Goal: Task Accomplishment & Management: Manage account settings

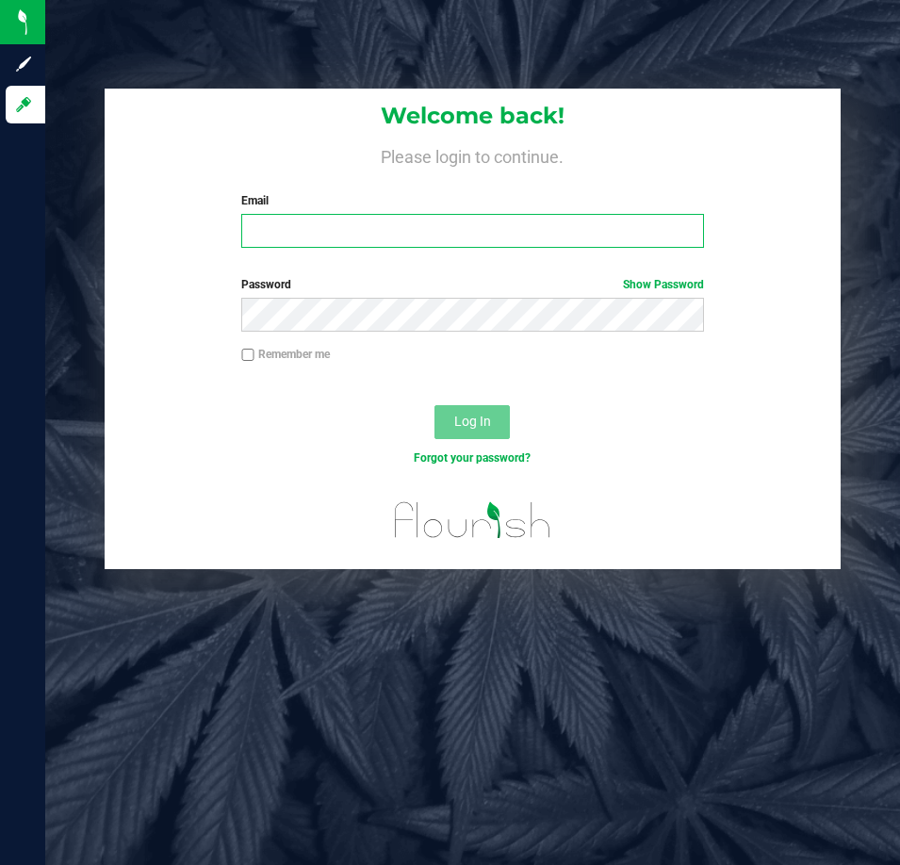
click at [399, 232] on input "Email" at bounding box center [472, 231] width 463 height 34
type input "[EMAIL_ADDRESS][DOMAIN_NAME]"
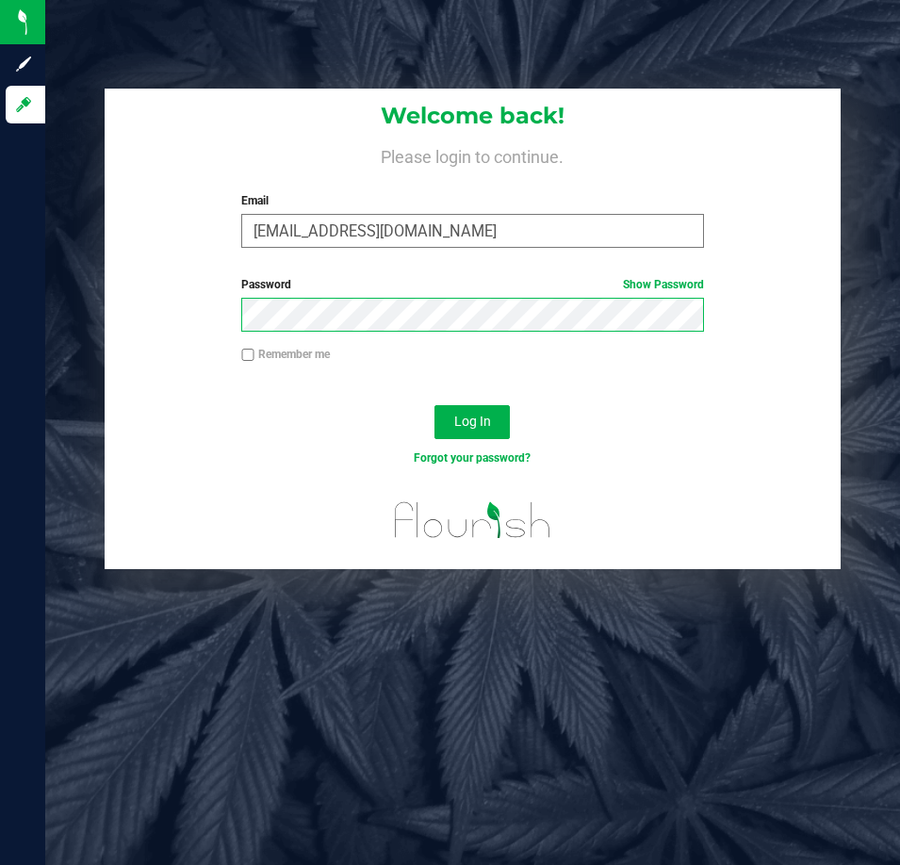
click at [434, 405] on button "Log In" at bounding box center [471, 422] width 75 height 34
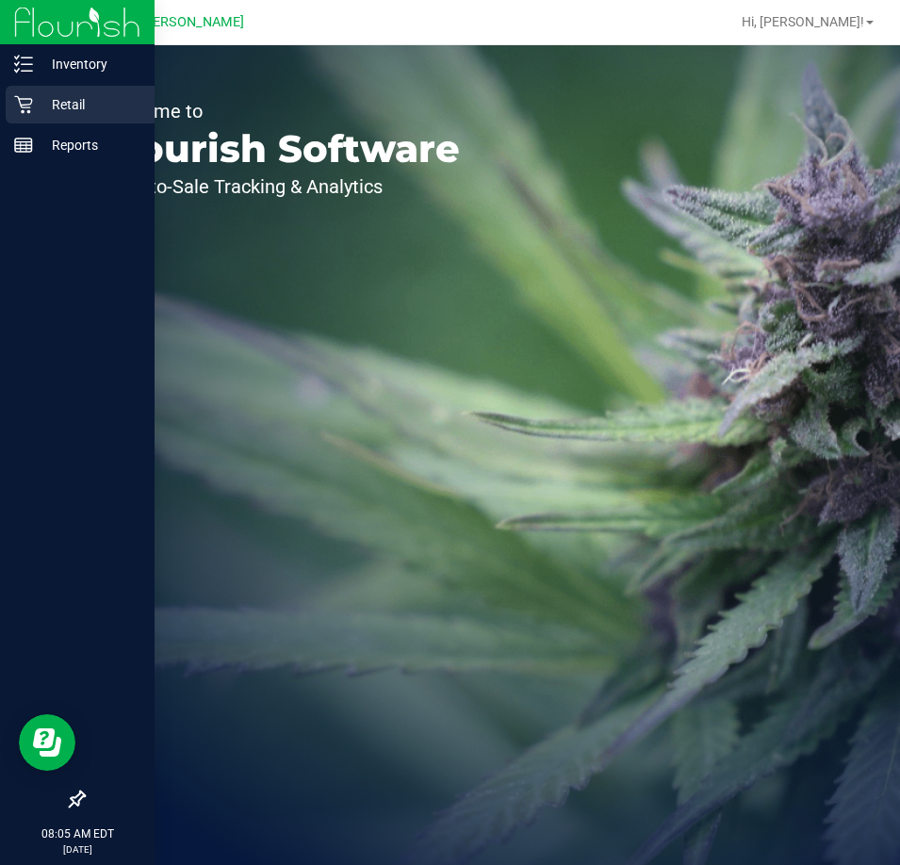
click at [67, 106] on p "Retail" at bounding box center [89, 104] width 113 height 23
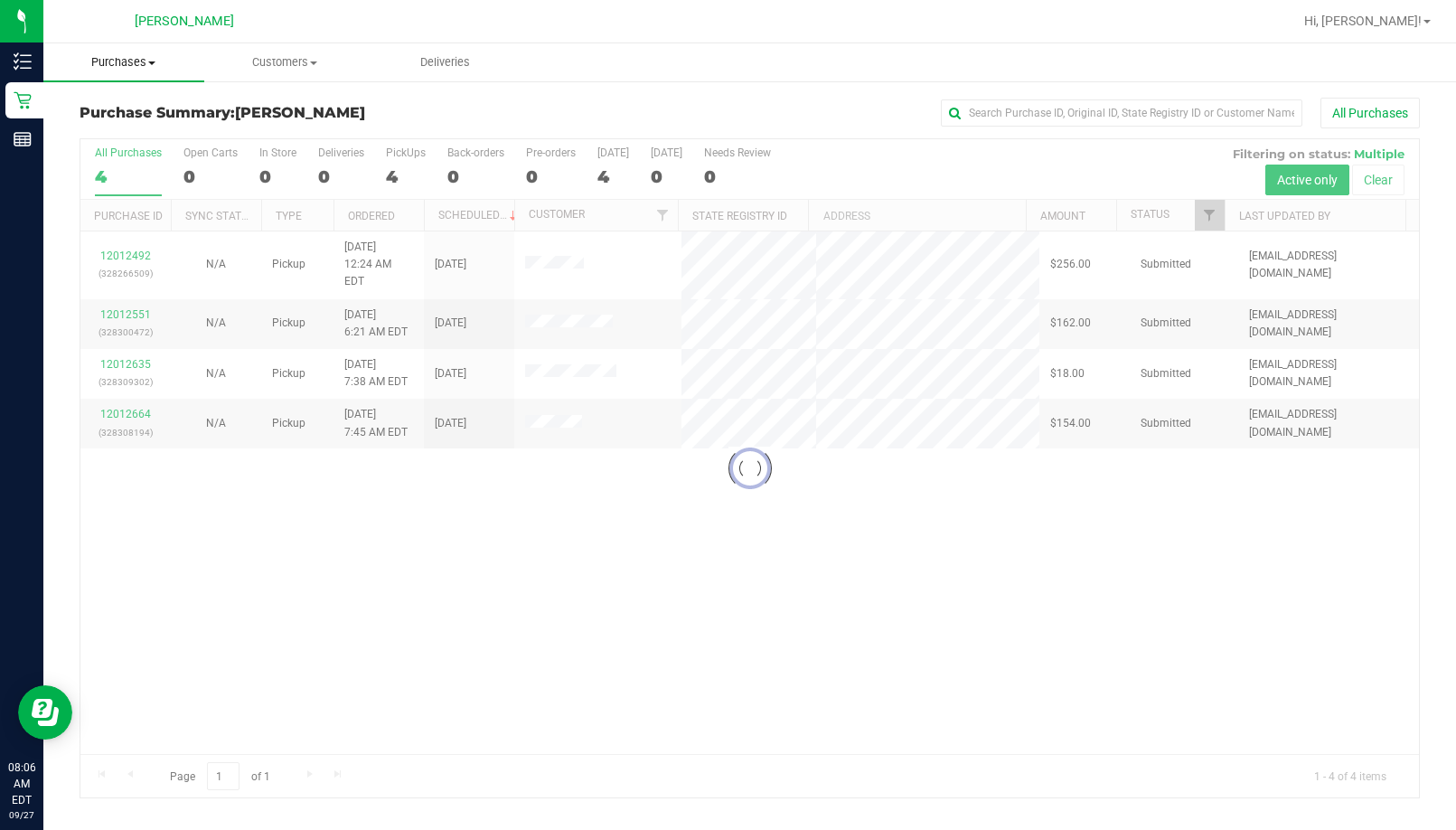
click at [129, 61] on span "Purchases" at bounding box center [124, 62] width 161 height 16
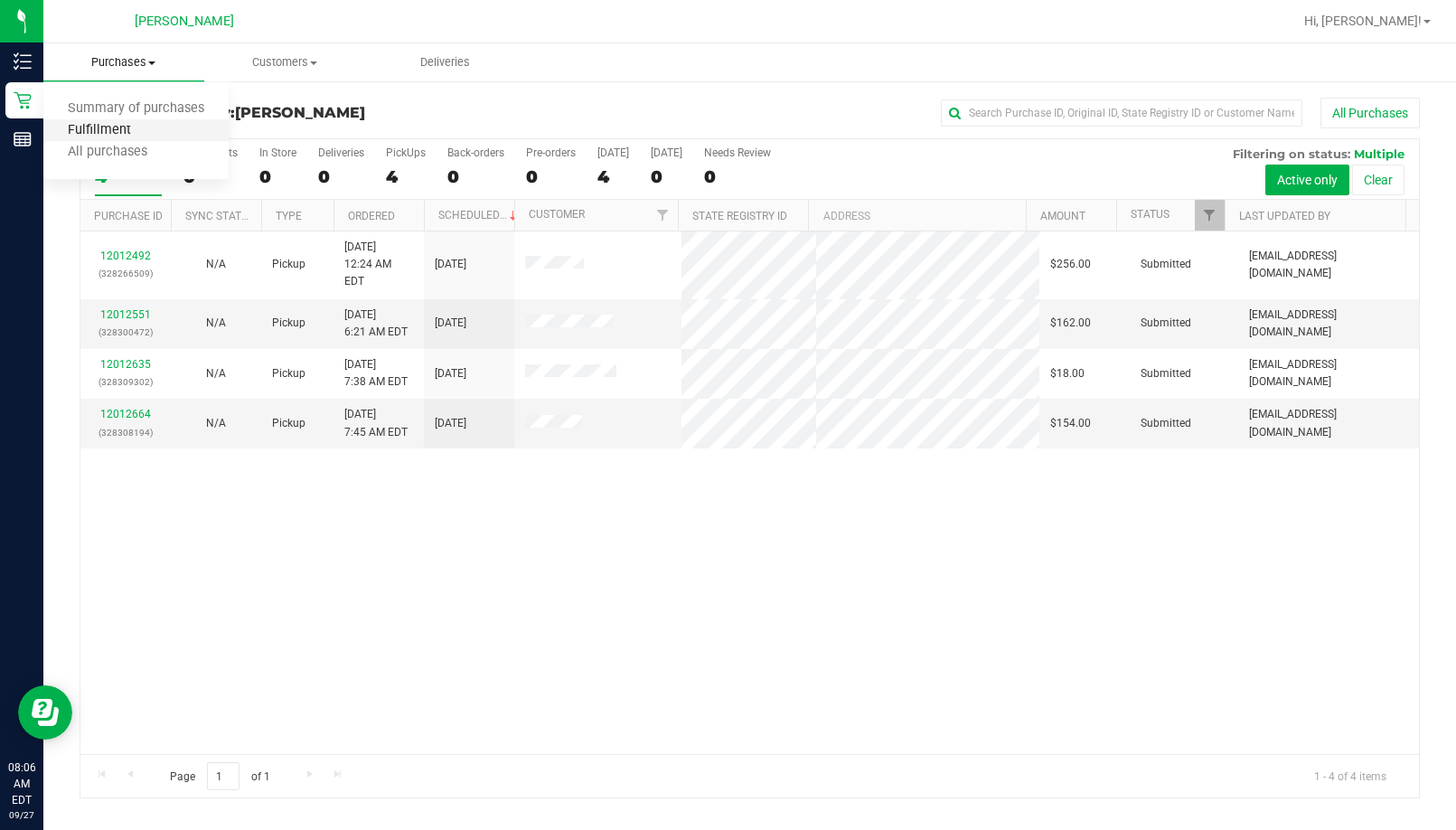
click at [140, 126] on span "Fulfillment" at bounding box center [99, 130] width 112 height 15
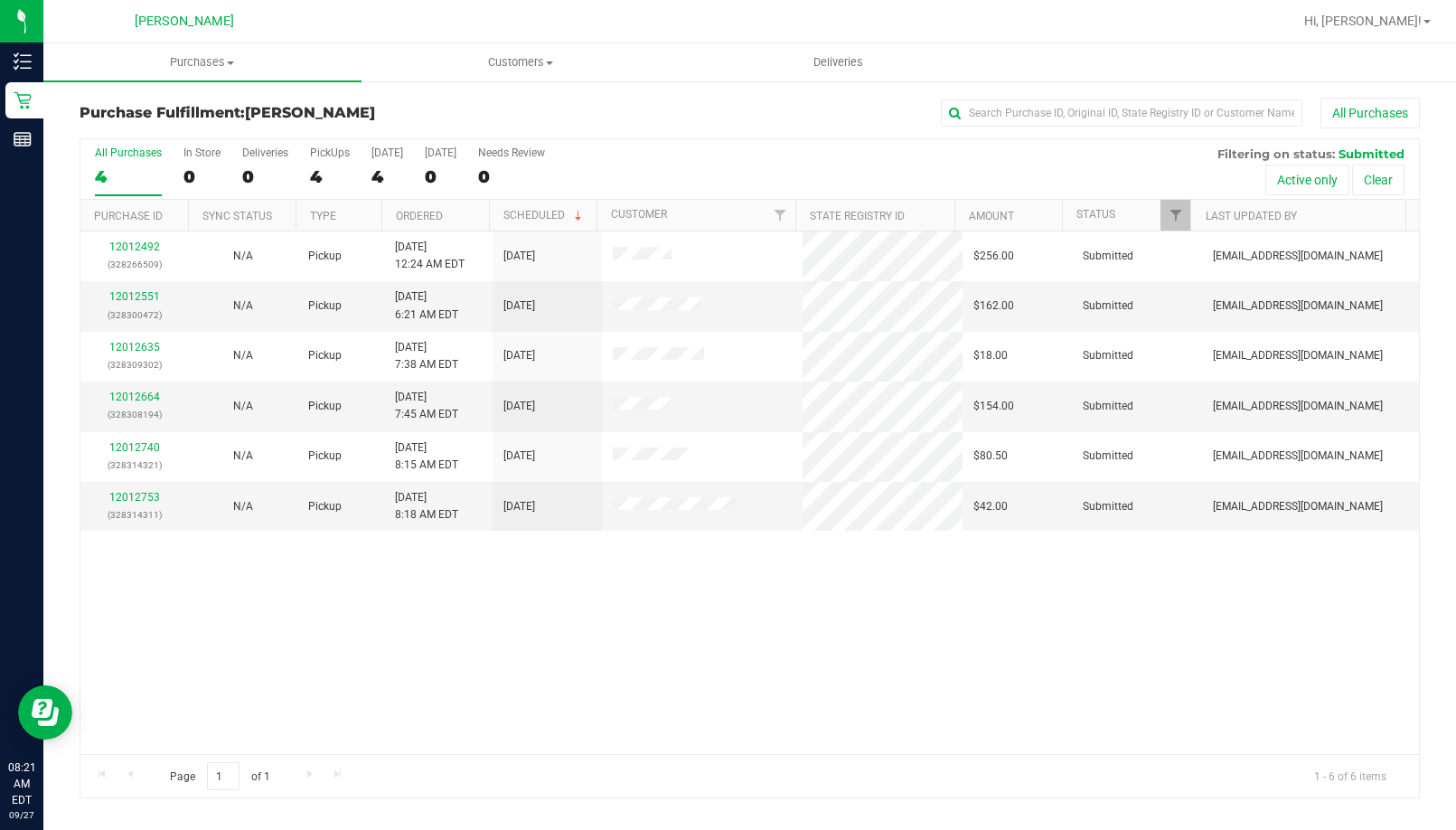
click at [862, 595] on div "12012492 (328266509) N/A Pickup [DATE] 12:24 AM EDT 9/27/2025 $256.00 Submitted…" at bounding box center [749, 492] width 1338 height 523
click at [194, 67] on span "Purchases" at bounding box center [202, 62] width 318 height 16
click at [167, 127] on li "Fulfillment" at bounding box center [202, 130] width 318 height 22
click at [134, 301] on link "12012551" at bounding box center [134, 296] width 51 height 12
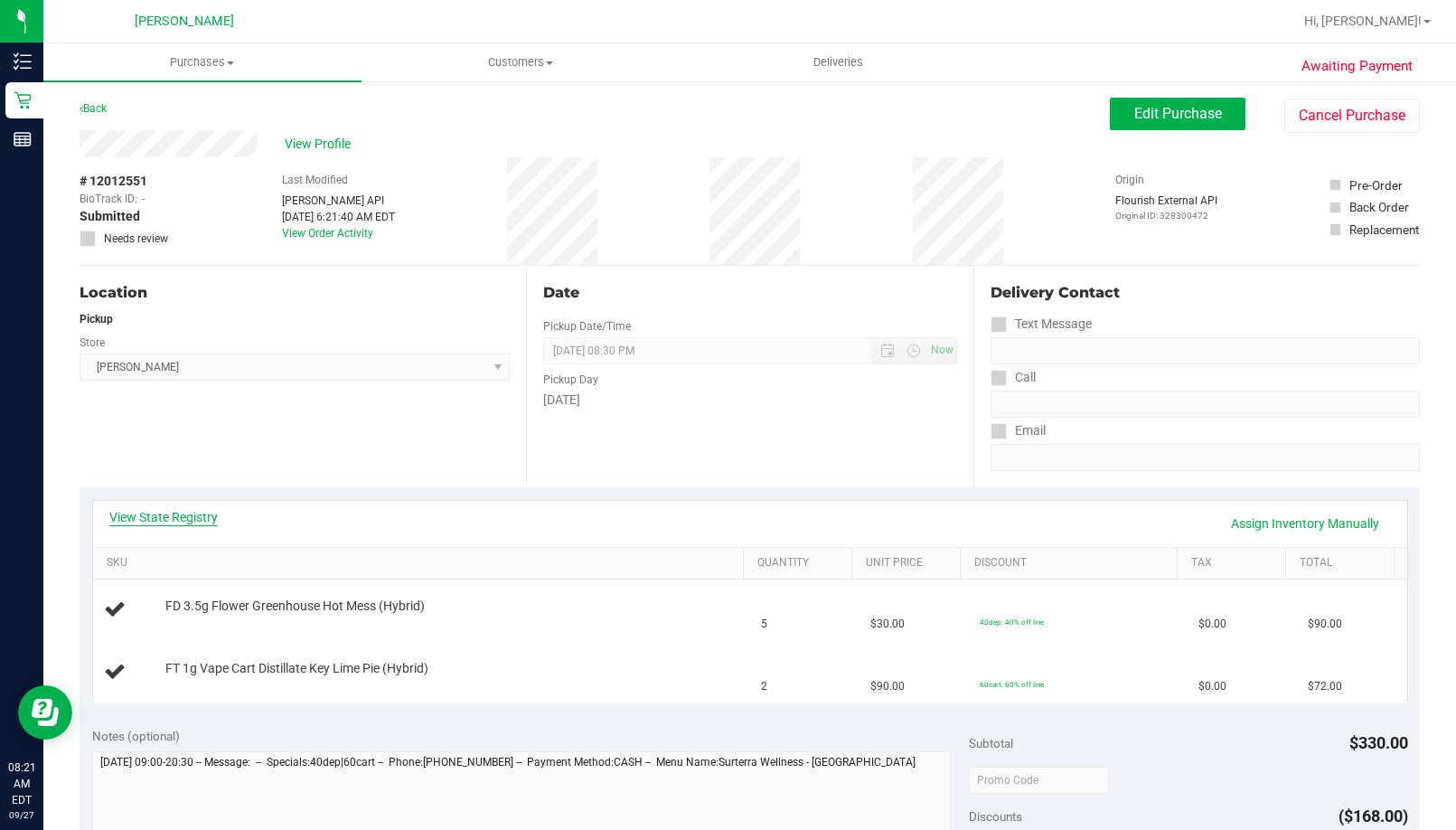
click at [195, 514] on link "View State Registry" at bounding box center [163, 517] width 108 height 18
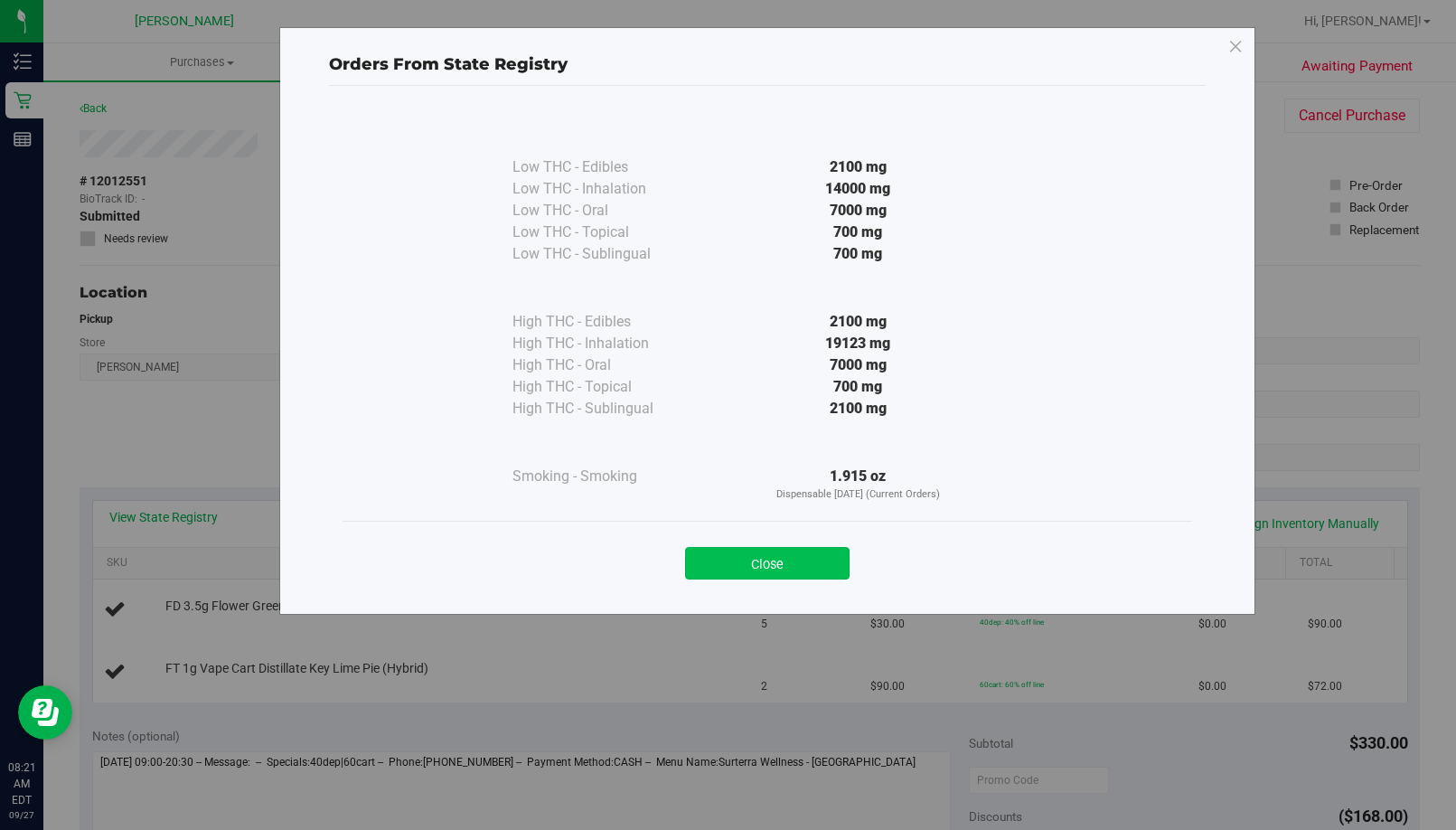
click at [743, 558] on button "Close" at bounding box center [766, 563] width 164 height 33
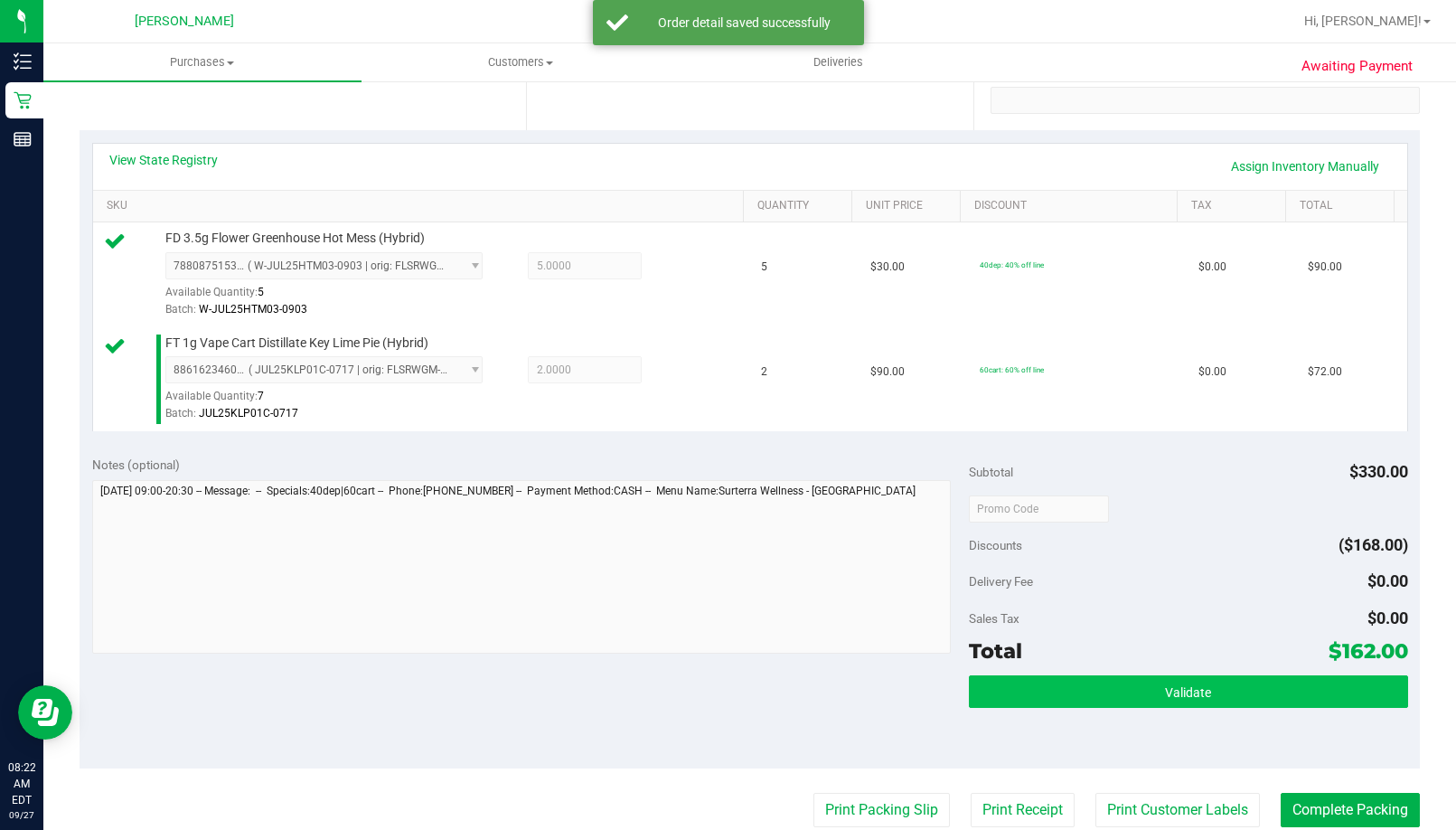
scroll to position [362, 0]
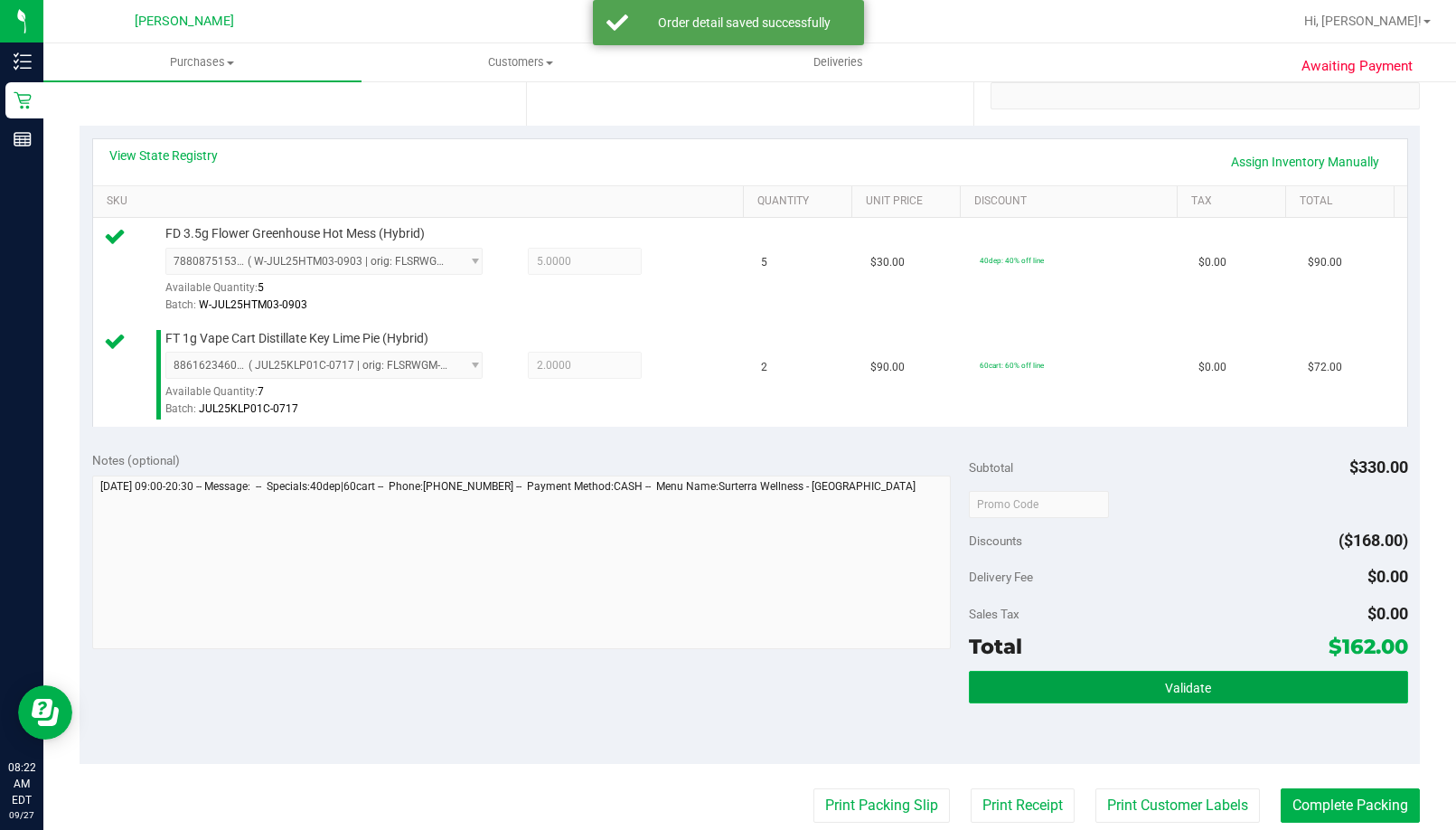
click at [862, 691] on button "Validate" at bounding box center [1187, 687] width 438 height 33
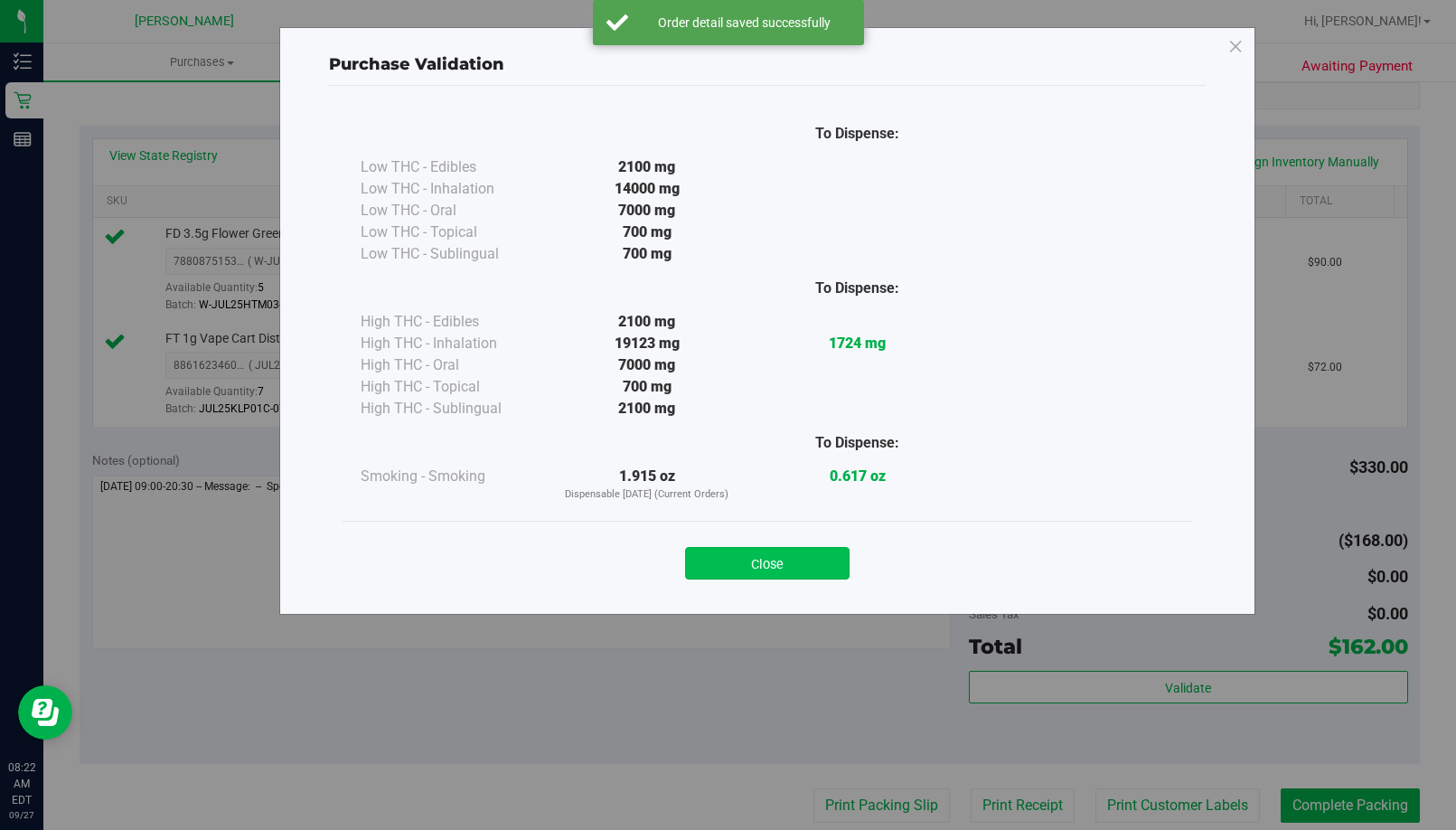
click at [805, 559] on button "Close" at bounding box center [766, 563] width 164 height 33
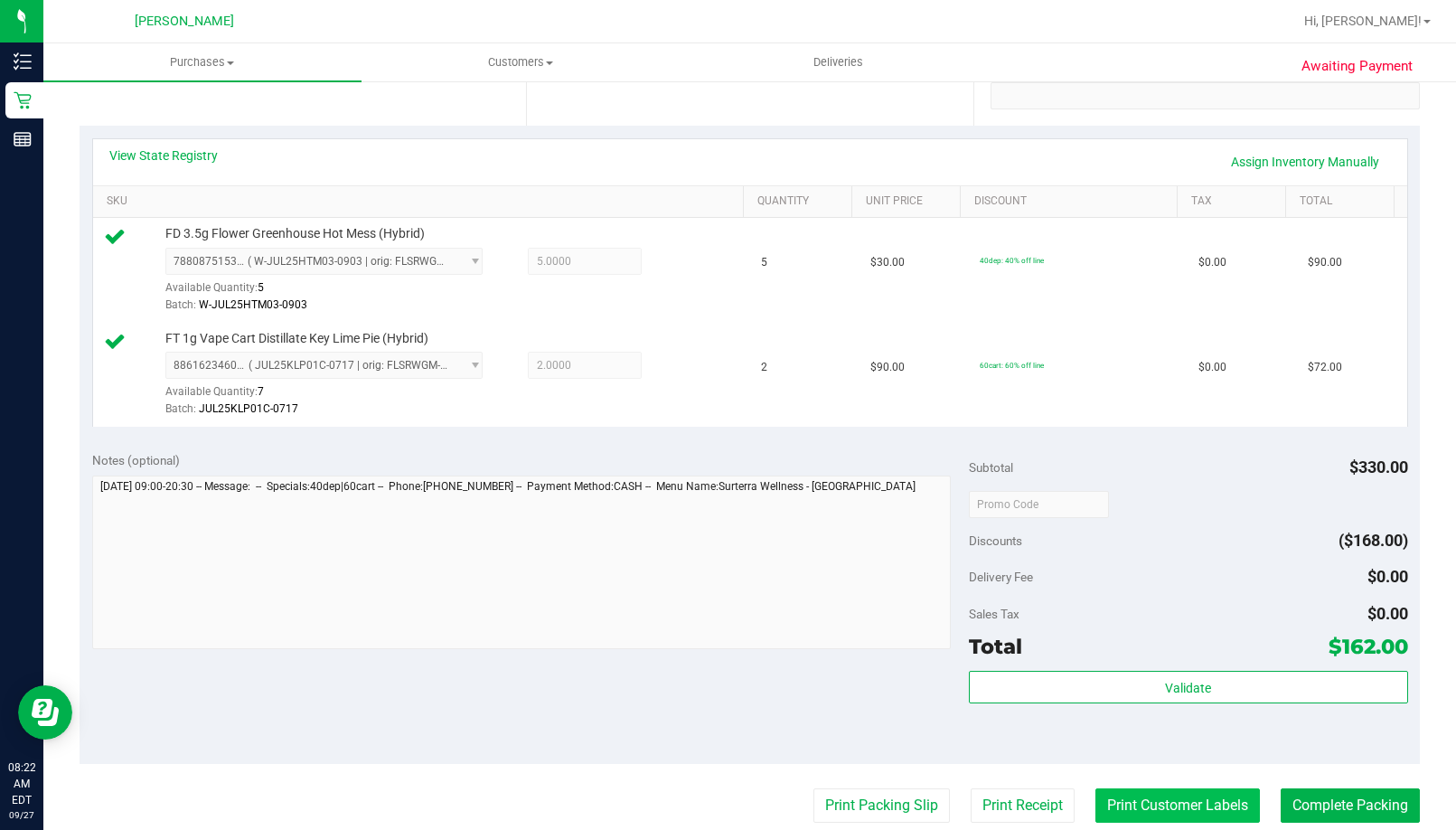
click at [862, 806] on button "Print Customer Labels" at bounding box center [1177, 806] width 164 height 35
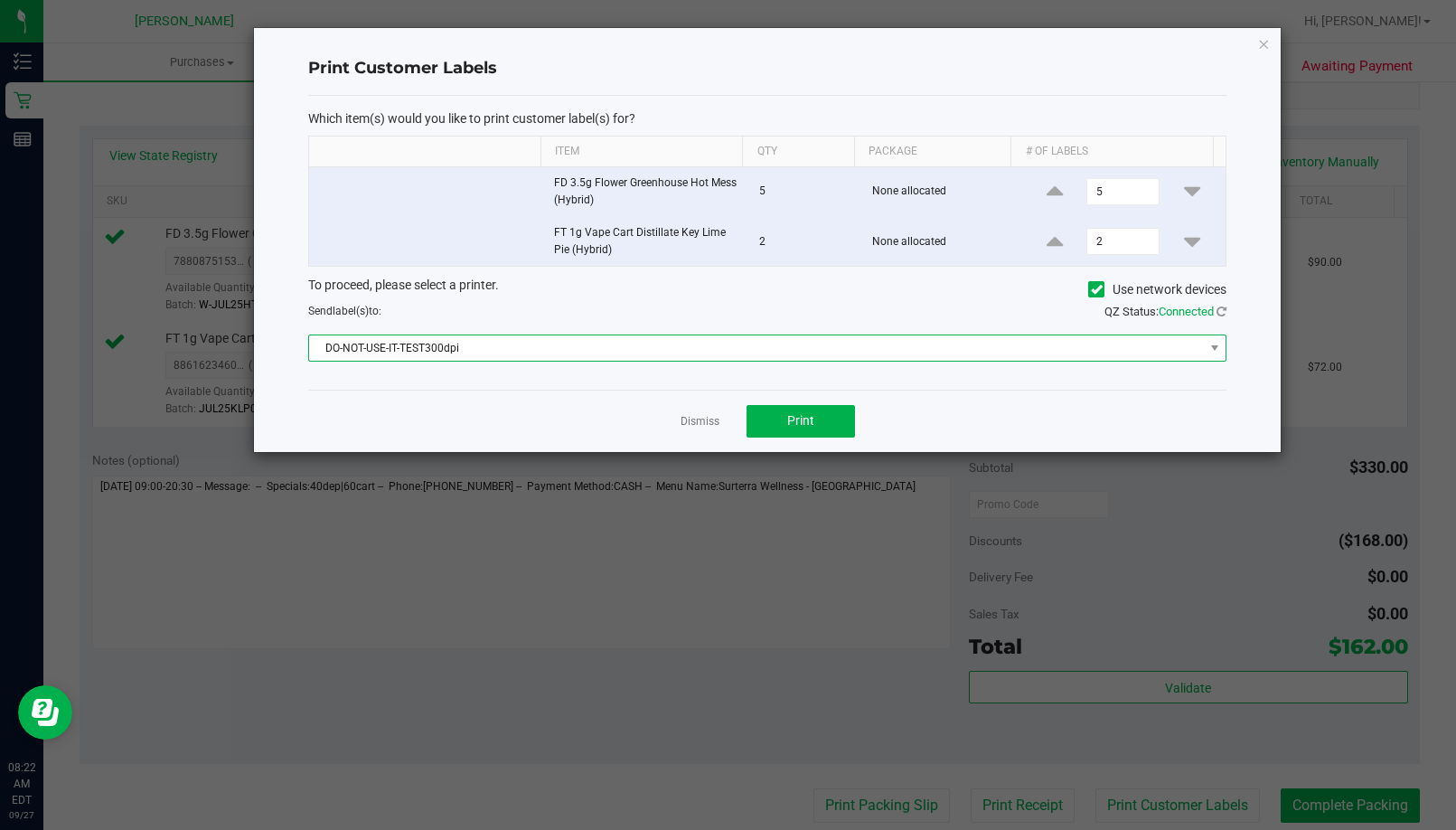
click at [774, 345] on span "DO-NOT-USE-IT-TEST300dpi" at bounding box center [756, 348] width 894 height 25
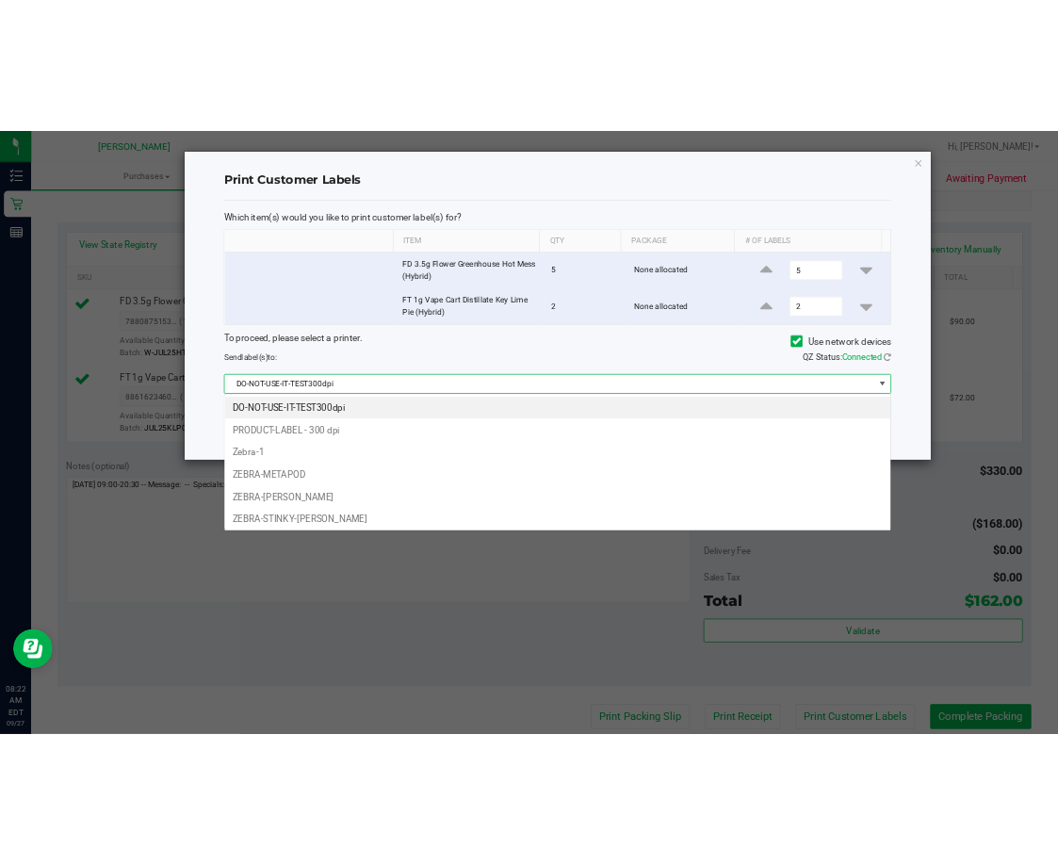
scroll to position [28, 957]
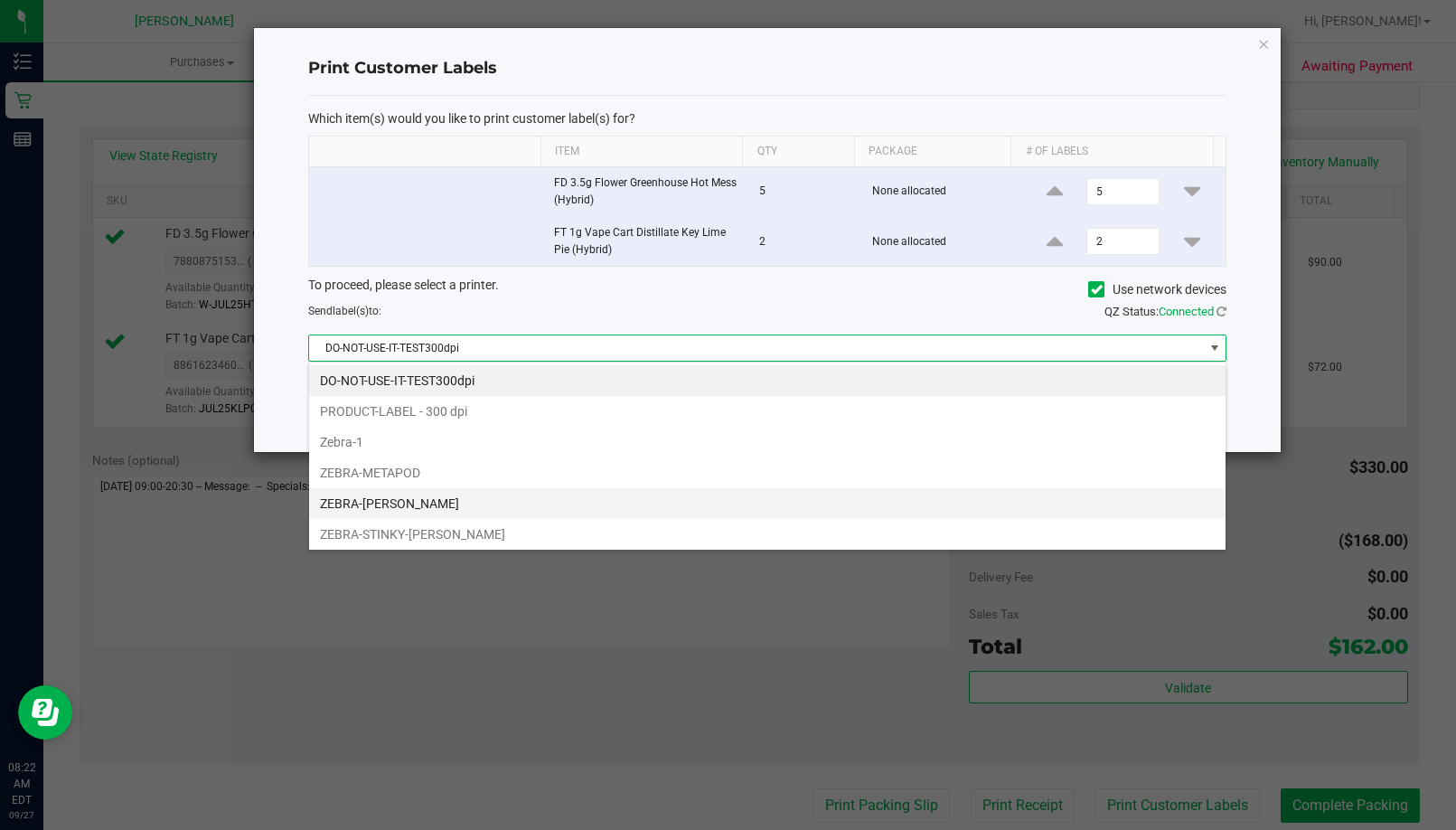
click at [402, 503] on li "ZEBRA-[PERSON_NAME]" at bounding box center [766, 504] width 916 height 31
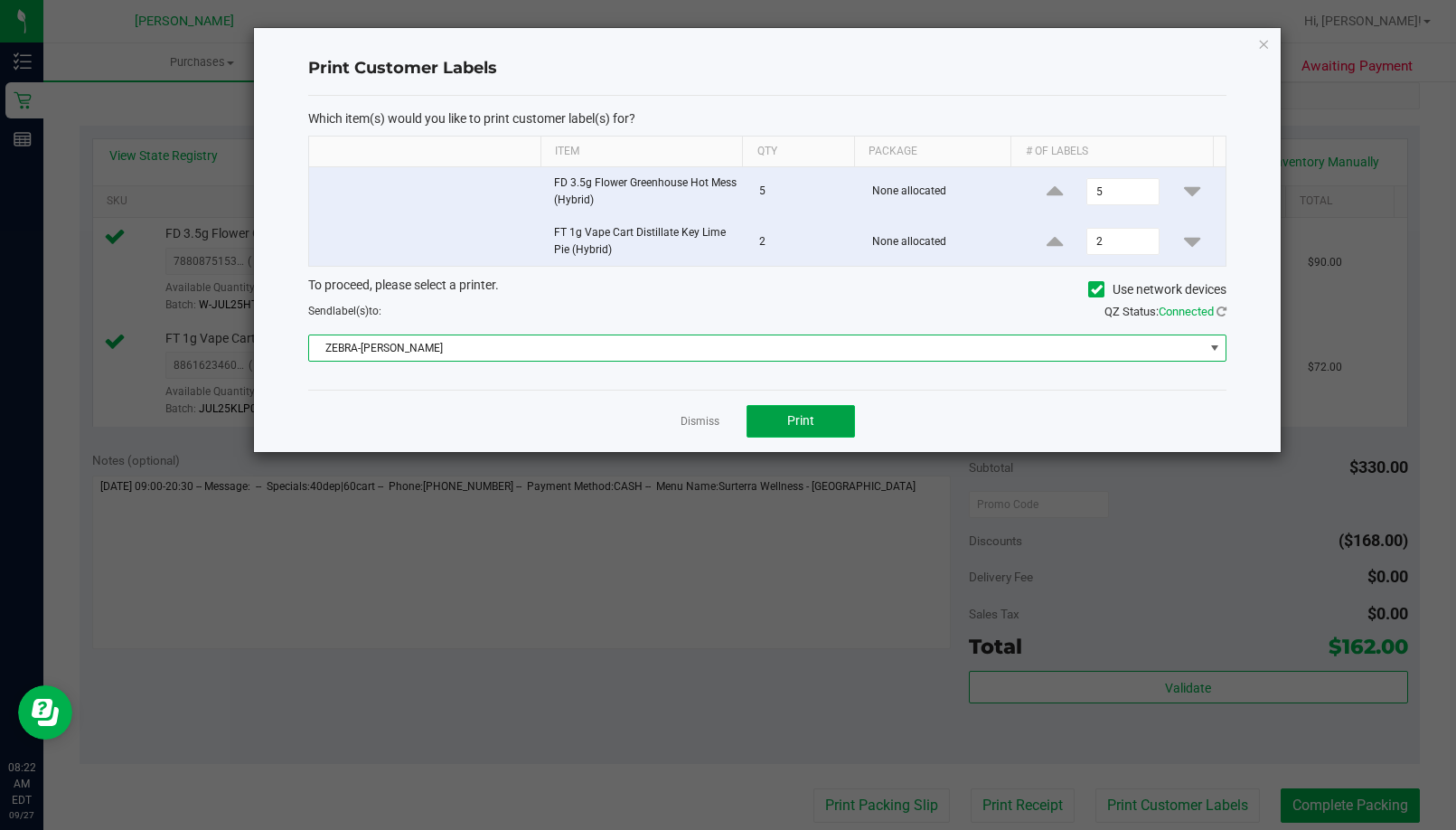
click at [775, 425] on button "Print" at bounding box center [800, 421] width 108 height 33
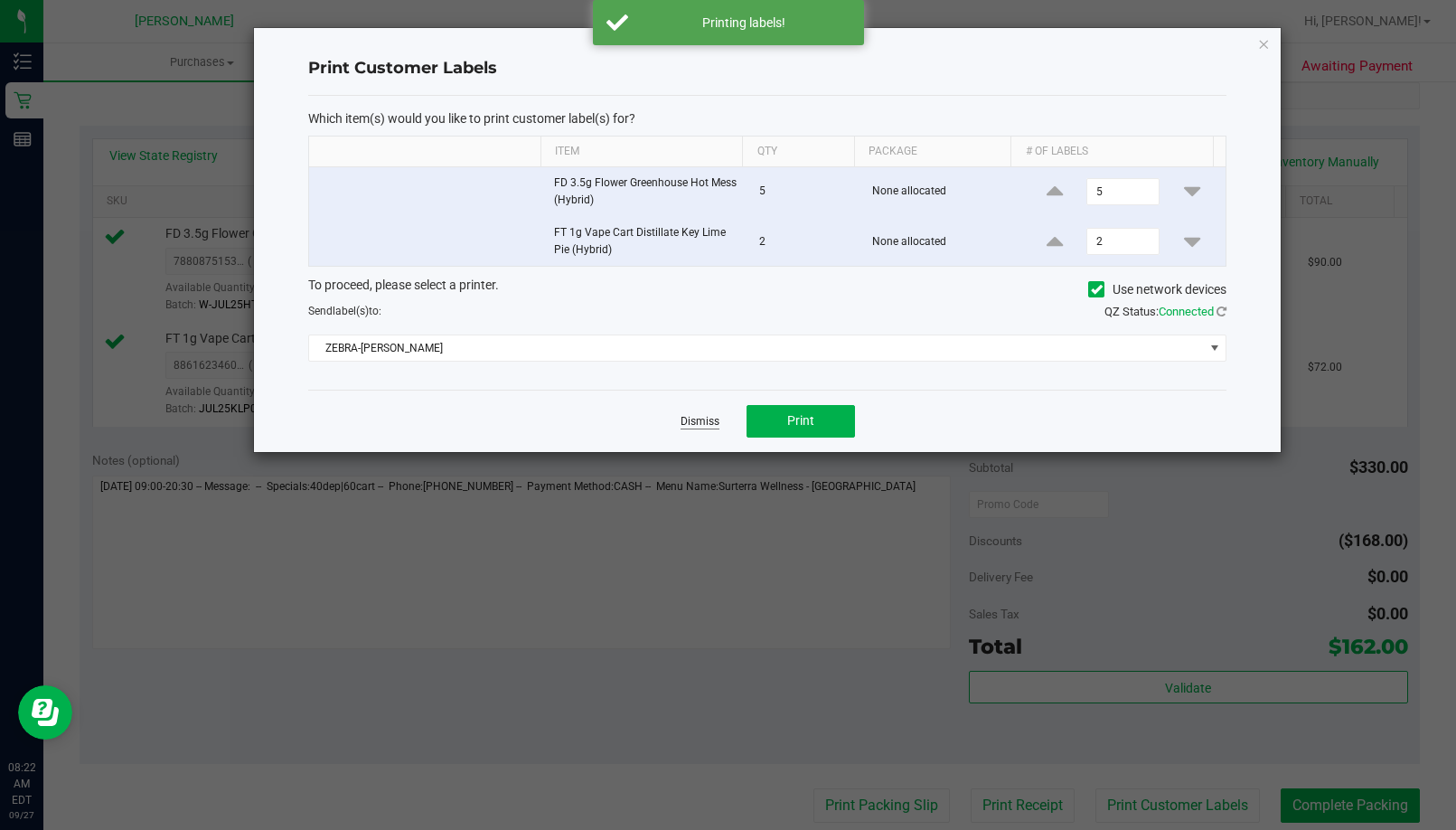
click at [685, 416] on link "Dismiss" at bounding box center [699, 422] width 39 height 15
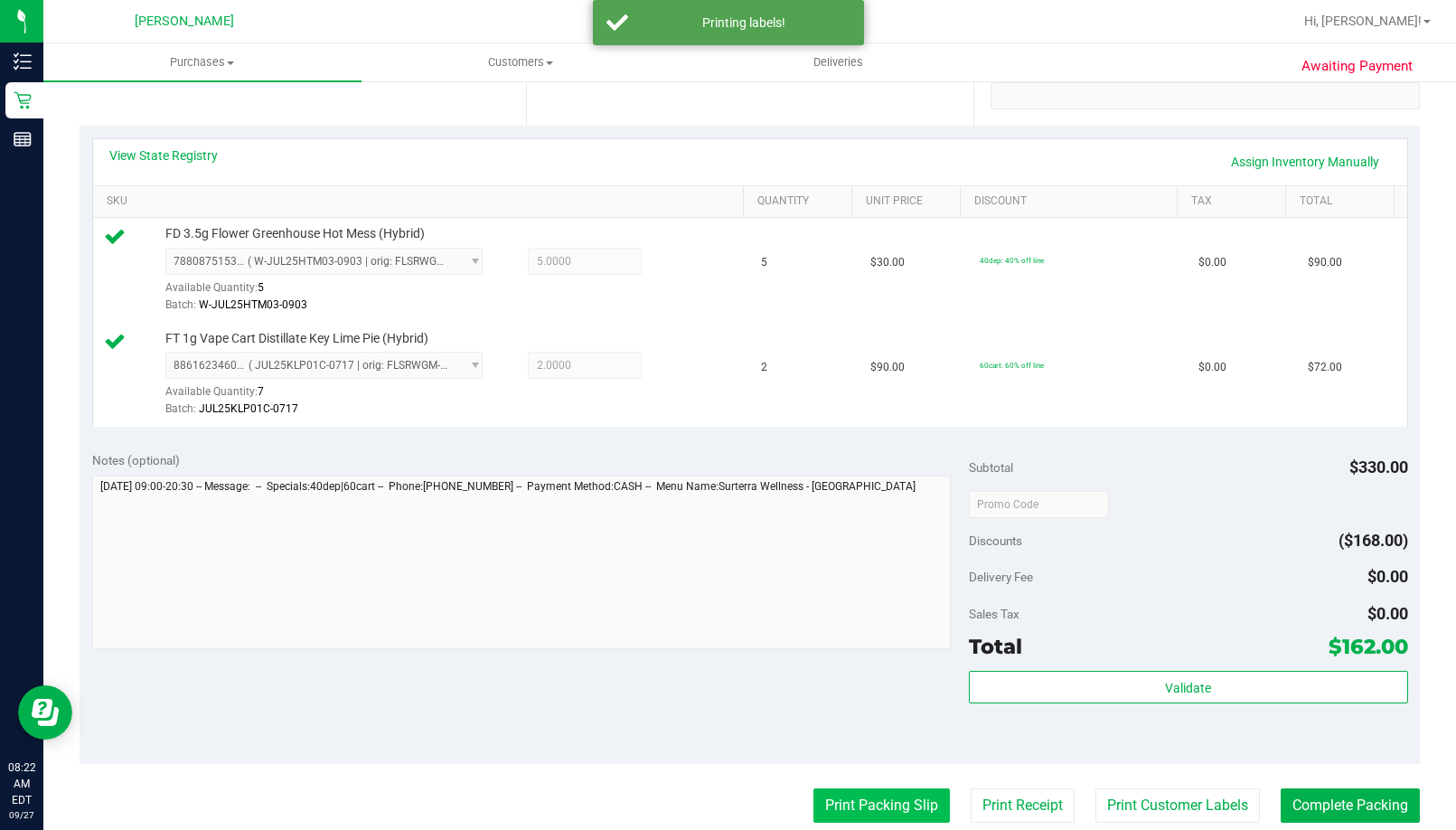
click at [856, 809] on button "Print Packing Slip" at bounding box center [881, 806] width 136 height 35
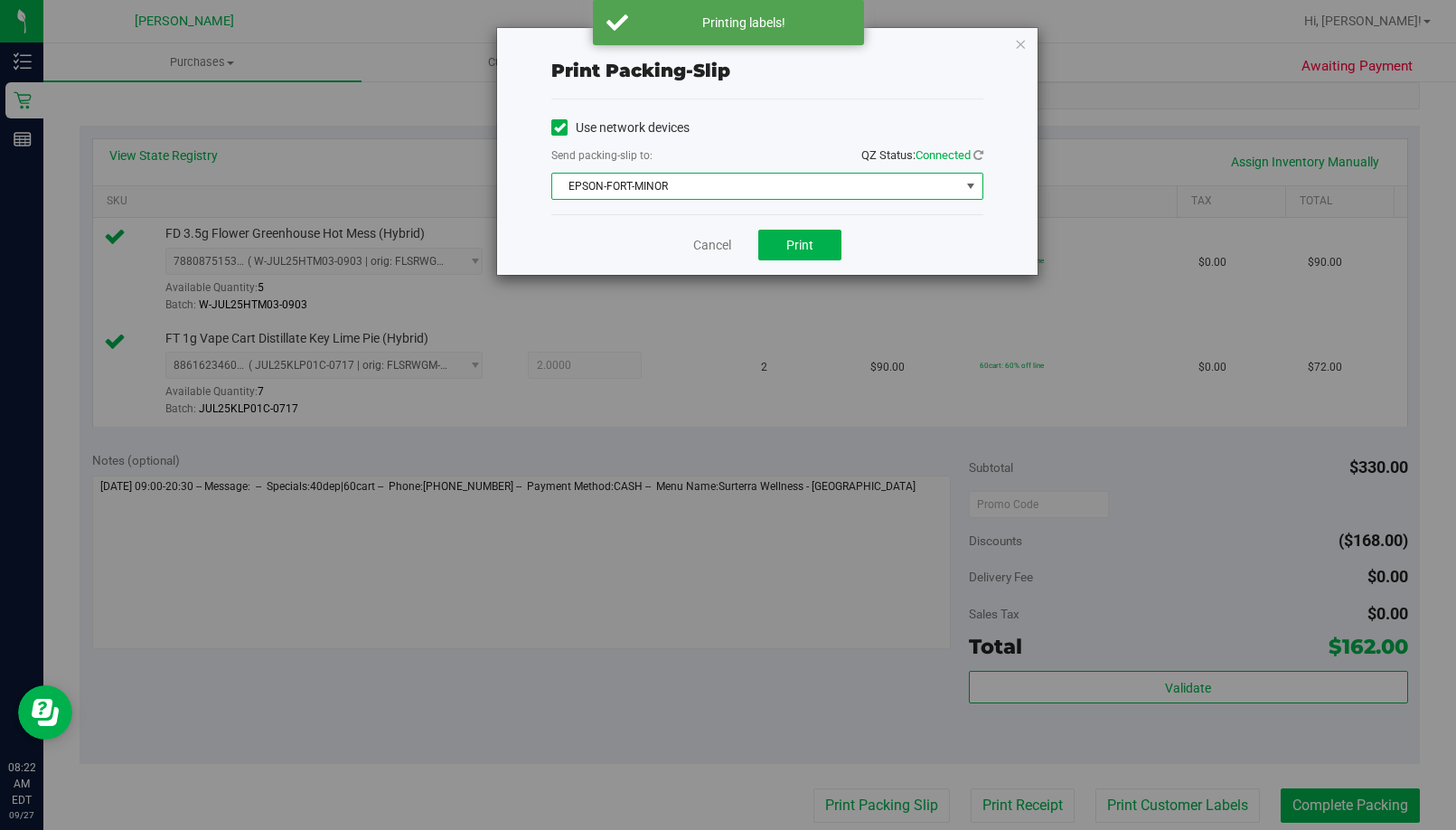
click at [703, 181] on span "EPSON-FORT-MINOR" at bounding box center [756, 186] width 408 height 25
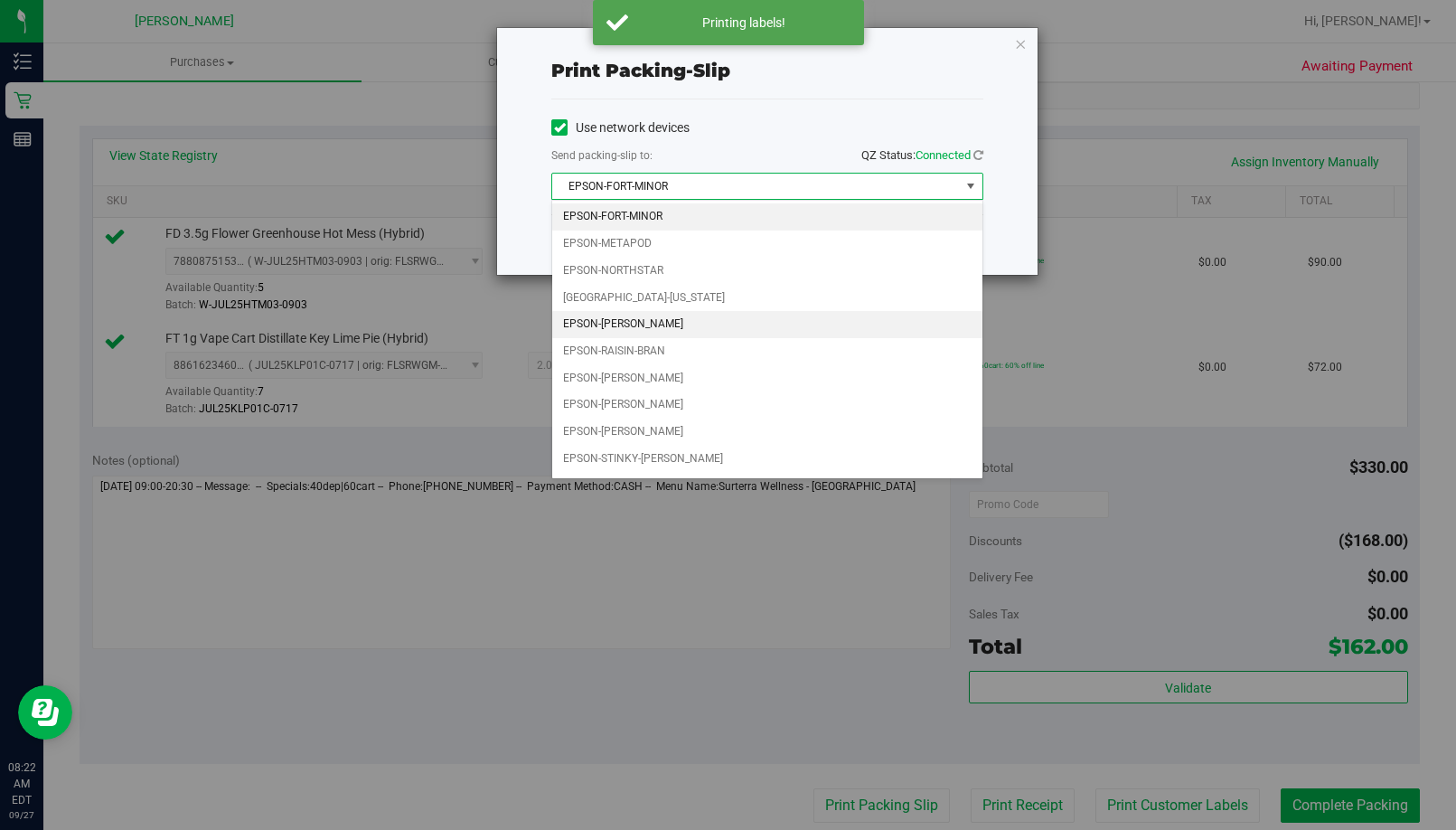
click at [638, 317] on li "EPSON-[PERSON_NAME]" at bounding box center [767, 324] width 430 height 27
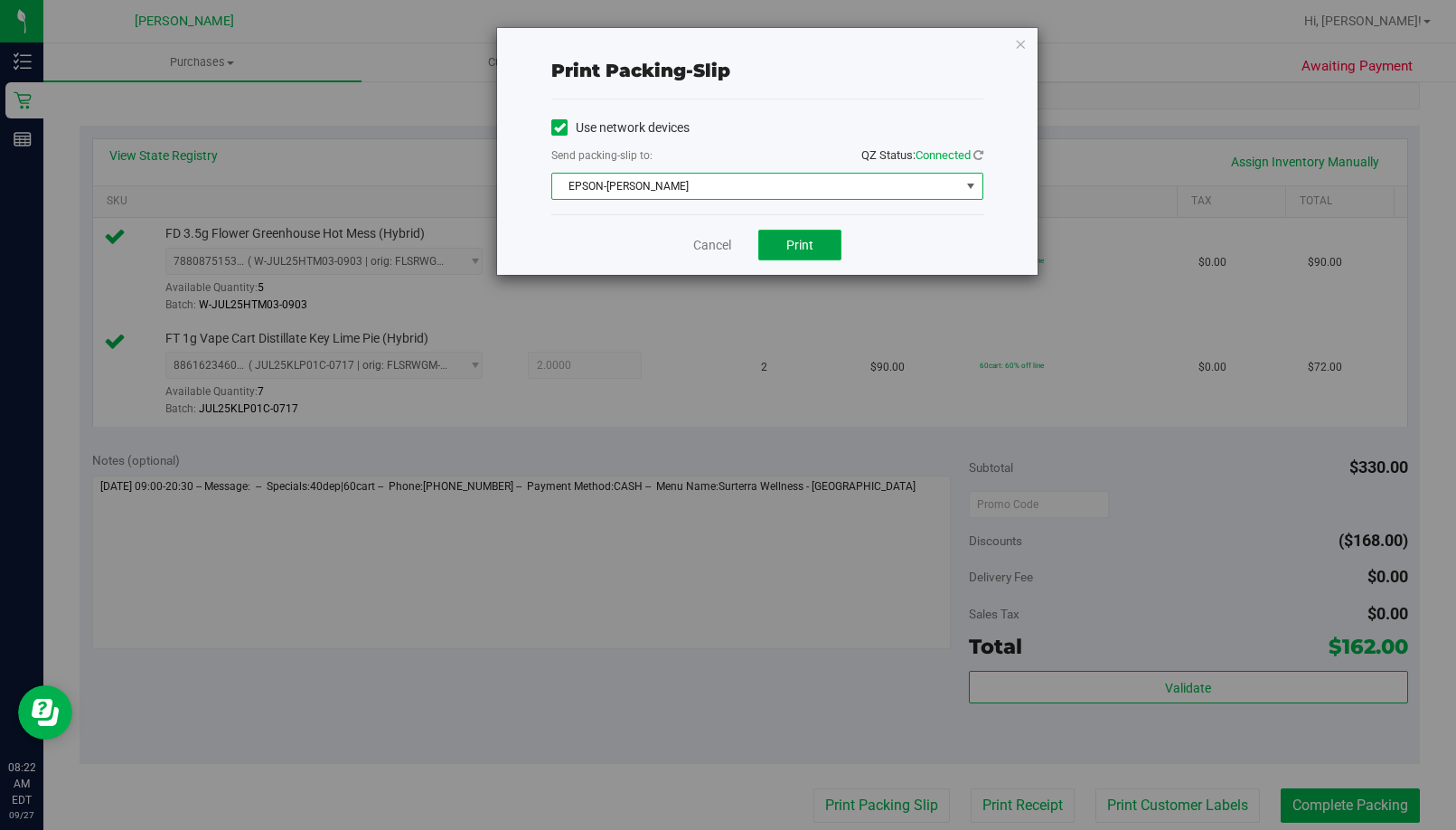
click at [807, 247] on span "Print" at bounding box center [800, 245] width 27 height 14
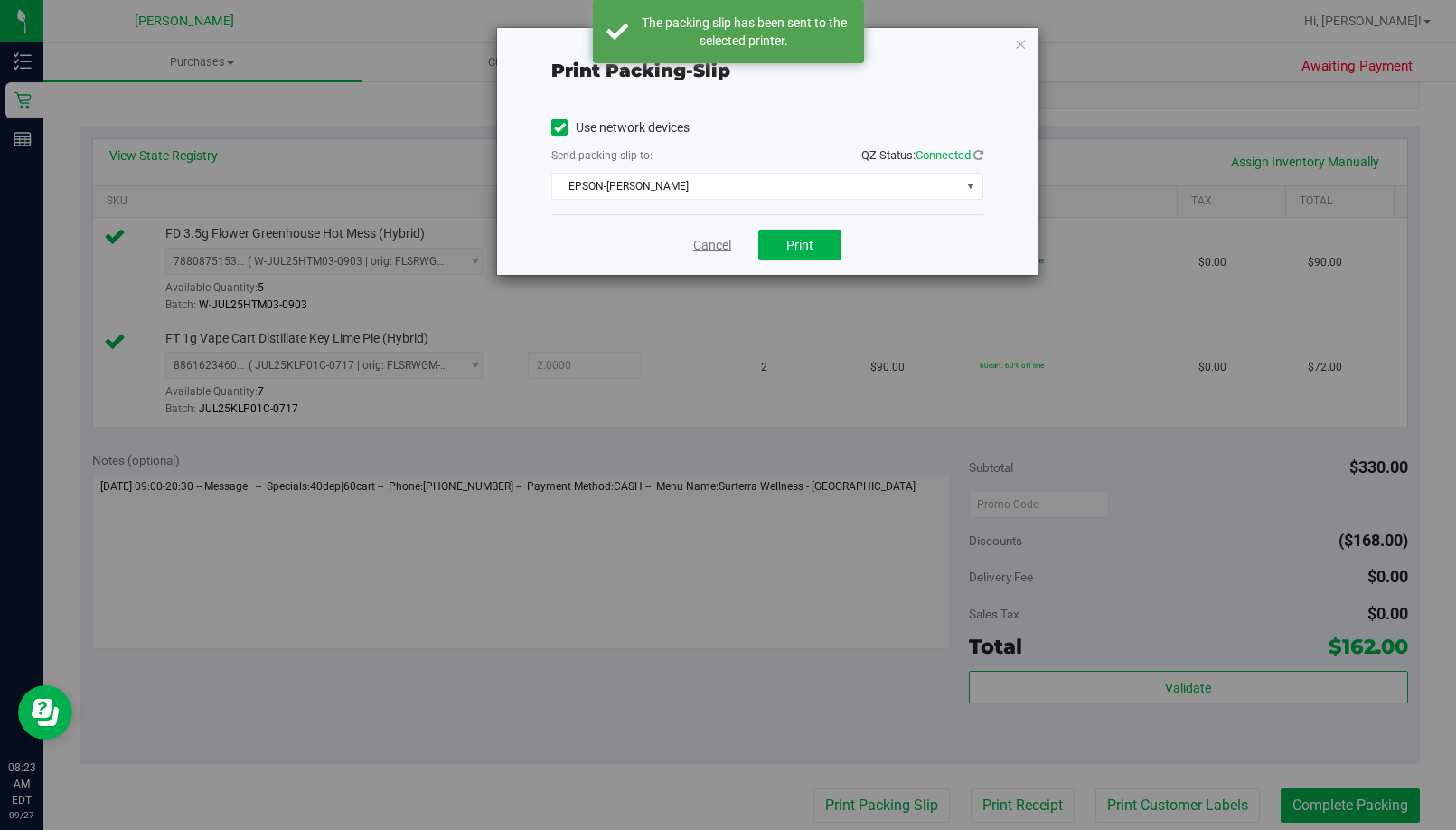
click at [695, 243] on link "Cancel" at bounding box center [713, 246] width 38 height 19
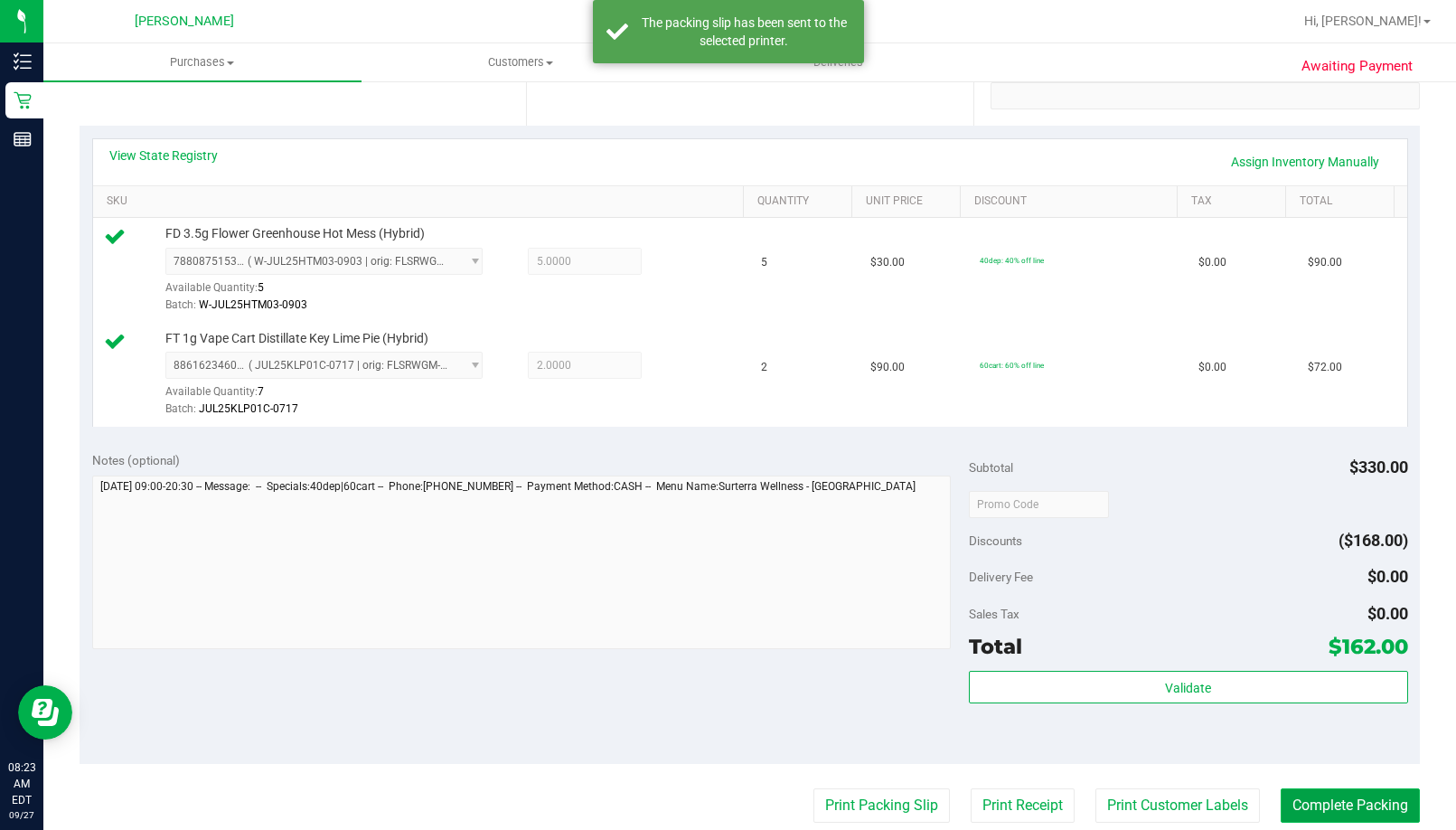
click at [862, 804] on button "Complete Packing" at bounding box center [1350, 806] width 139 height 35
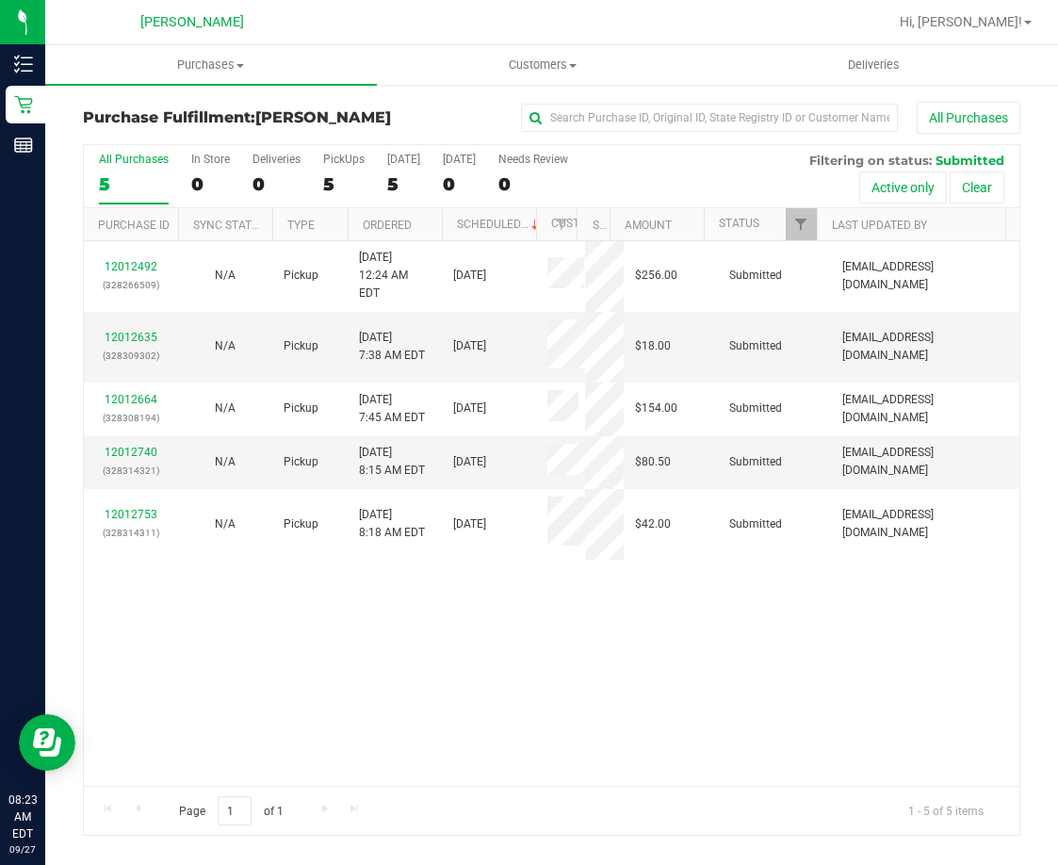
click at [316, 631] on div "12012492 (328266509) N/A Pickup [DATE] 12:24 AM EDT 9/27/2025 $256.00 Submitted…" at bounding box center [552, 513] width 936 height 545
click at [132, 331] on link "12012635" at bounding box center [131, 337] width 53 height 13
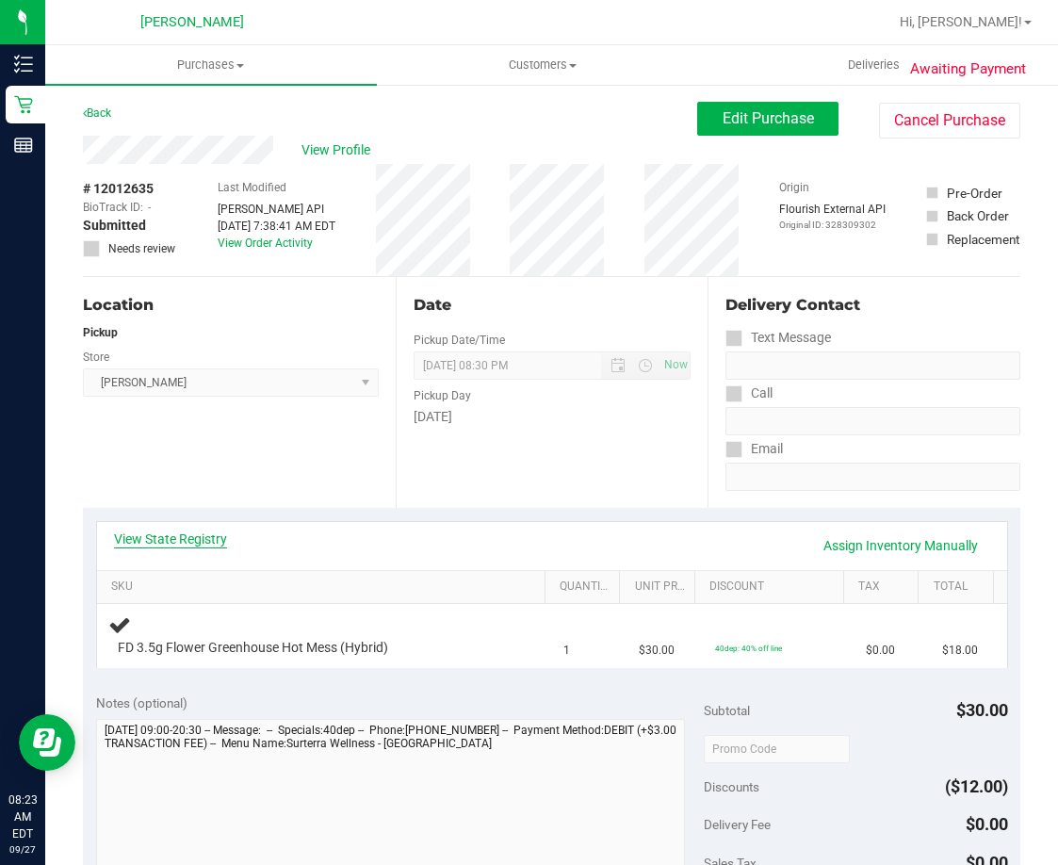
click at [156, 534] on link "View State Registry" at bounding box center [170, 539] width 113 height 19
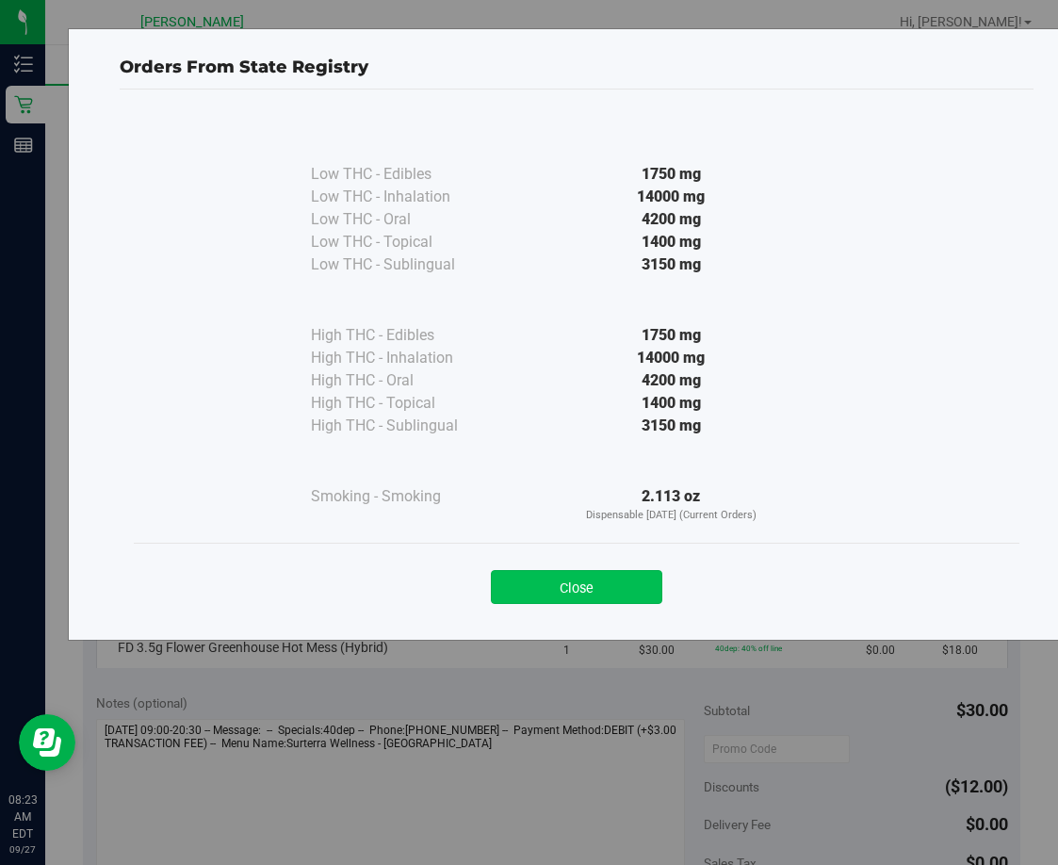
click at [561, 586] on button "Close" at bounding box center [576, 587] width 171 height 34
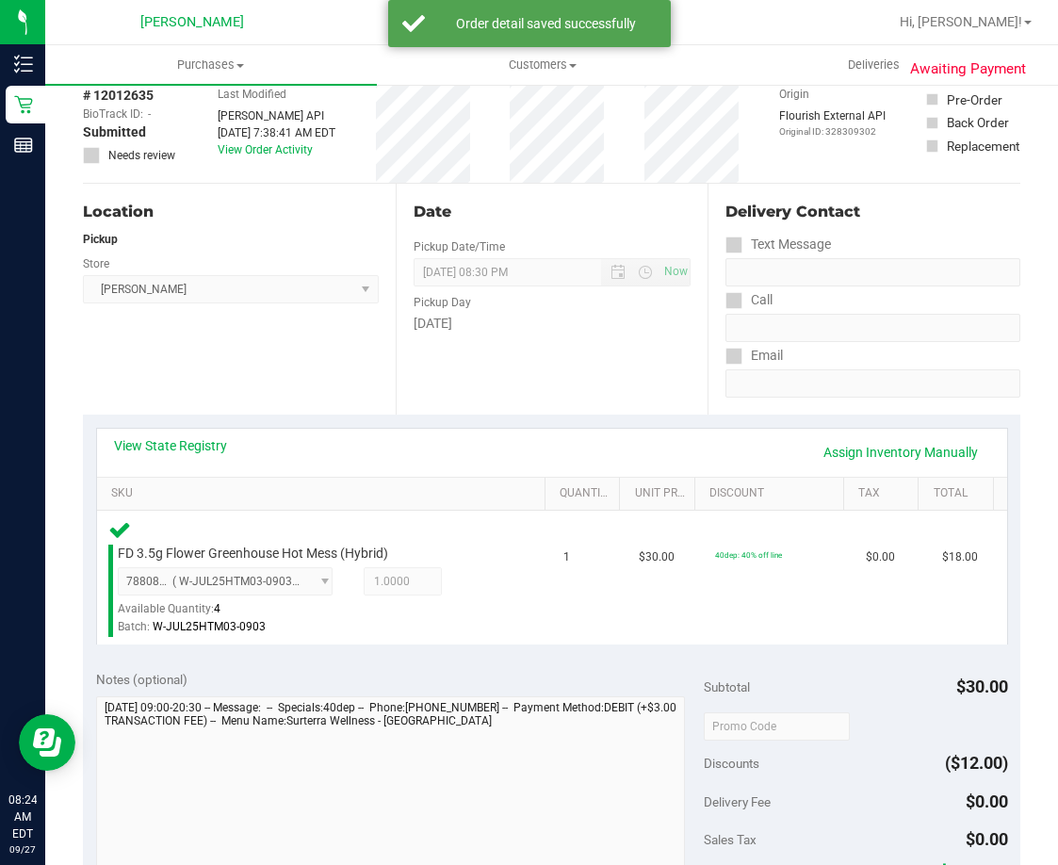
scroll to position [283, 0]
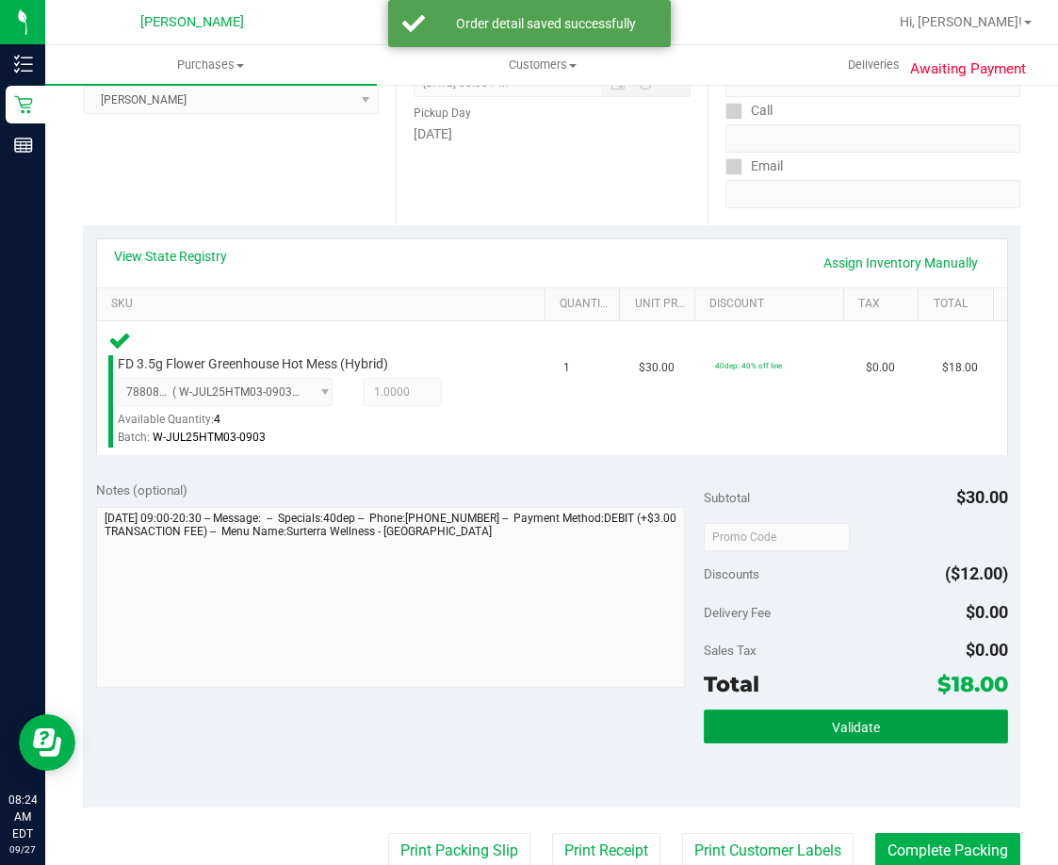
click at [801, 714] on button "Validate" at bounding box center [856, 726] width 304 height 34
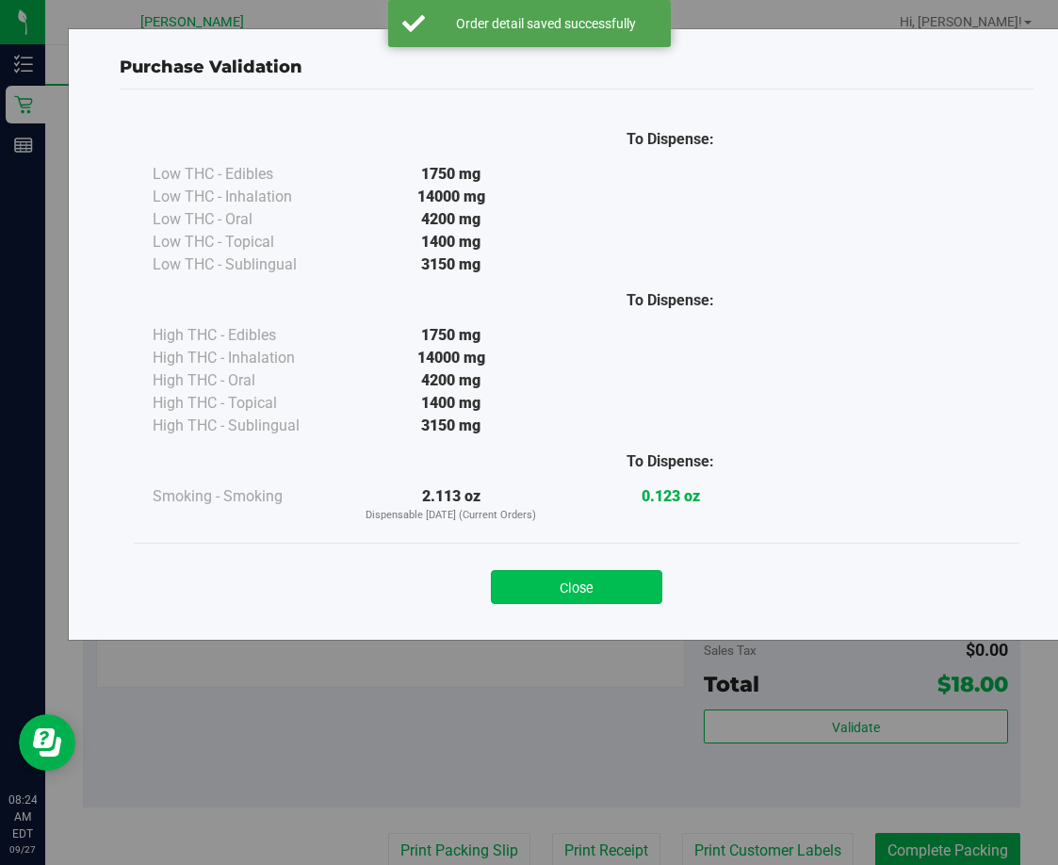
click at [598, 587] on button "Close" at bounding box center [576, 587] width 171 height 34
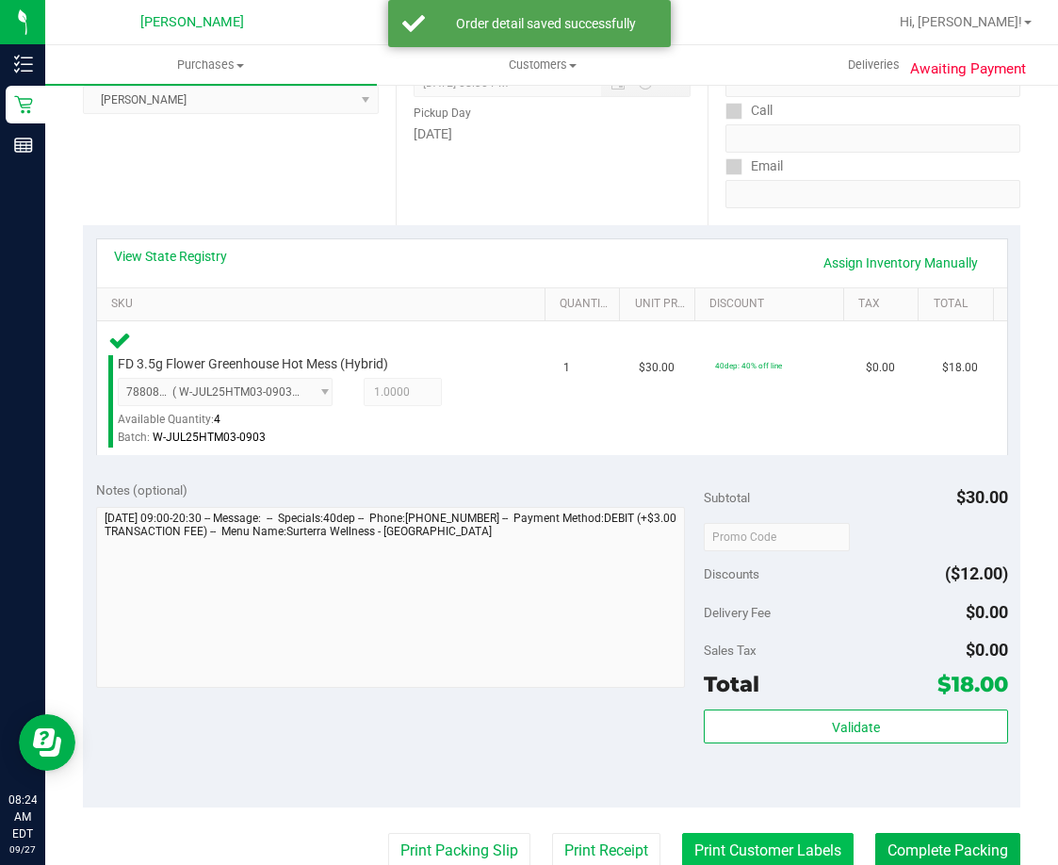
click at [723, 862] on button "Print Customer Labels" at bounding box center [767, 851] width 171 height 36
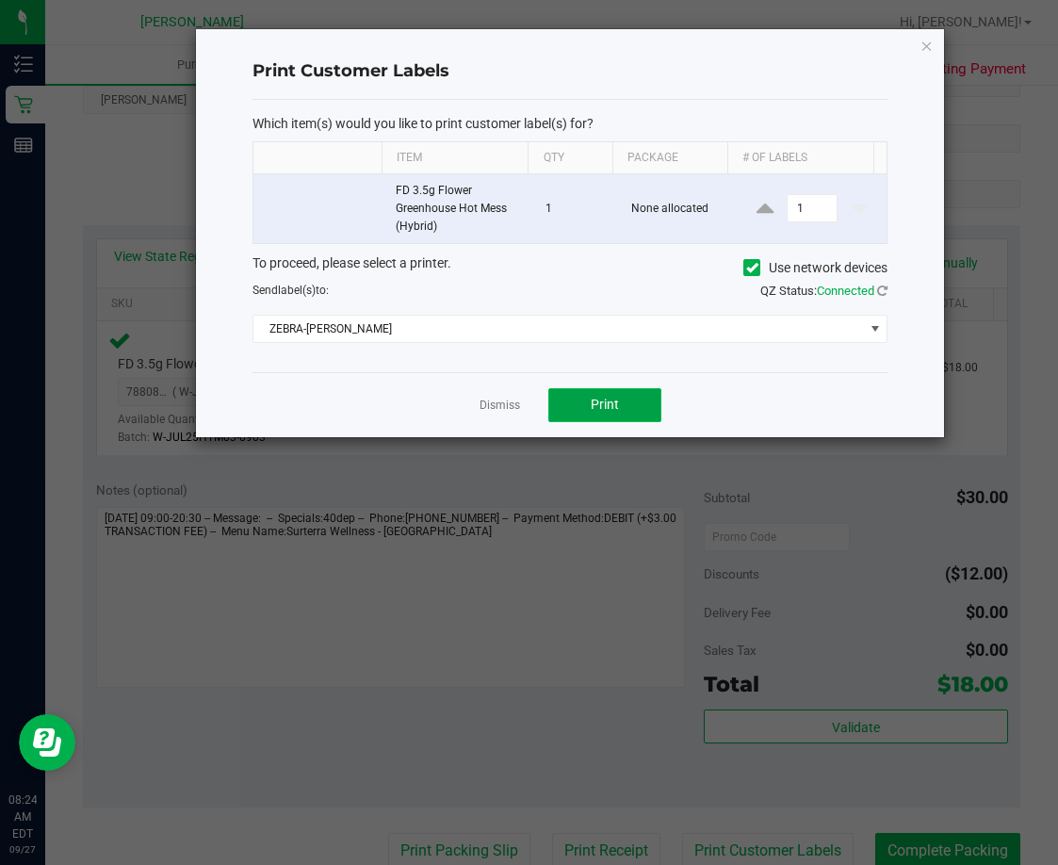
click at [596, 401] on span "Print" at bounding box center [605, 404] width 28 height 15
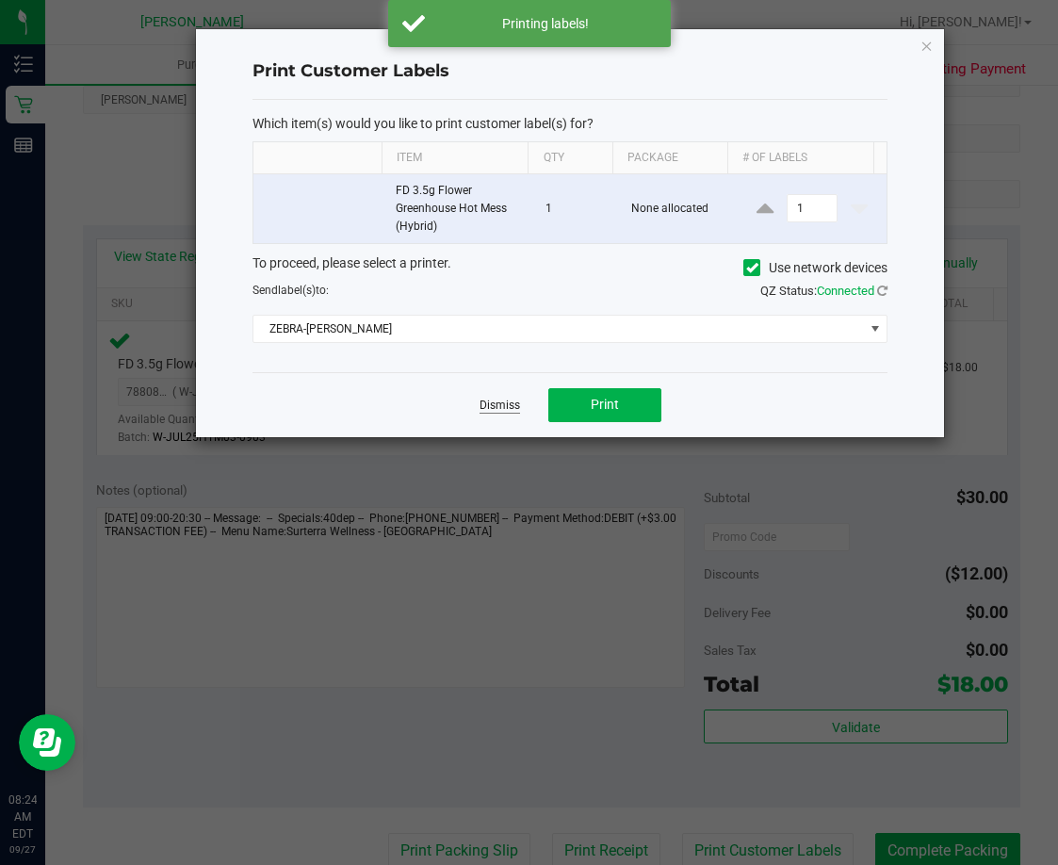
click at [495, 410] on link "Dismiss" at bounding box center [500, 406] width 41 height 16
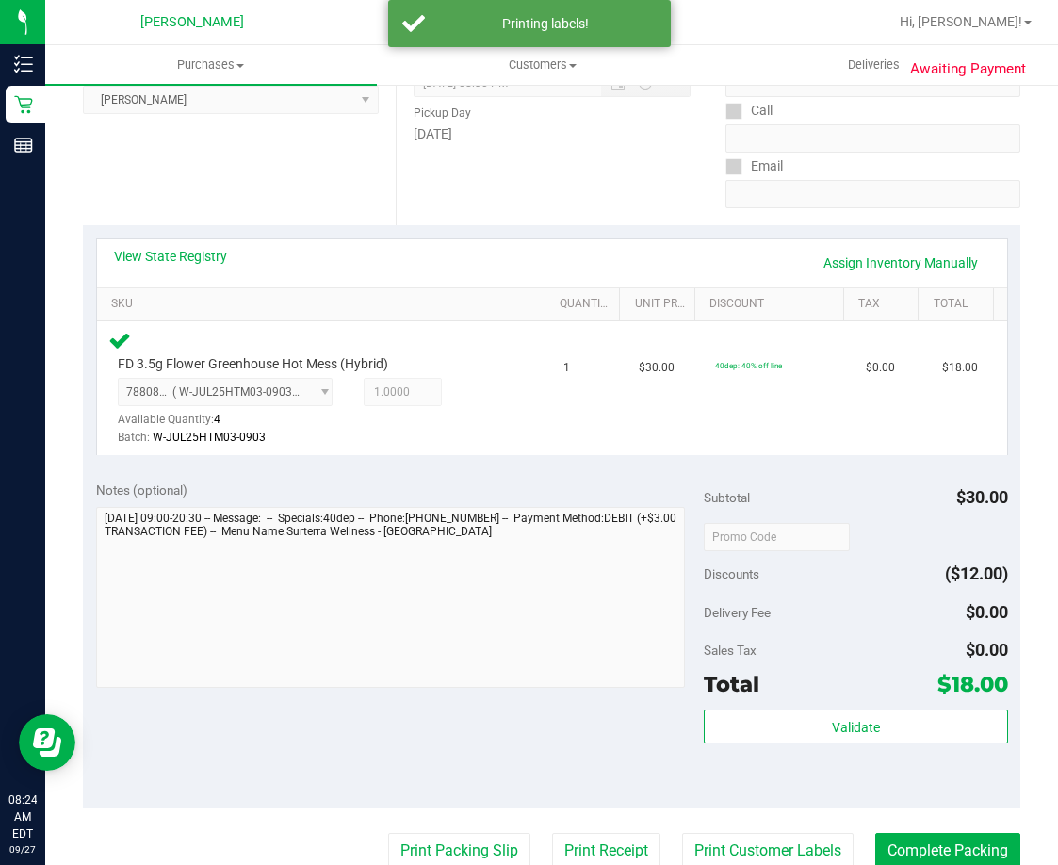
scroll to position [286, 0]
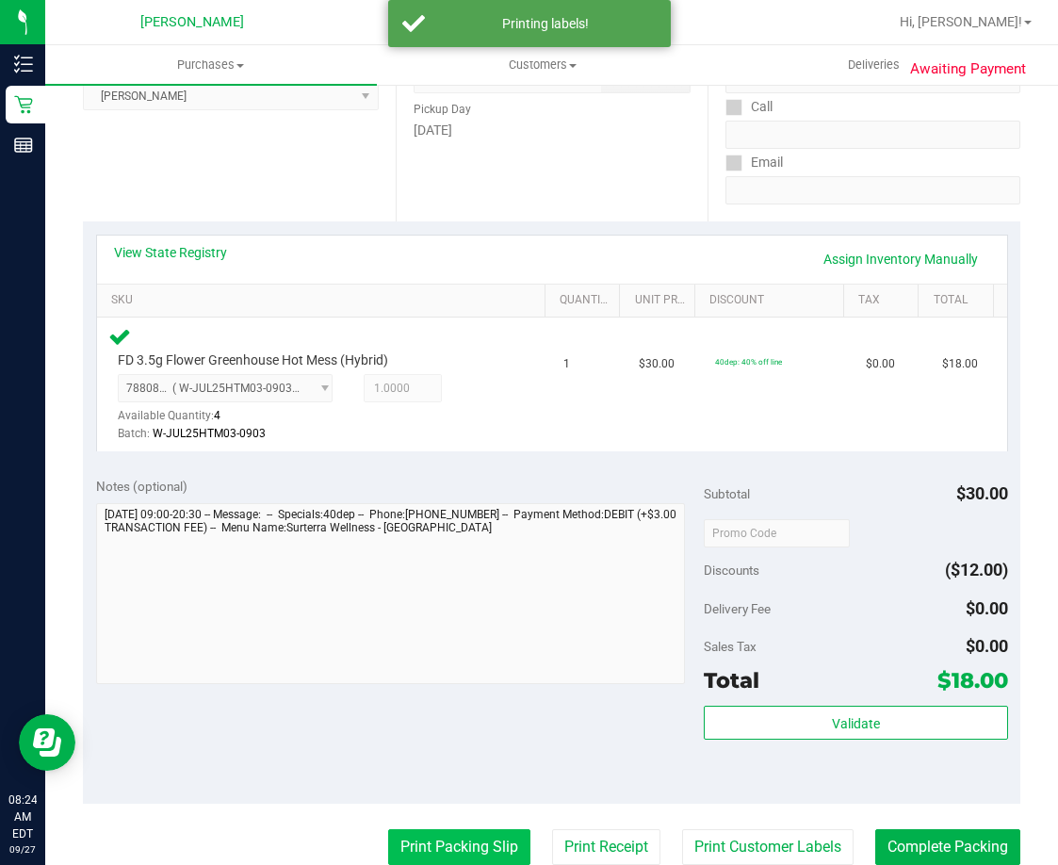
click at [458, 845] on button "Print Packing Slip" at bounding box center [459, 847] width 142 height 36
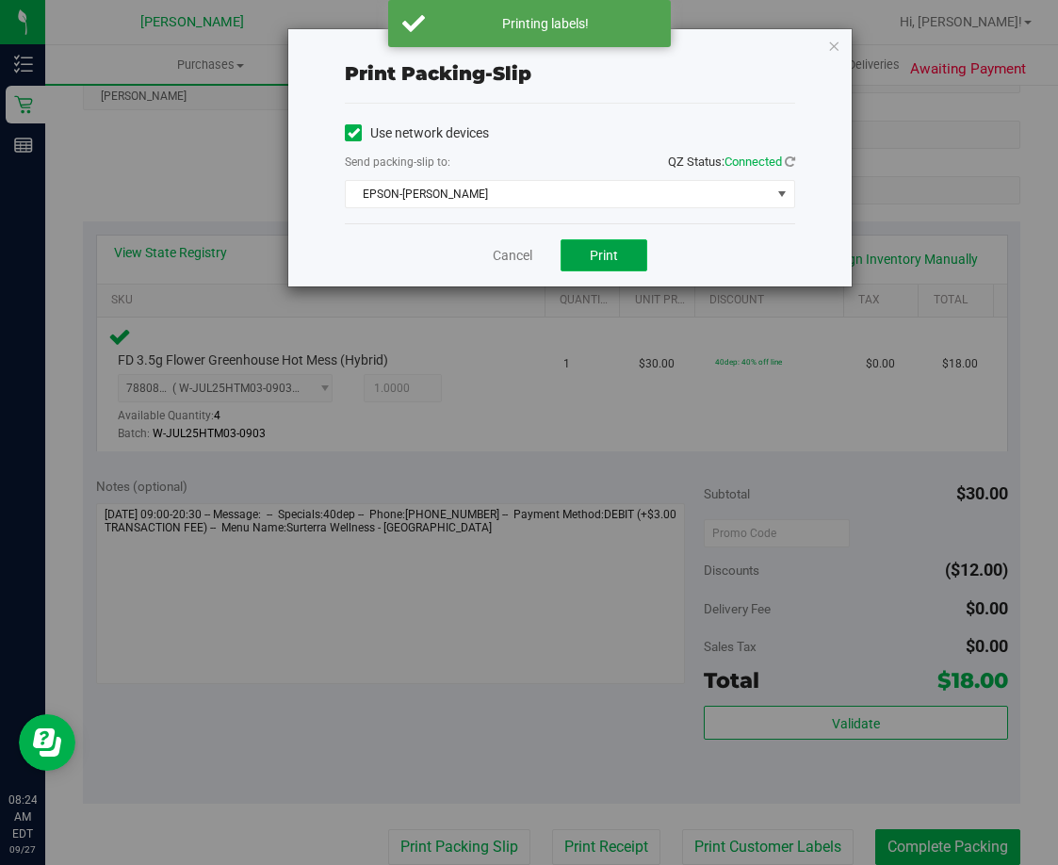
click at [596, 248] on span "Print" at bounding box center [604, 255] width 28 height 15
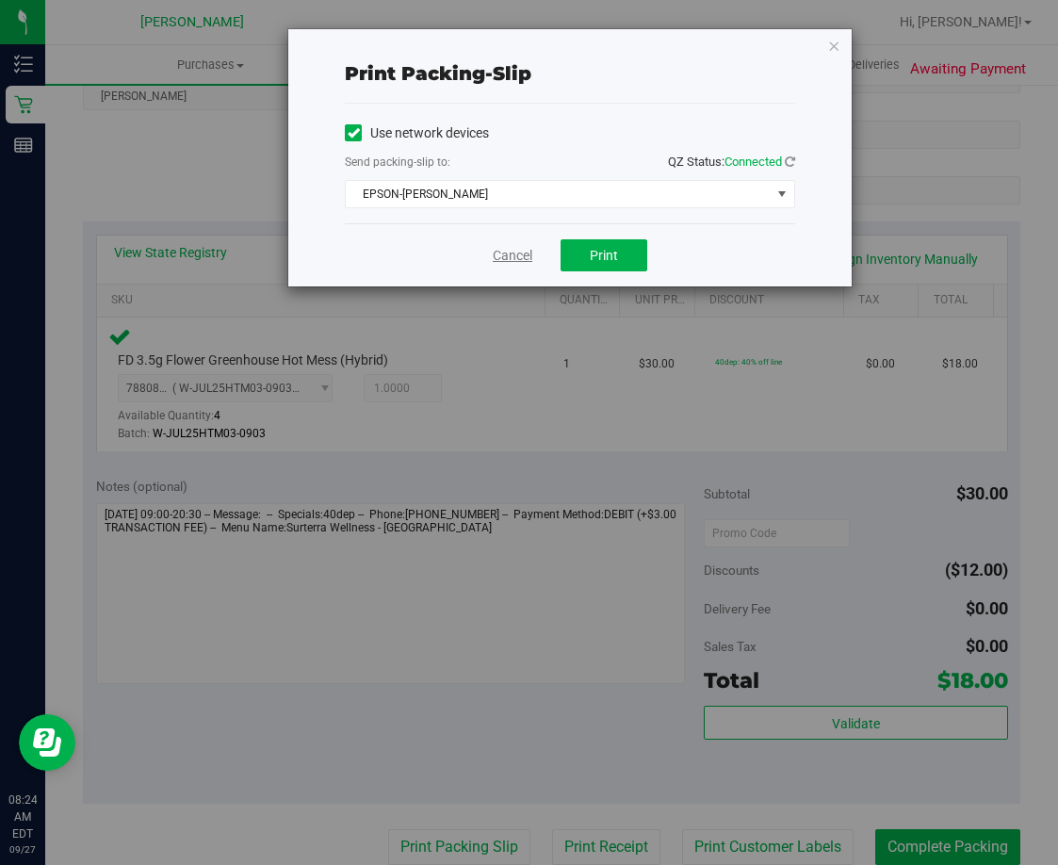
click at [518, 255] on link "Cancel" at bounding box center [513, 256] width 40 height 20
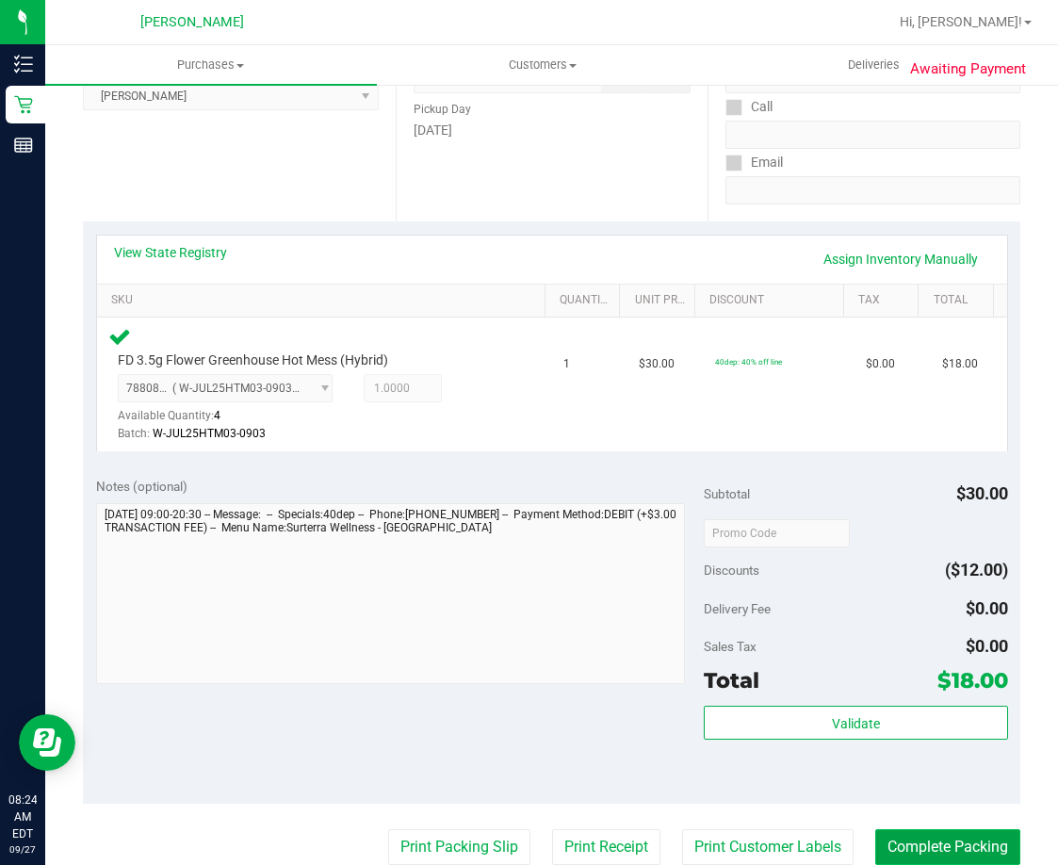
click at [899, 854] on button "Complete Packing" at bounding box center [947, 847] width 145 height 36
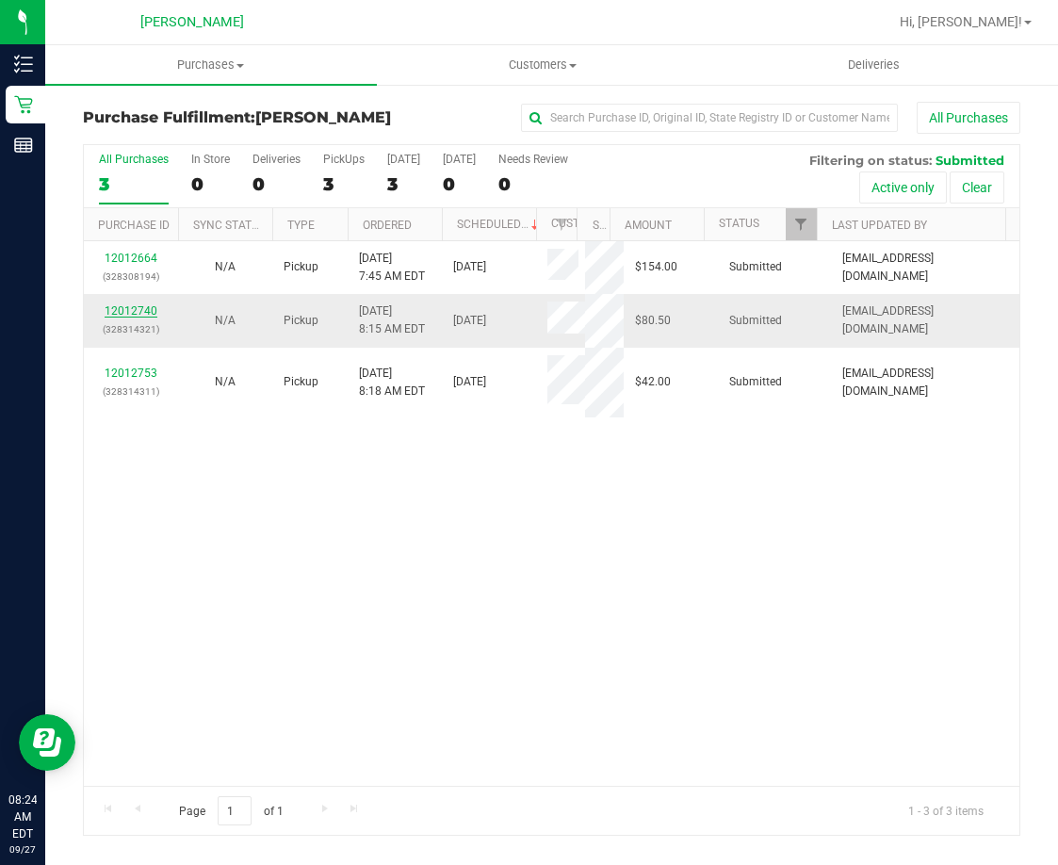
click at [125, 313] on link "12012740" at bounding box center [131, 310] width 53 height 13
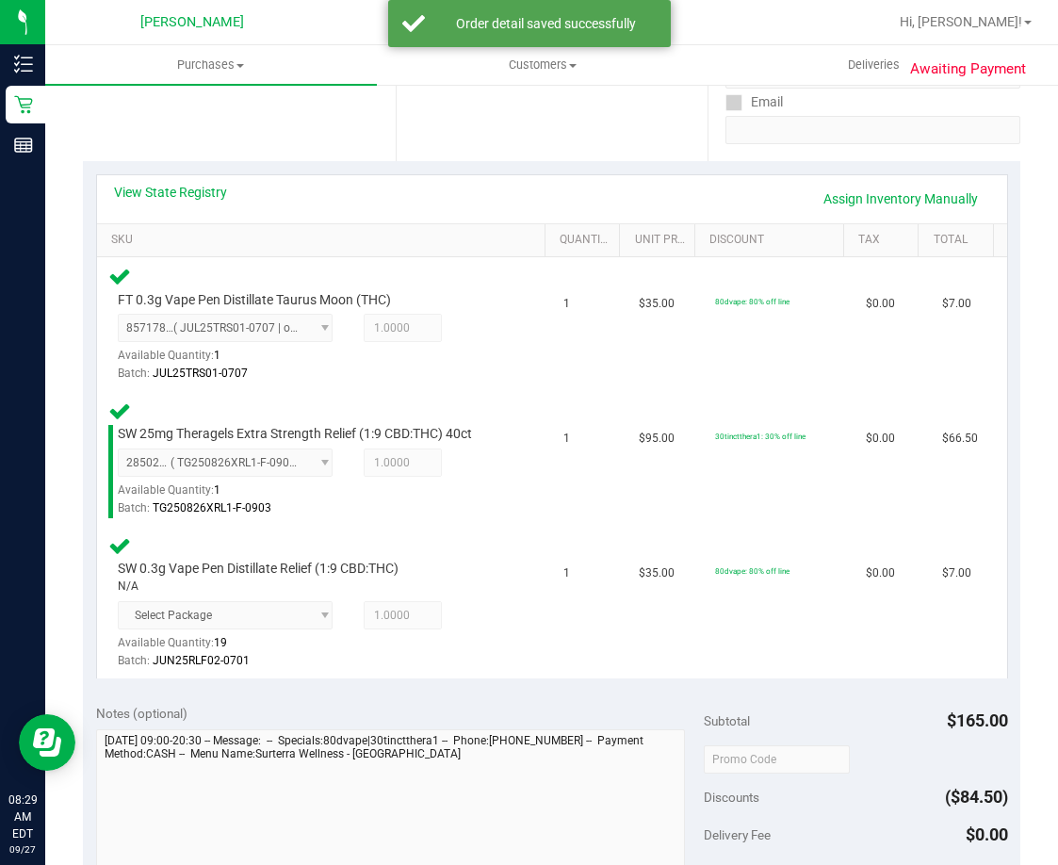
scroll to position [565, 0]
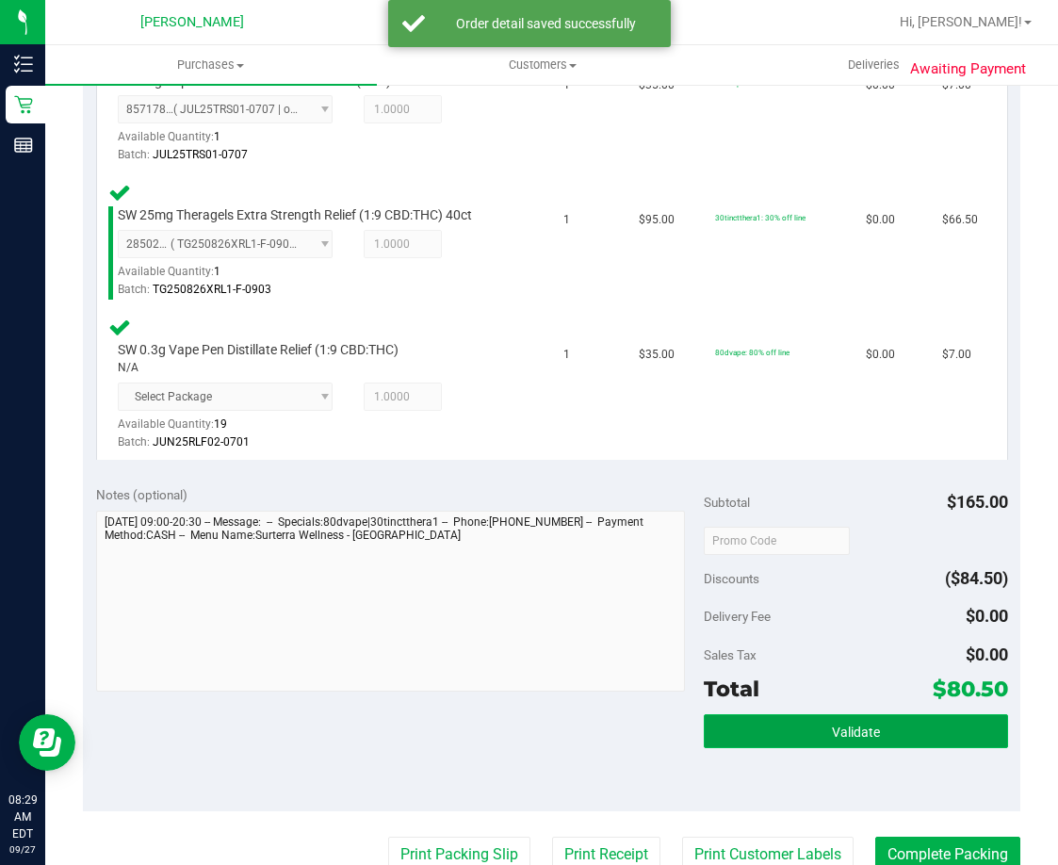
click at [809, 738] on button "Validate" at bounding box center [856, 731] width 304 height 34
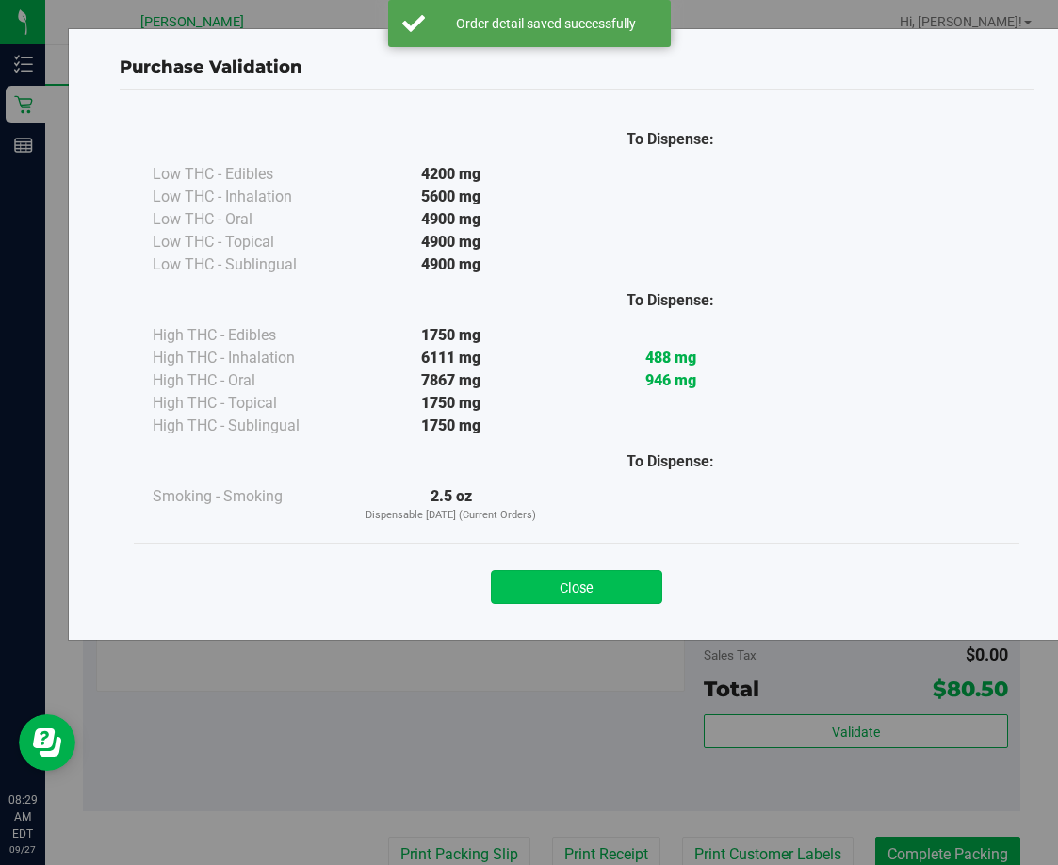
click at [610, 588] on button "Close" at bounding box center [576, 587] width 171 height 34
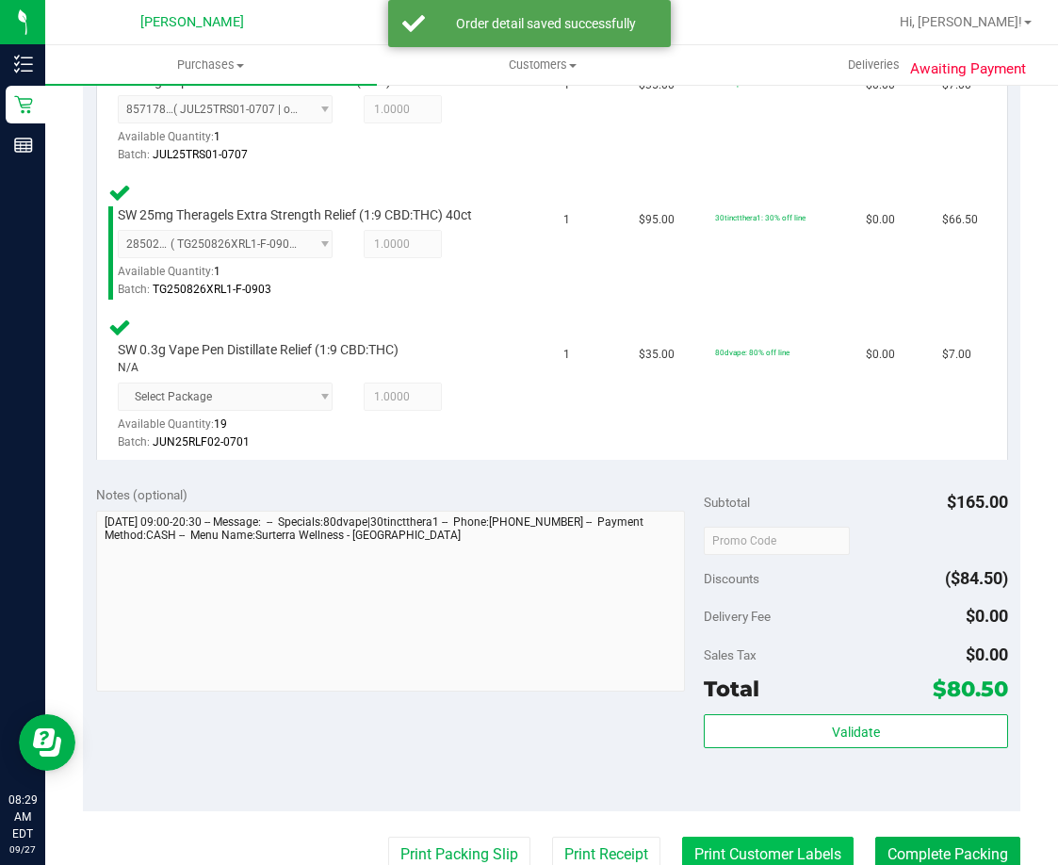
click at [747, 855] on button "Print Customer Labels" at bounding box center [767, 855] width 171 height 36
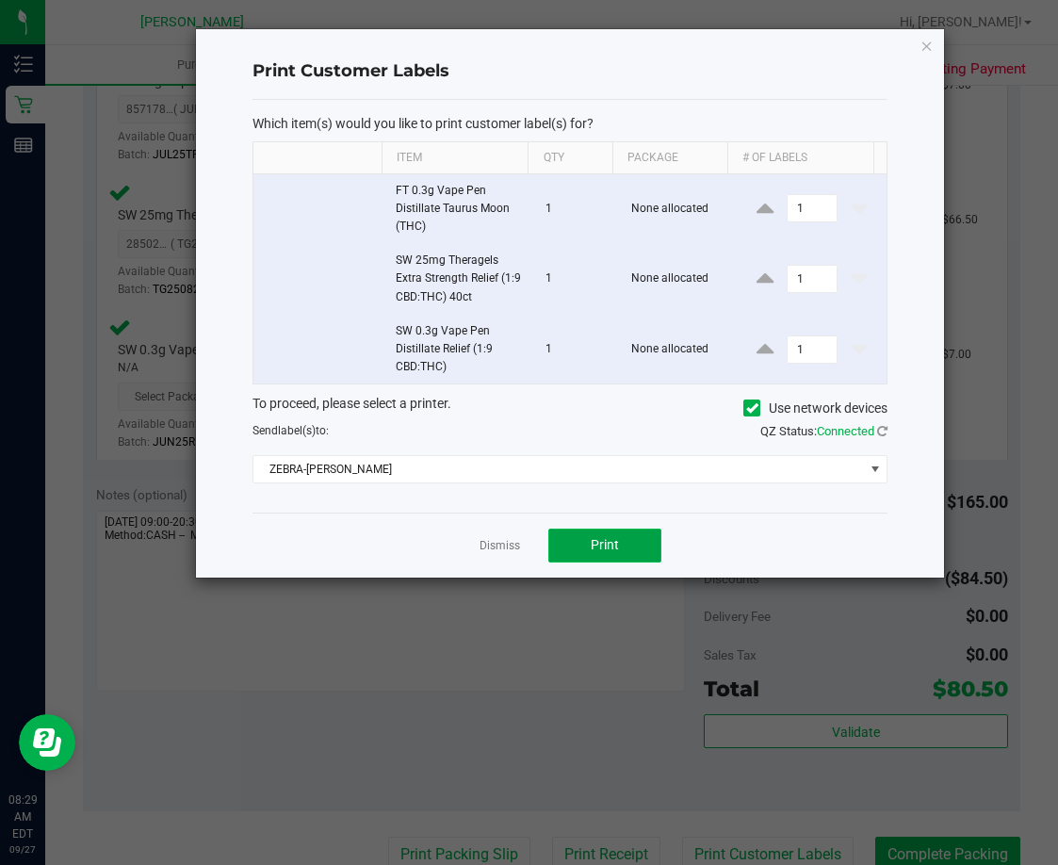
click at [631, 532] on button "Print" at bounding box center [604, 546] width 113 height 34
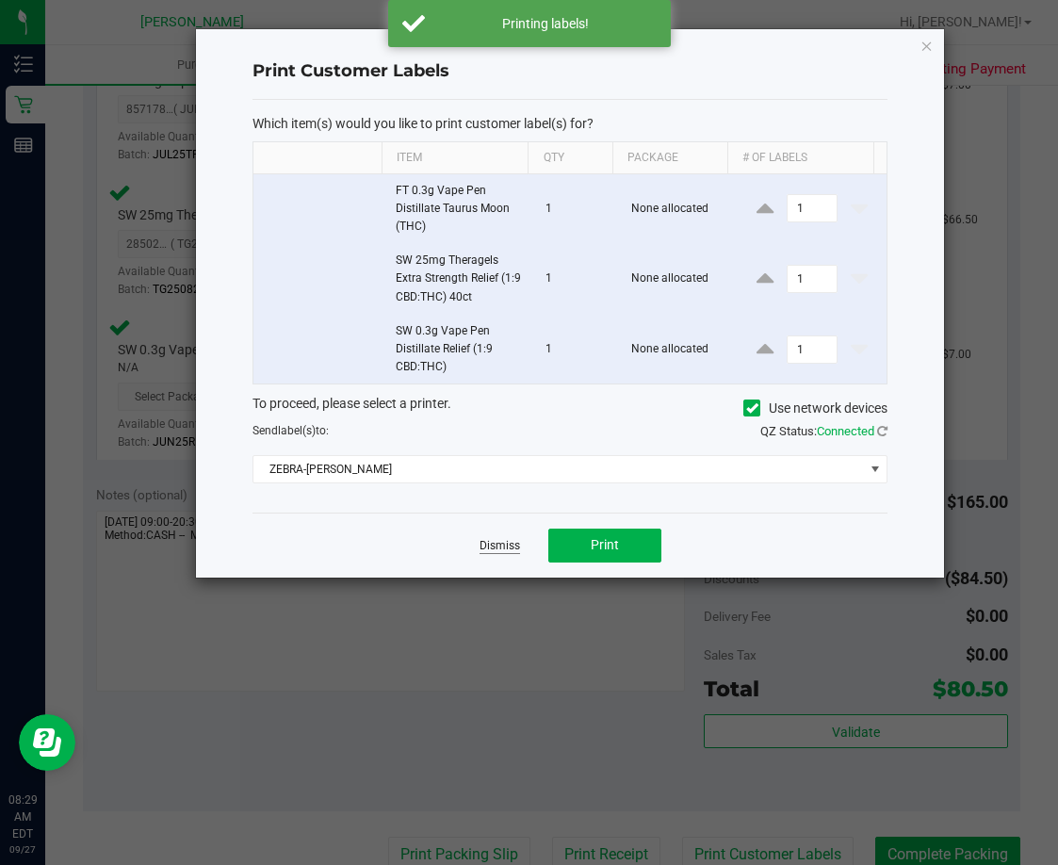
click at [511, 547] on link "Dismiss" at bounding box center [500, 546] width 41 height 16
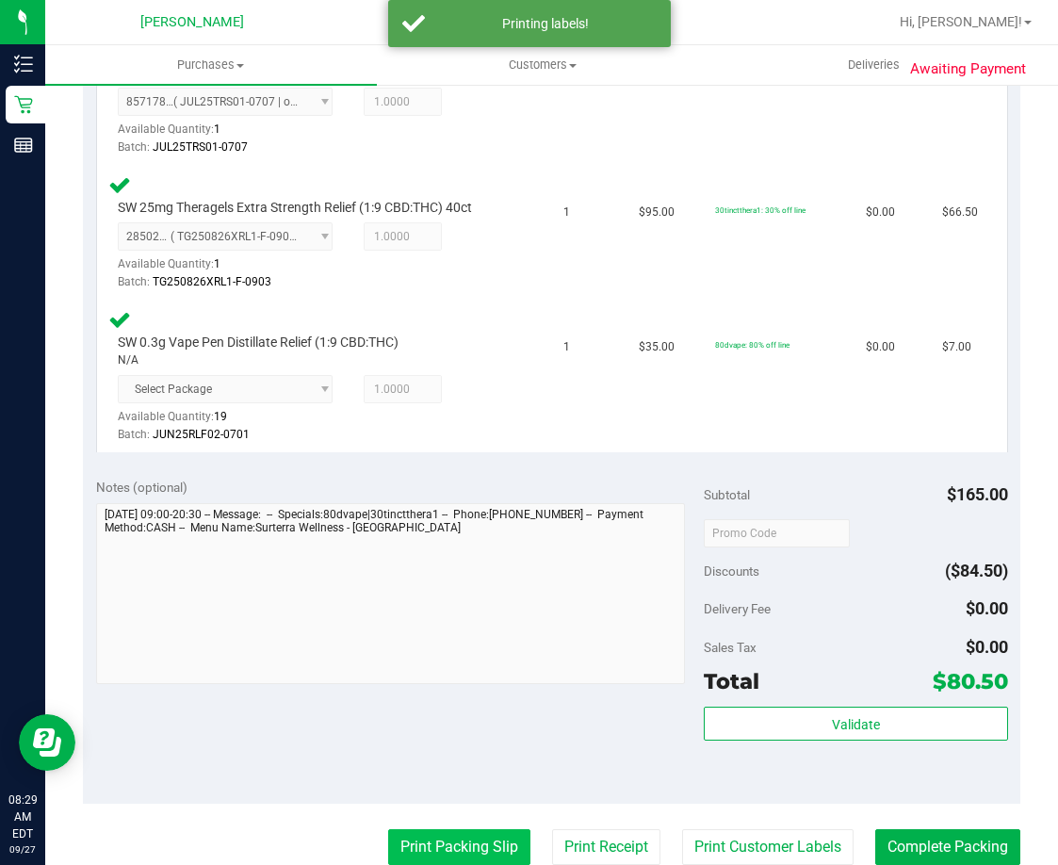
click at [478, 851] on button "Print Packing Slip" at bounding box center [459, 847] width 142 height 36
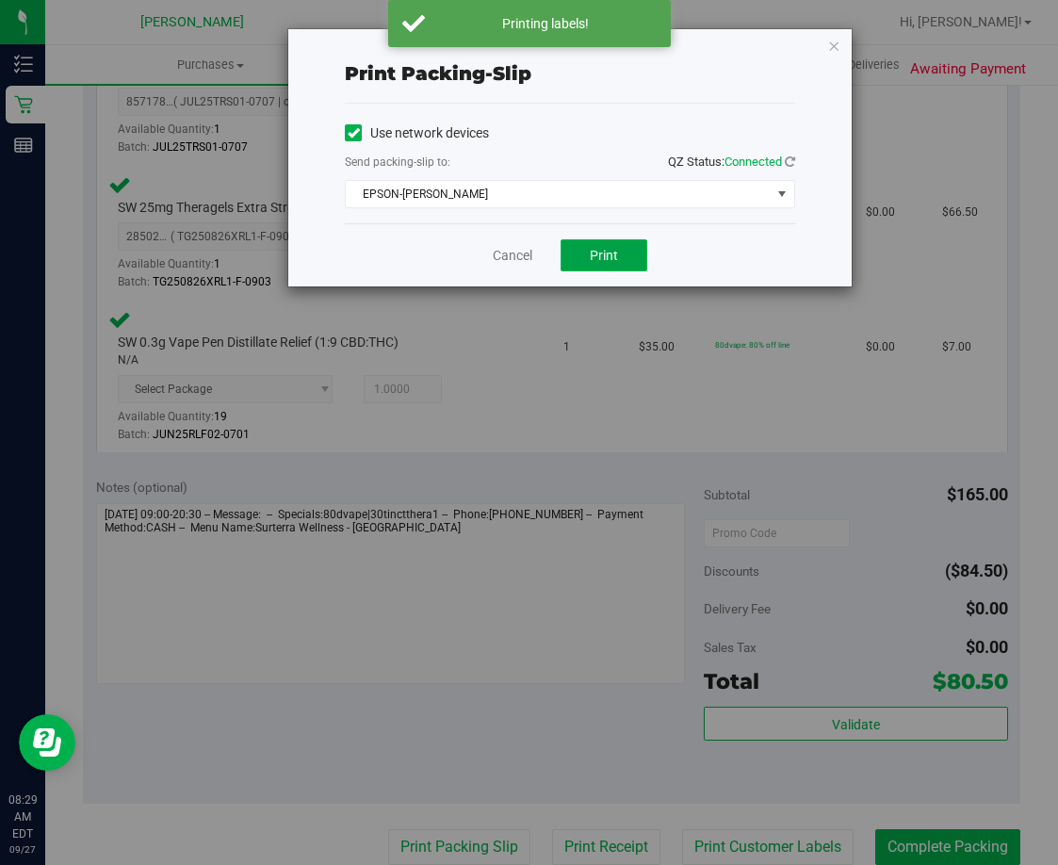
click at [611, 257] on span "Print" at bounding box center [604, 255] width 28 height 15
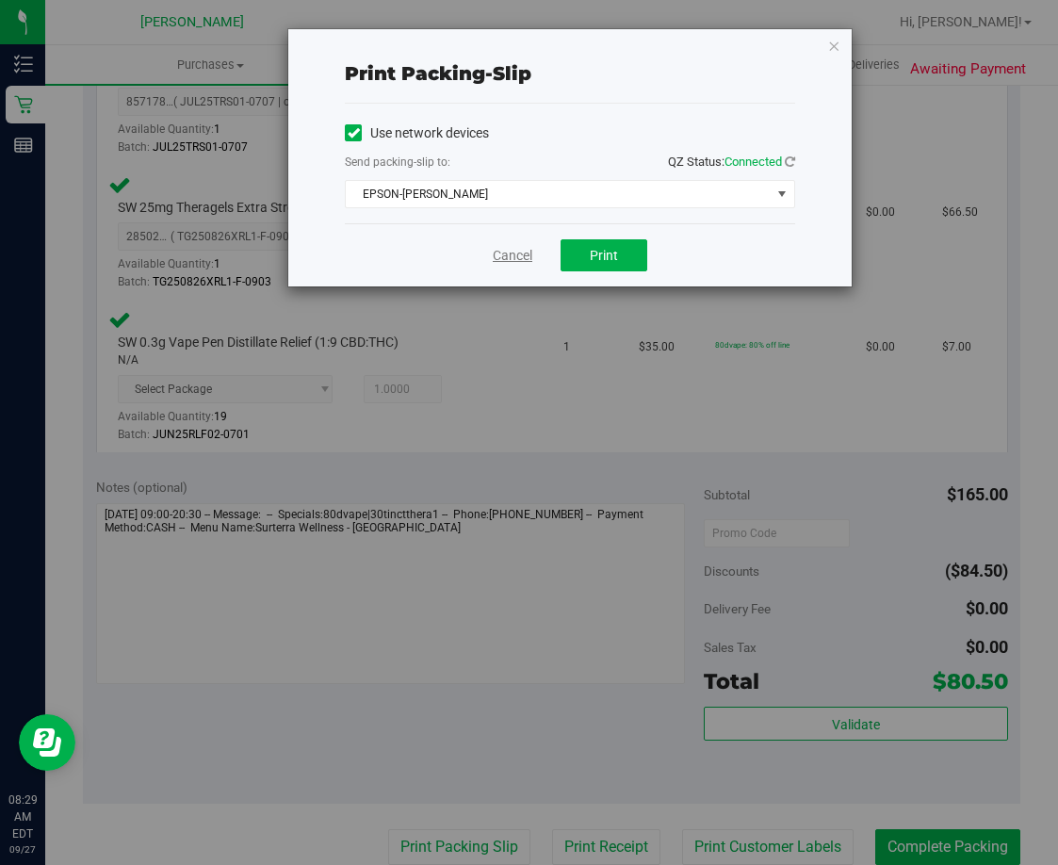
click at [514, 260] on link "Cancel" at bounding box center [513, 256] width 40 height 20
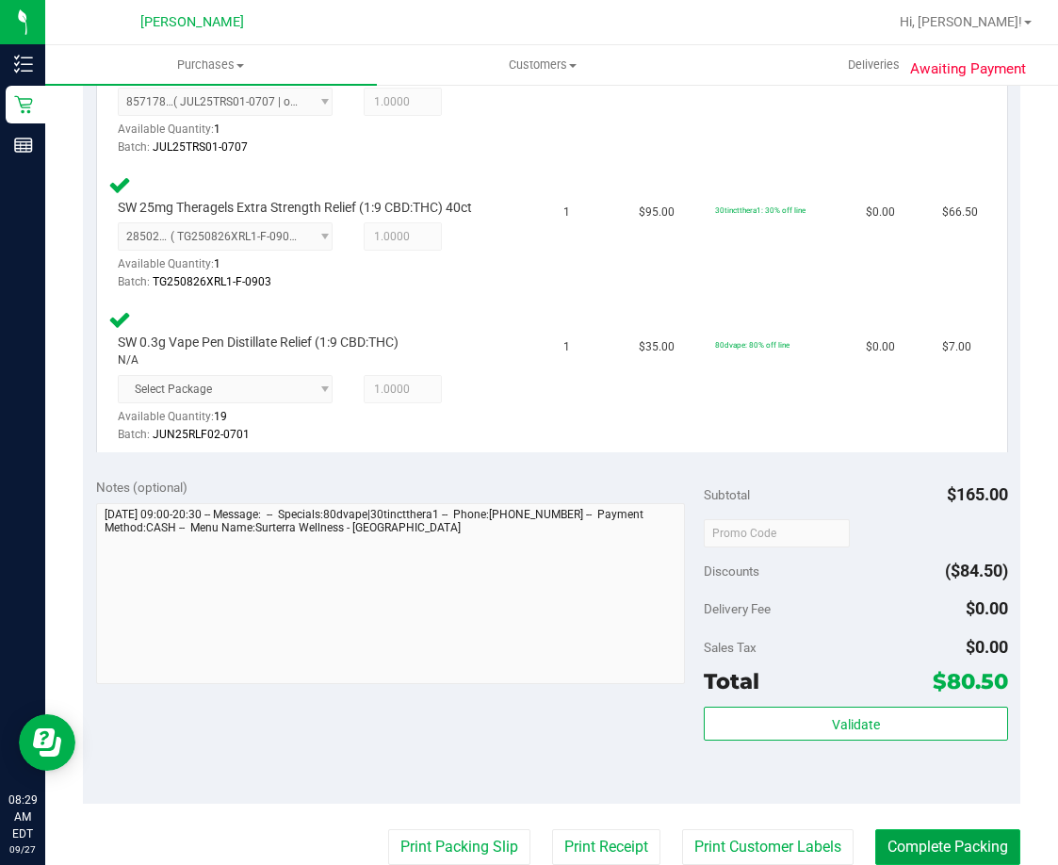
click at [891, 848] on button "Complete Packing" at bounding box center [947, 847] width 145 height 36
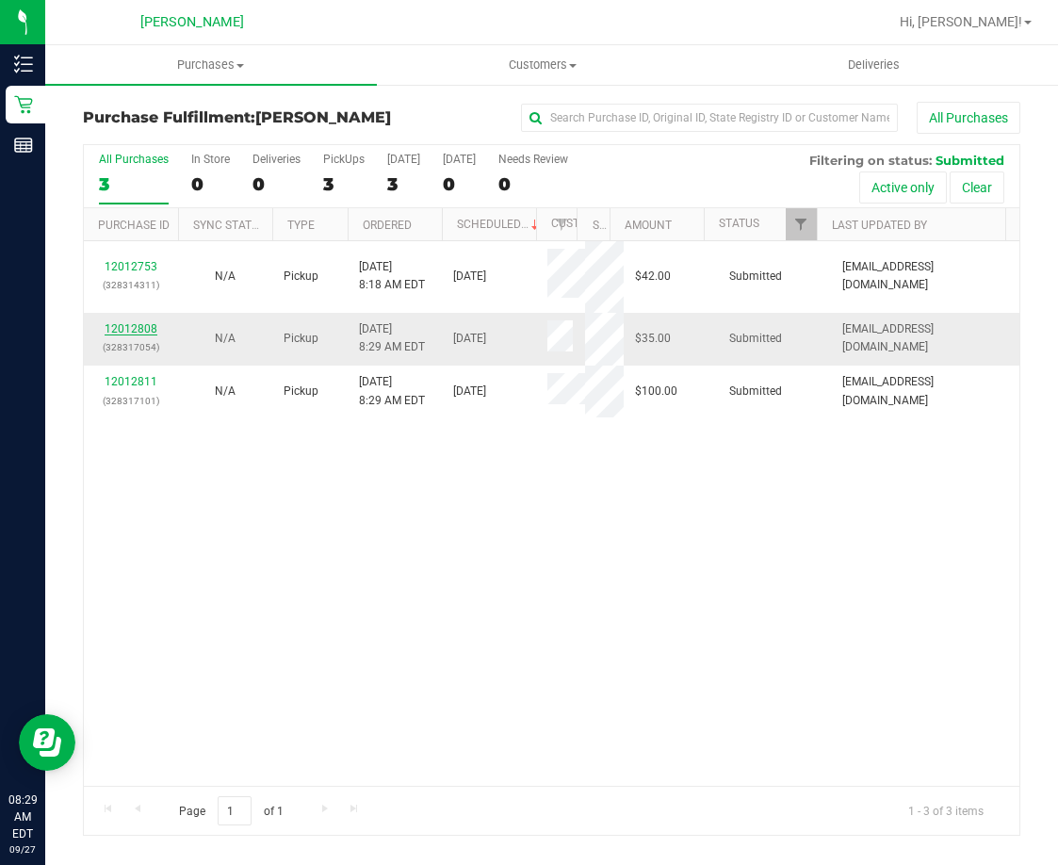
click at [133, 326] on link "12012808" at bounding box center [131, 328] width 53 height 13
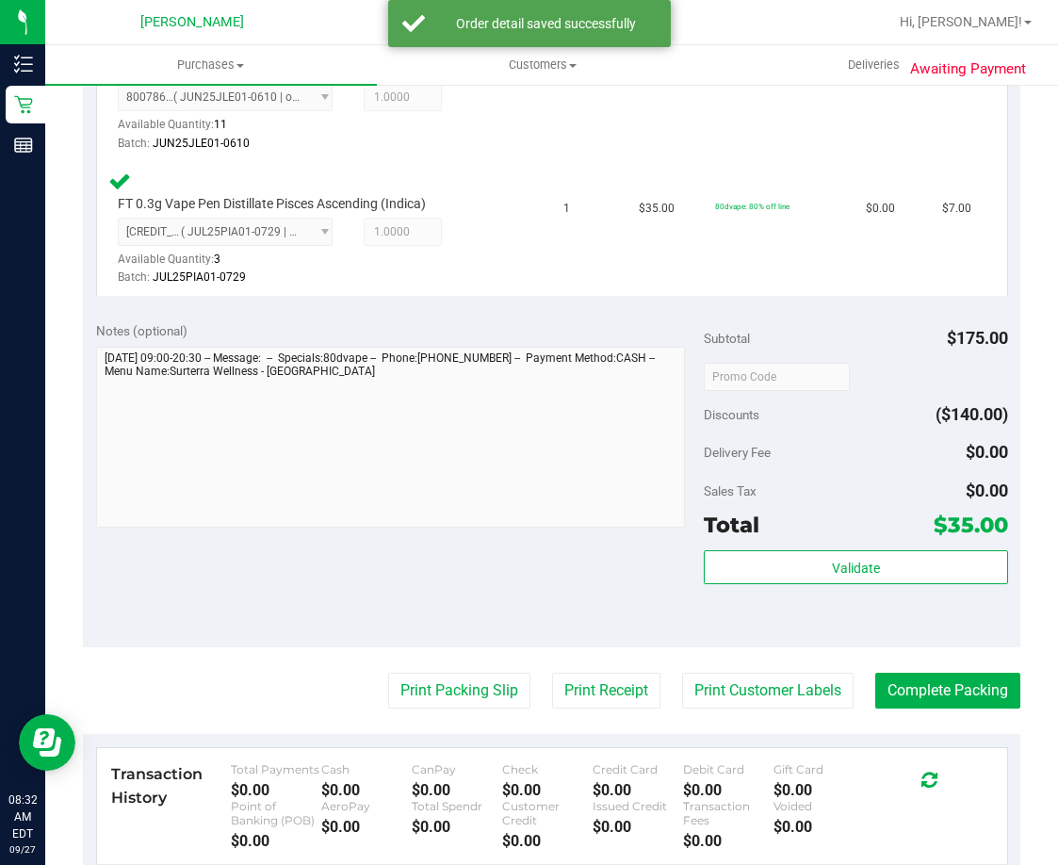
scroll to position [1036, 0]
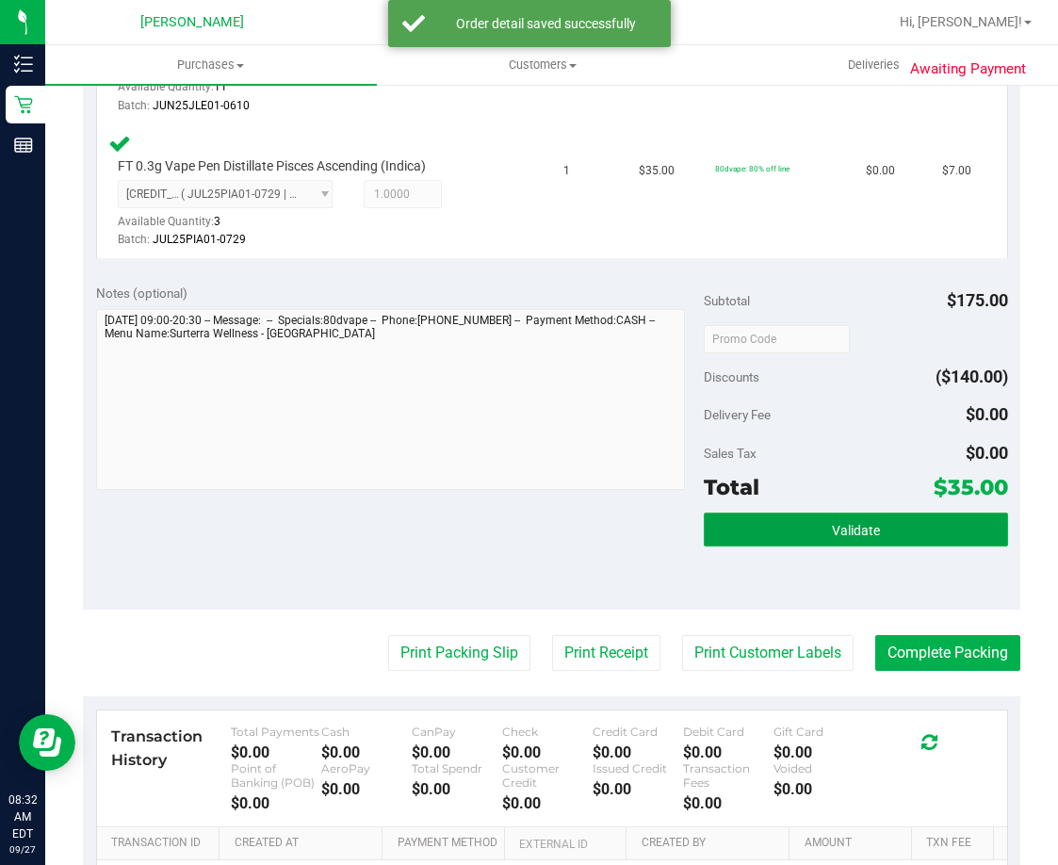
click at [749, 524] on button "Validate" at bounding box center [856, 530] width 304 height 34
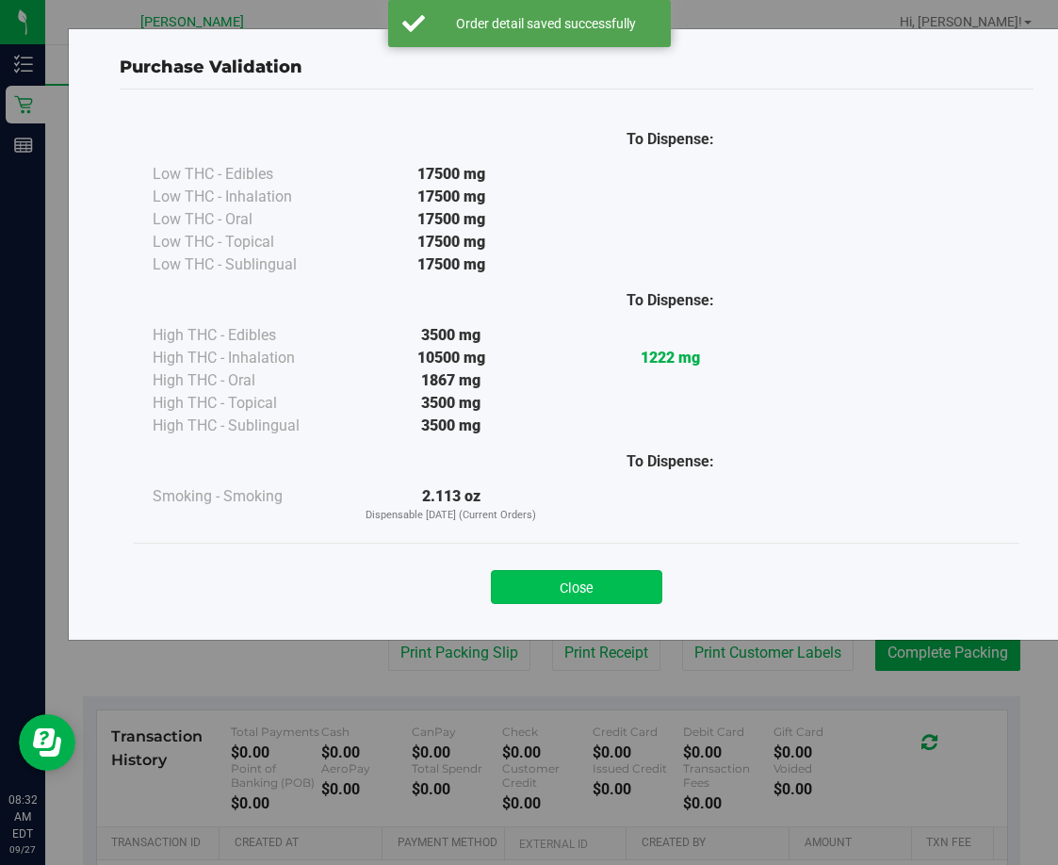
click at [571, 588] on button "Close" at bounding box center [576, 587] width 171 height 34
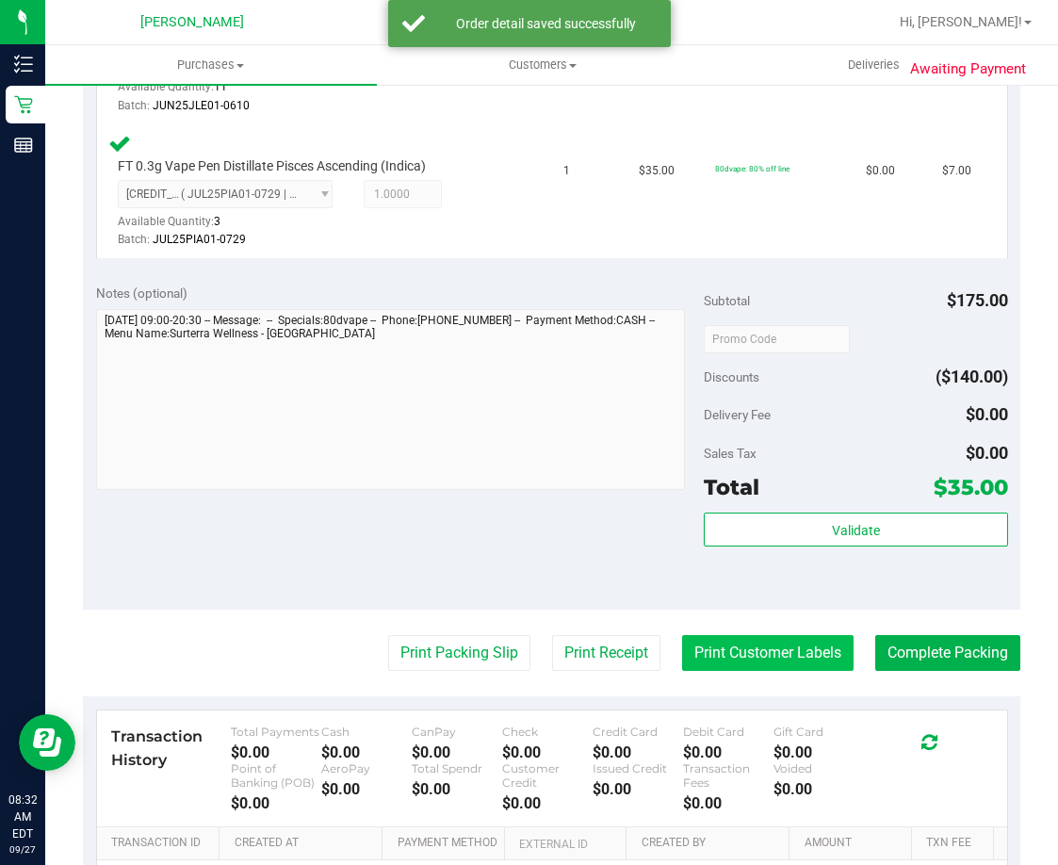
click at [695, 653] on button "Print Customer Labels" at bounding box center [767, 653] width 171 height 36
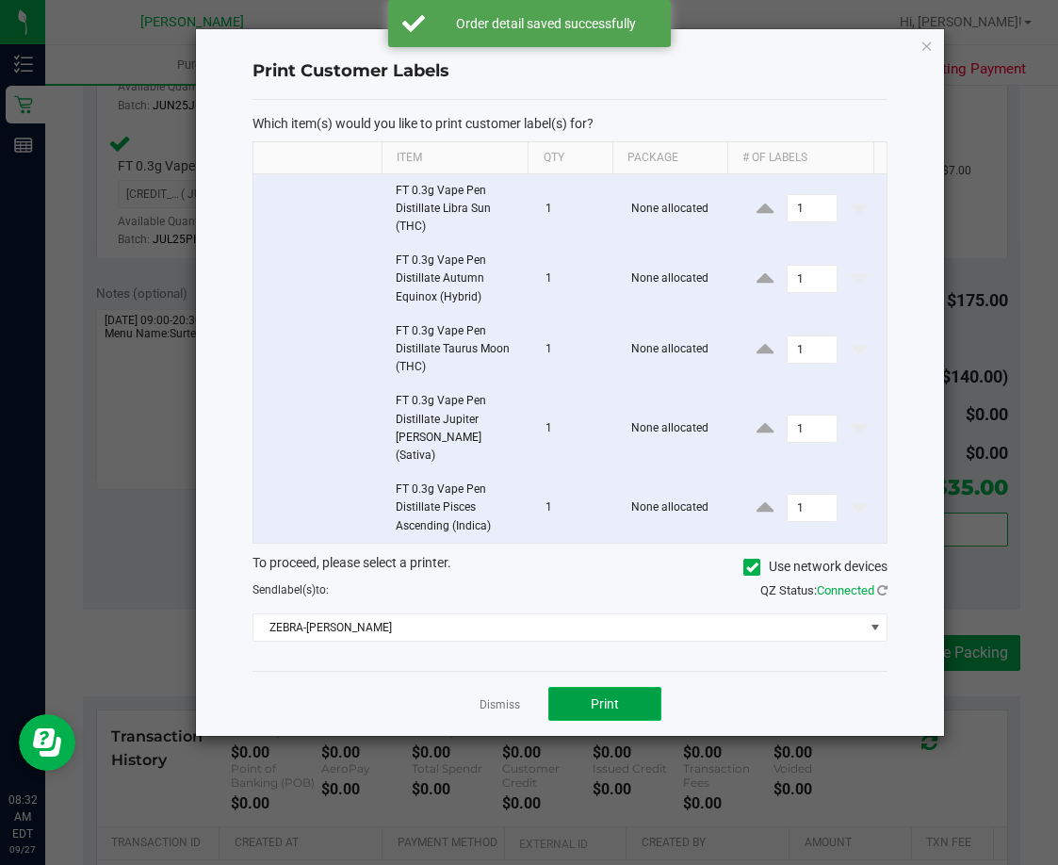
click at [615, 696] on span "Print" at bounding box center [605, 703] width 28 height 15
click at [507, 697] on link "Dismiss" at bounding box center [500, 705] width 41 height 16
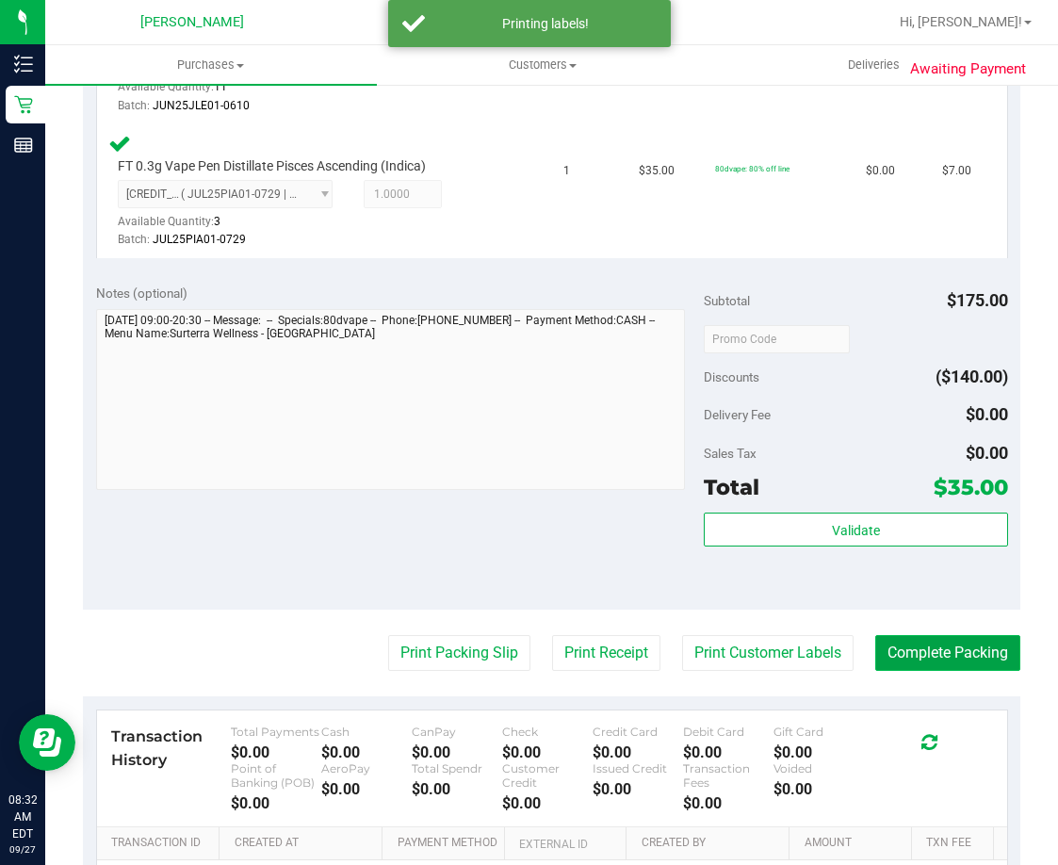
click at [899, 662] on button "Complete Packing" at bounding box center [947, 653] width 145 height 36
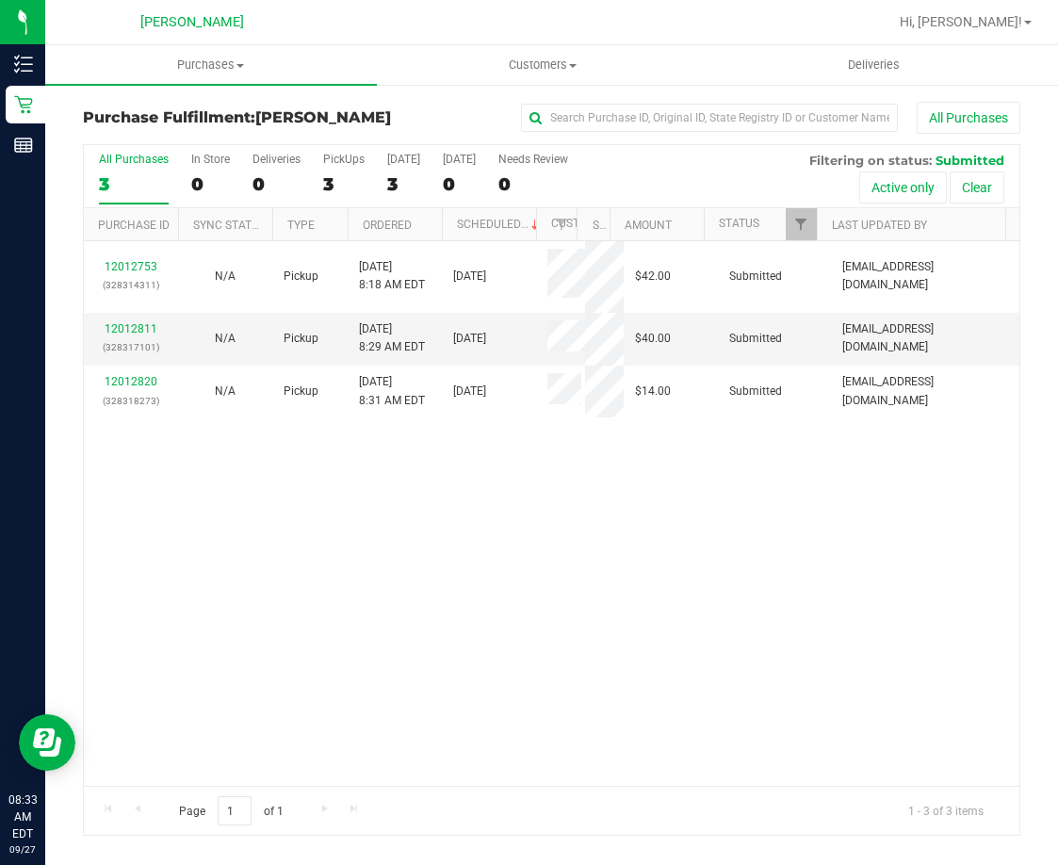
click at [424, 716] on div "12012753 (328314311) N/A Pickup [DATE] 8:18 AM EDT 9/27/2025 $42.00 Submitted […" at bounding box center [552, 513] width 936 height 545
click at [201, 69] on span "Purchases" at bounding box center [211, 65] width 332 height 17
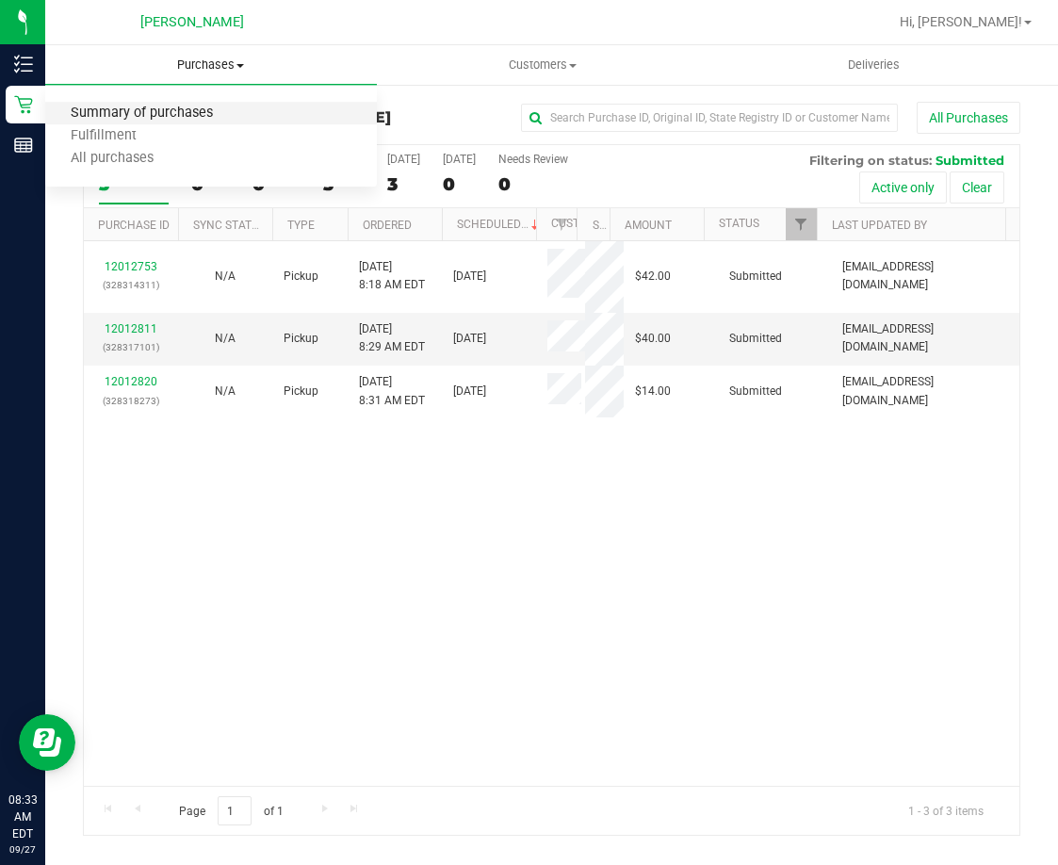
click at [183, 118] on span "Summary of purchases" at bounding box center [141, 114] width 193 height 16
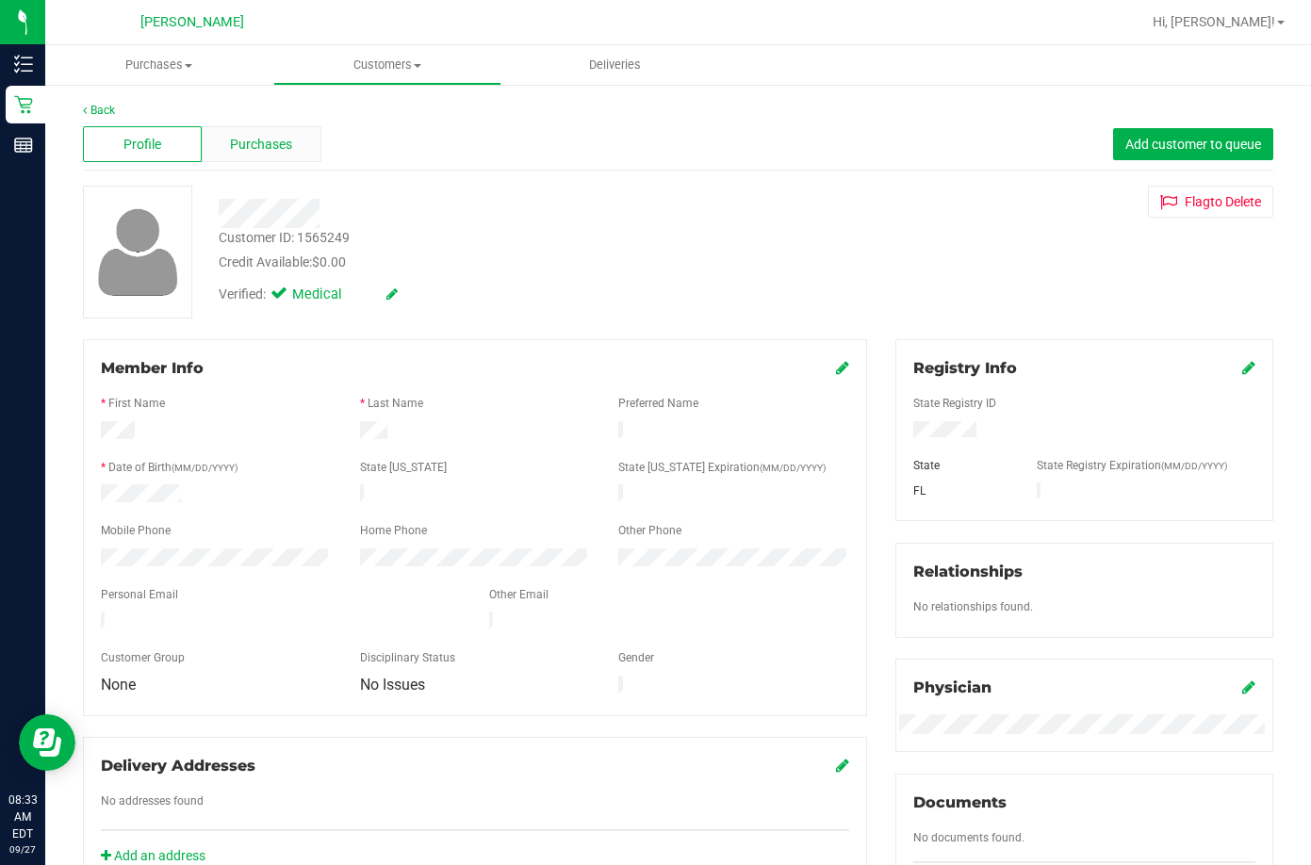
click at [265, 145] on span "Purchases" at bounding box center [261, 145] width 62 height 20
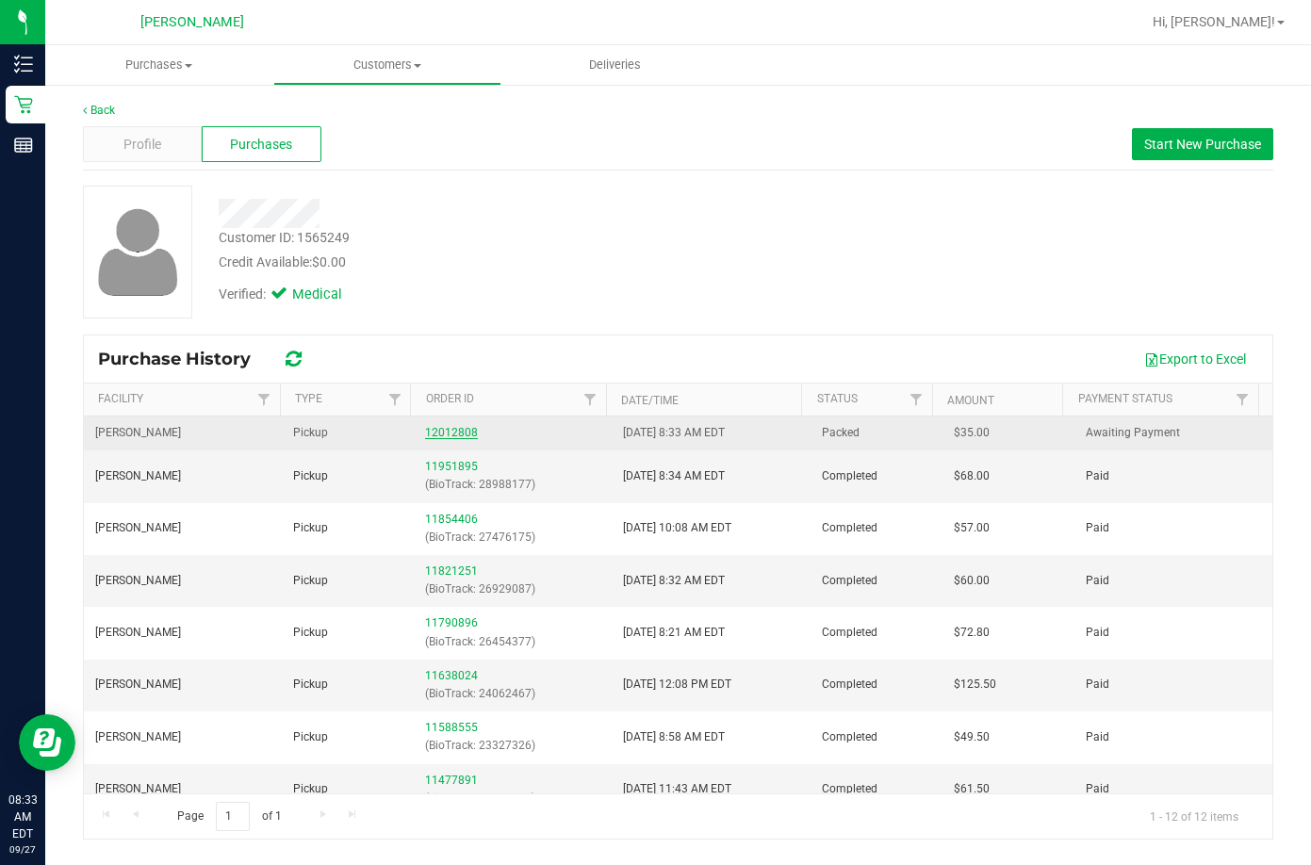
click at [435, 436] on link "12012808" at bounding box center [451, 432] width 53 height 13
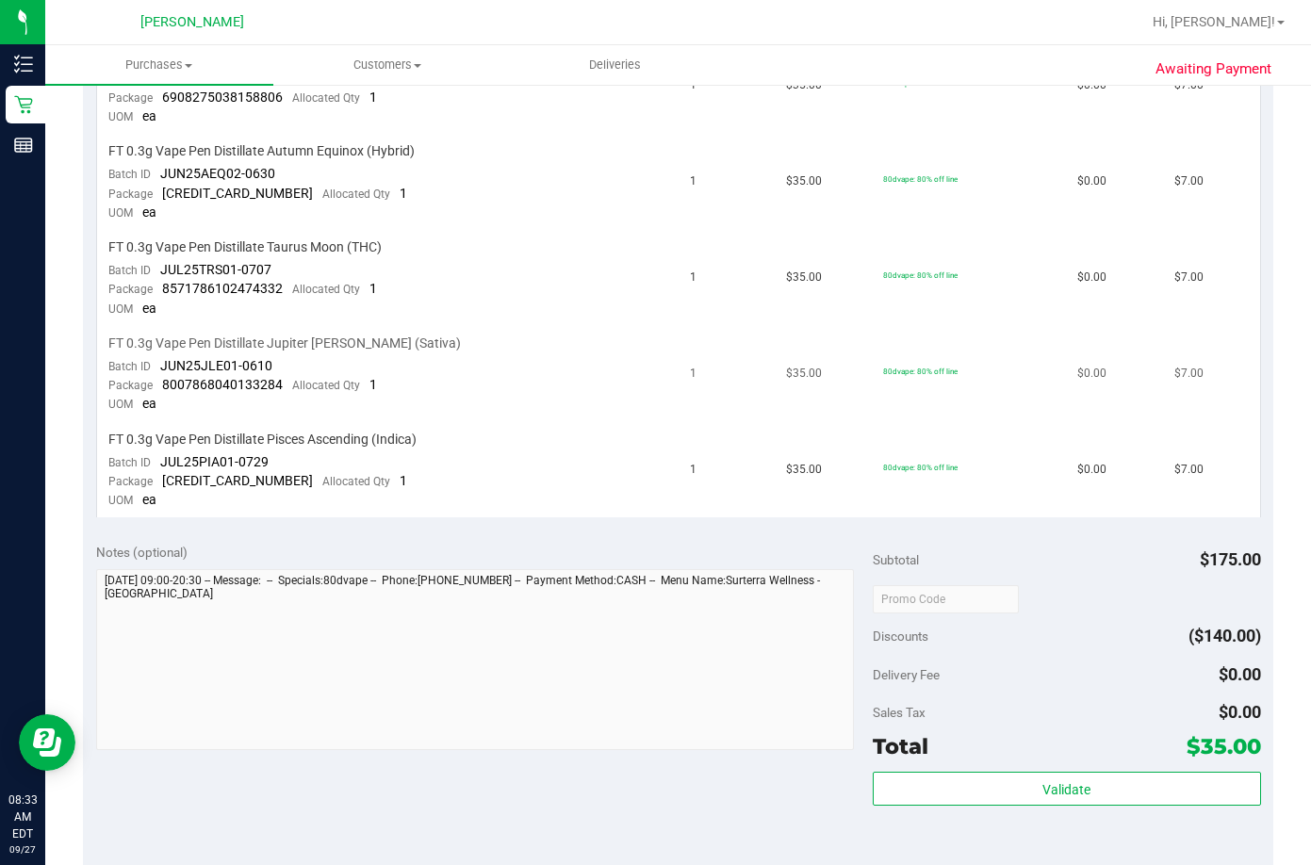
scroll to position [942, 0]
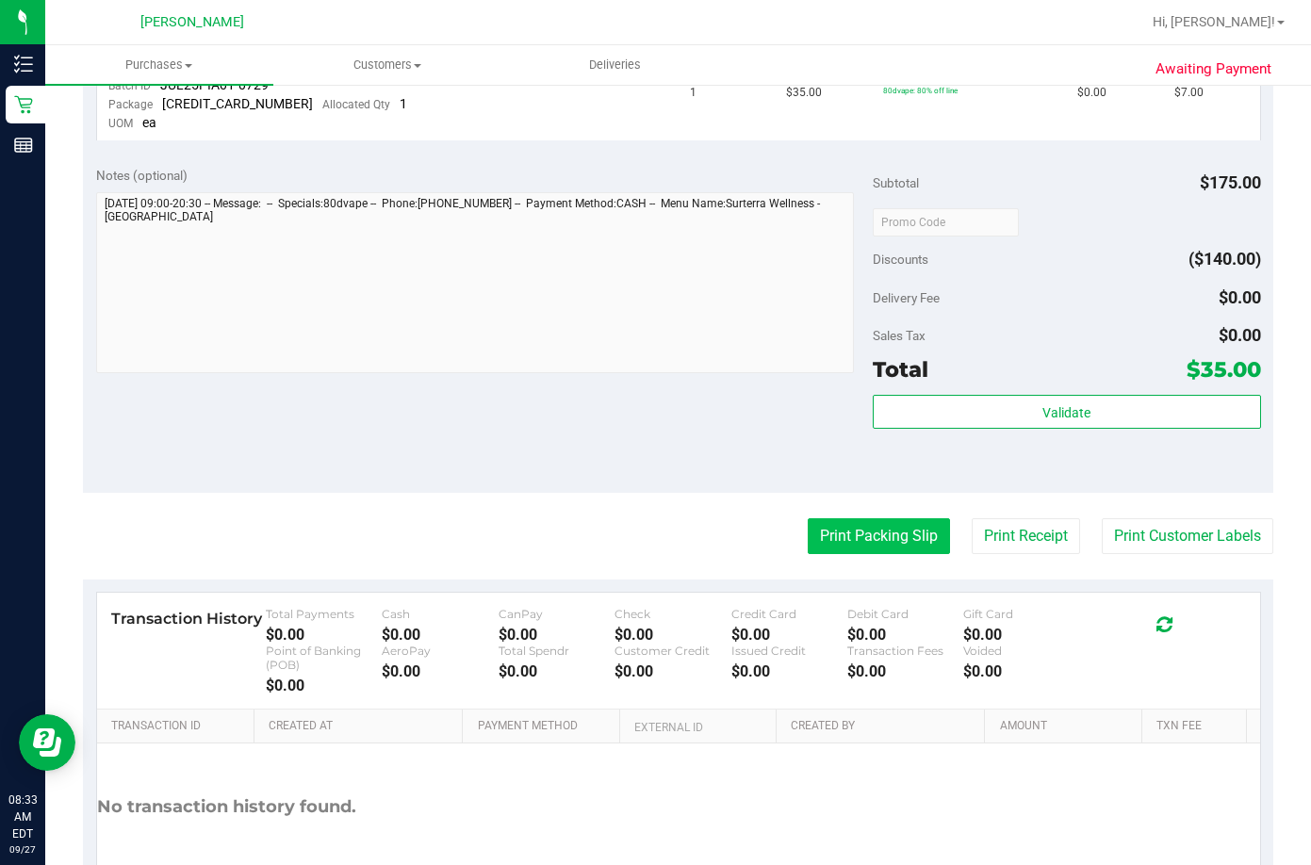
click at [864, 539] on button "Print Packing Slip" at bounding box center [878, 536] width 142 height 36
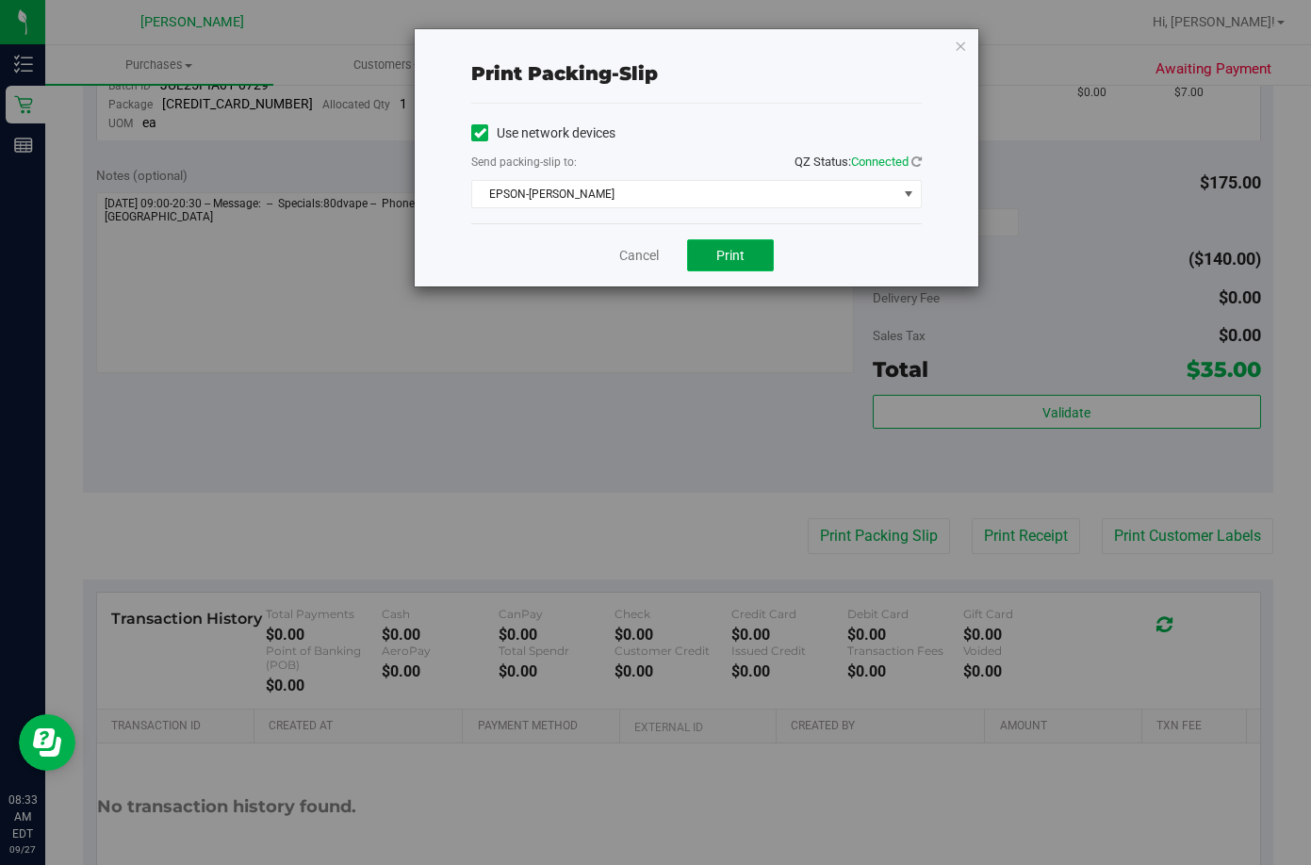
click at [752, 254] on button "Print" at bounding box center [730, 255] width 87 height 32
click at [644, 260] on link "Cancel" at bounding box center [639, 256] width 40 height 20
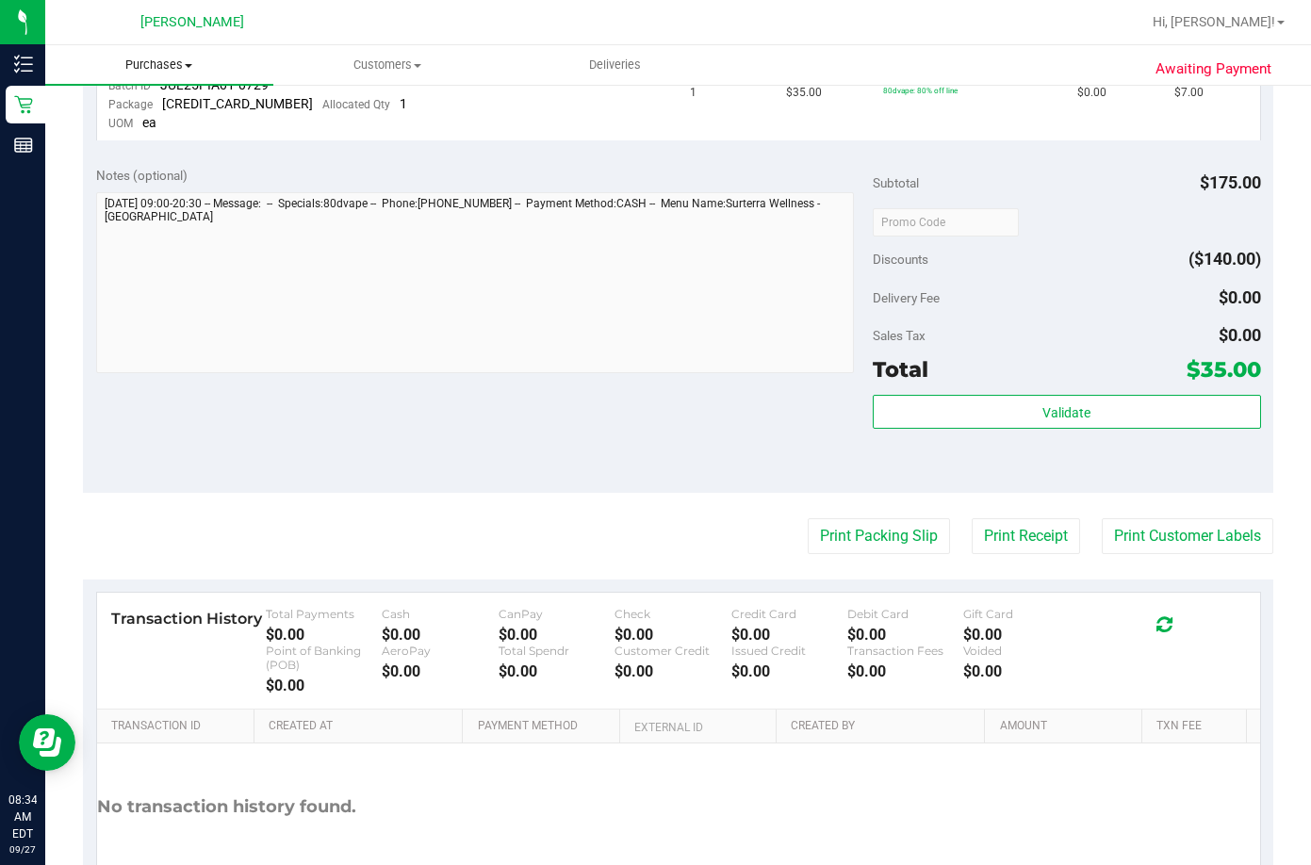
click at [170, 65] on span "Purchases" at bounding box center [159, 65] width 228 height 17
click at [142, 129] on span "Fulfillment" at bounding box center [103, 136] width 117 height 16
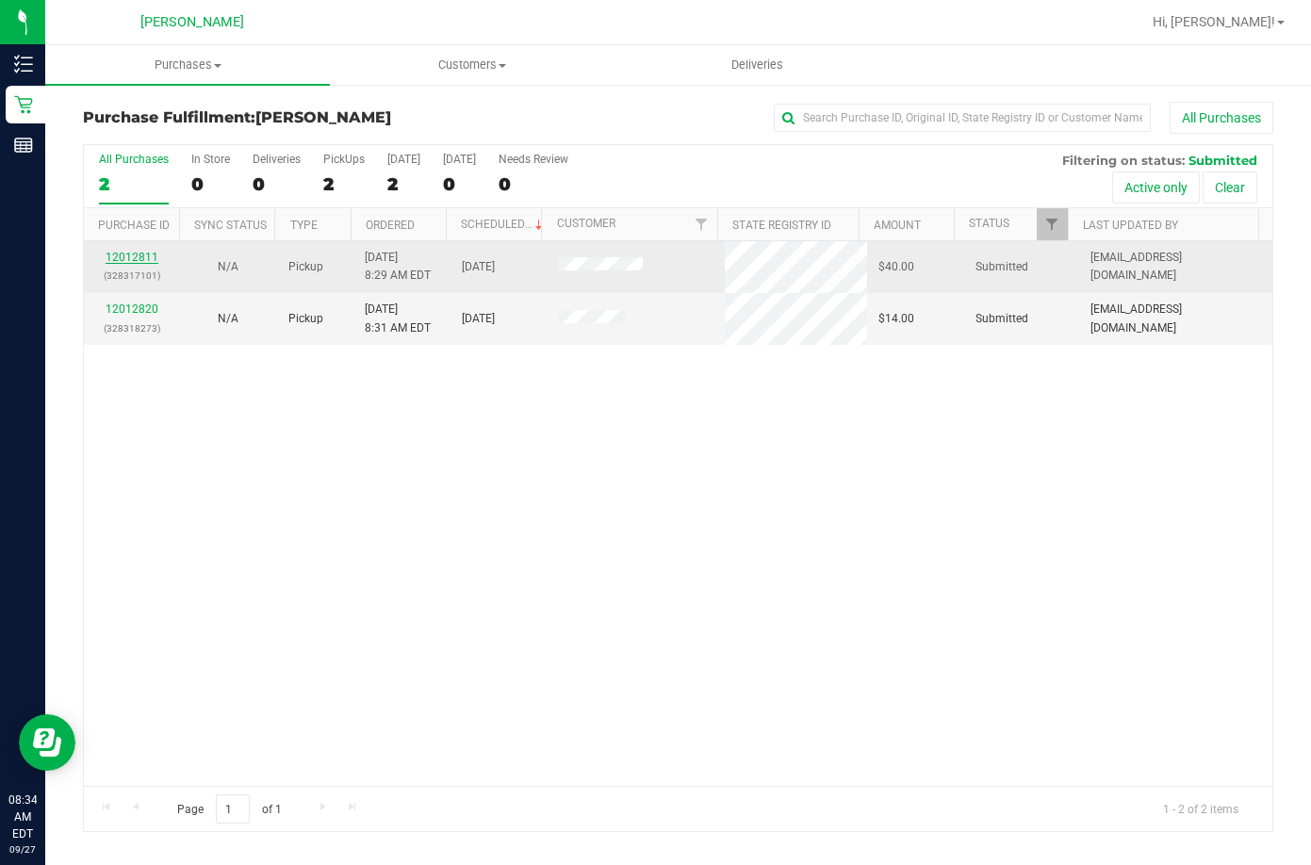
click at [129, 257] on link "12012811" at bounding box center [132, 257] width 53 height 13
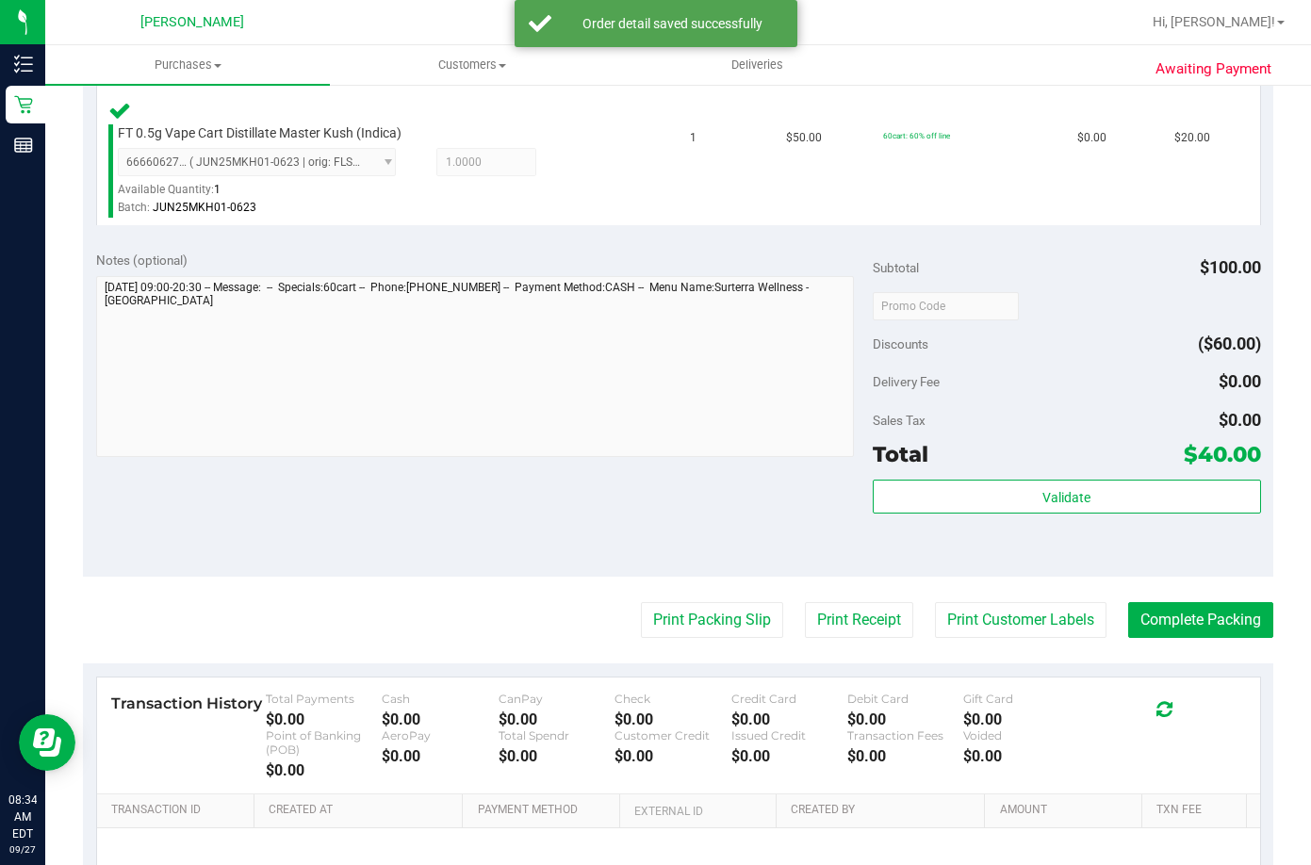
scroll to position [660, 0]
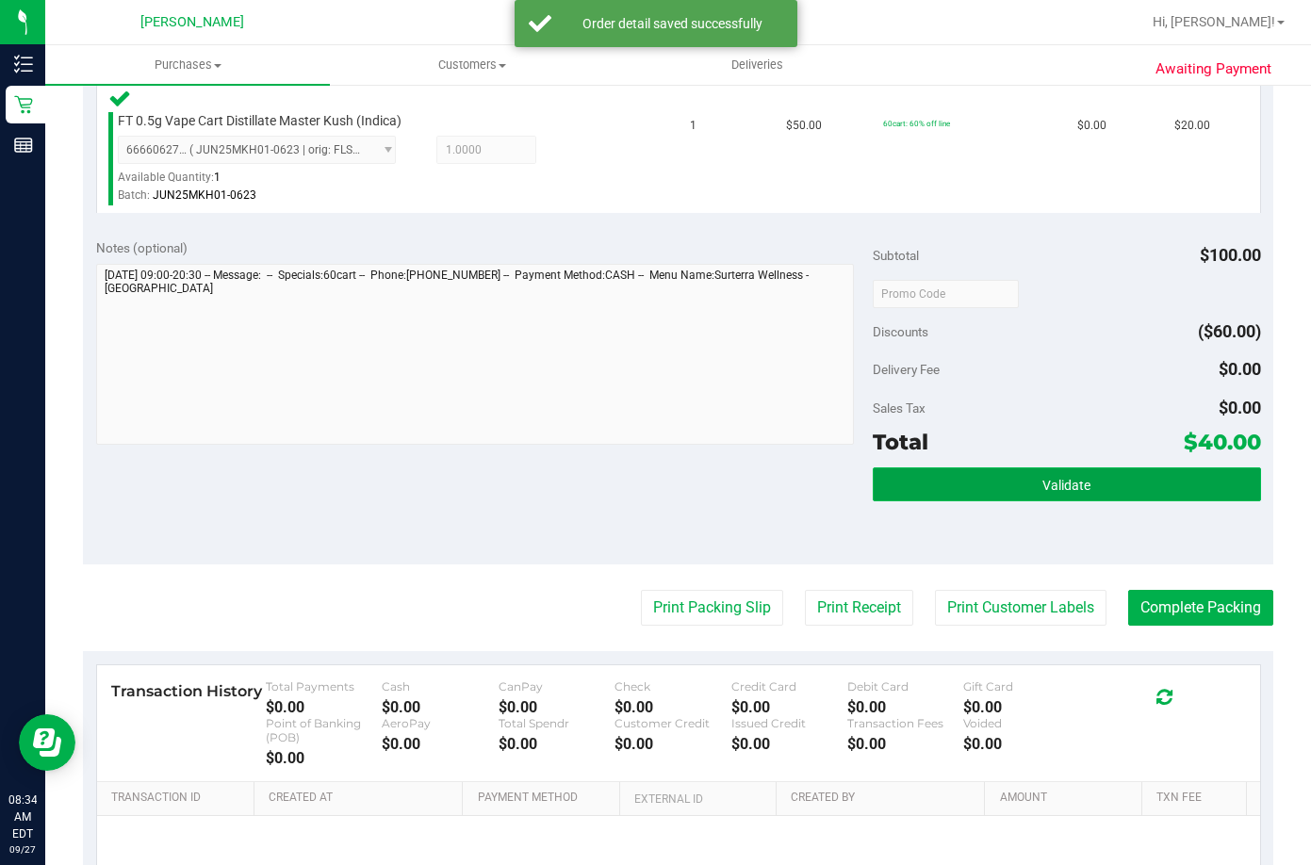
click at [899, 488] on button "Validate" at bounding box center [1066, 484] width 388 height 34
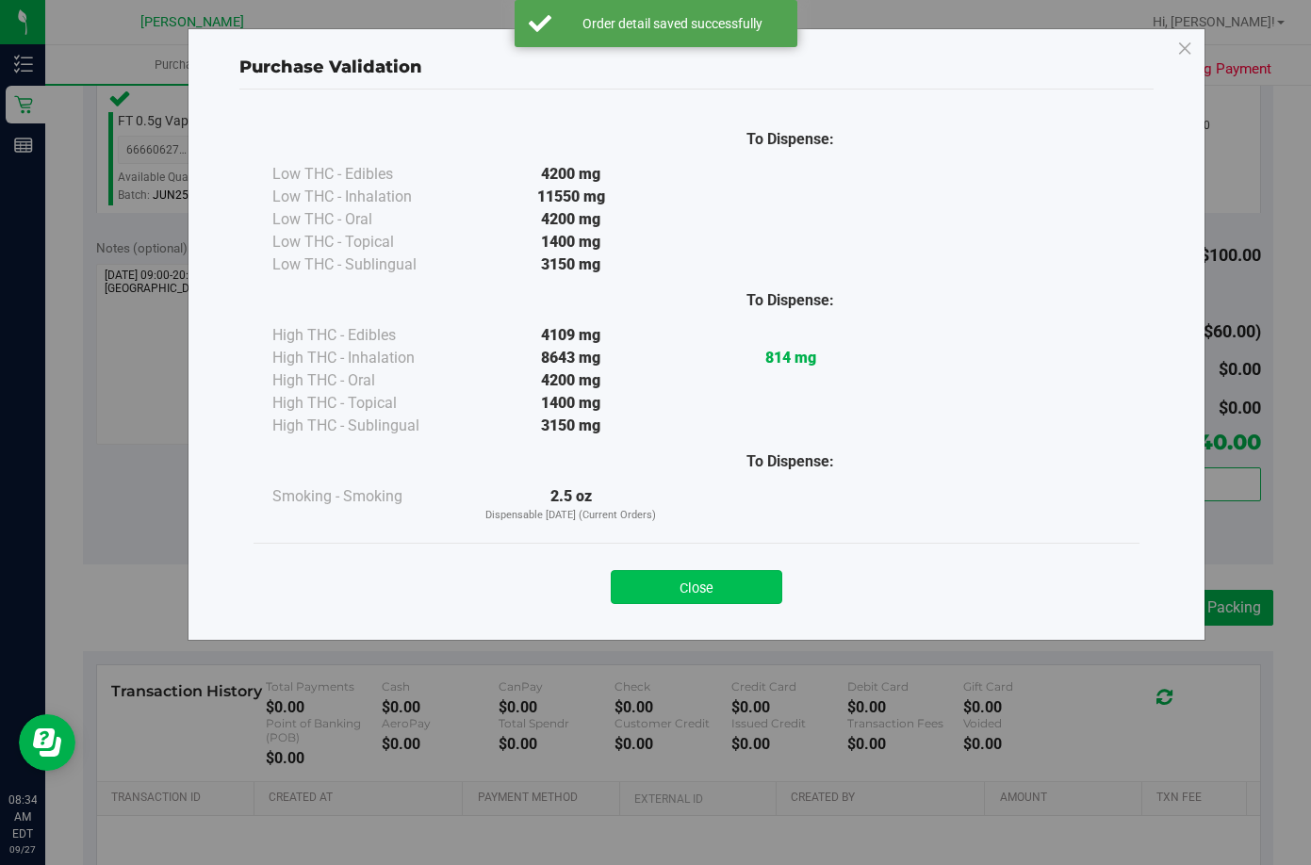
click at [755, 590] on button "Close" at bounding box center [696, 587] width 171 height 34
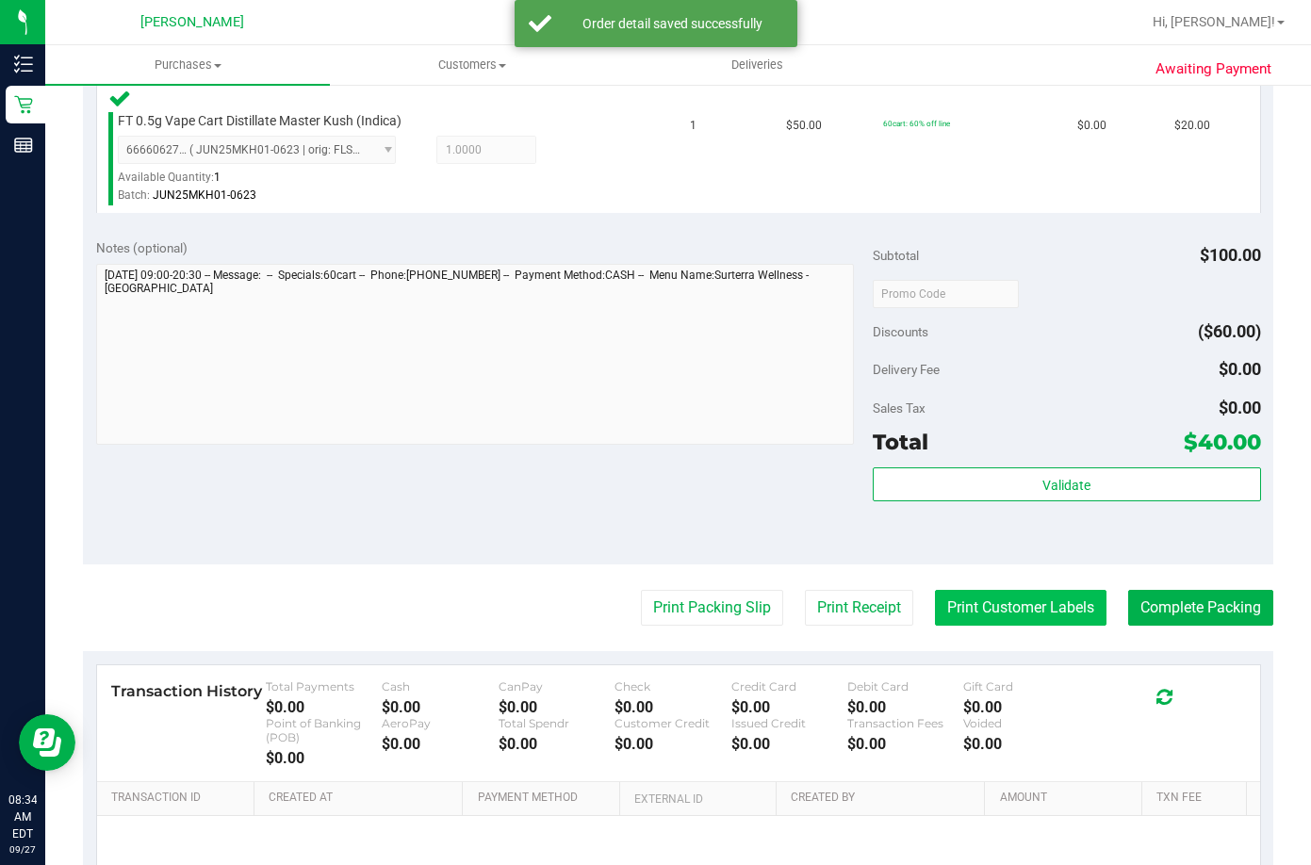
click at [899, 596] on button "Print Customer Labels" at bounding box center [1020, 608] width 171 height 36
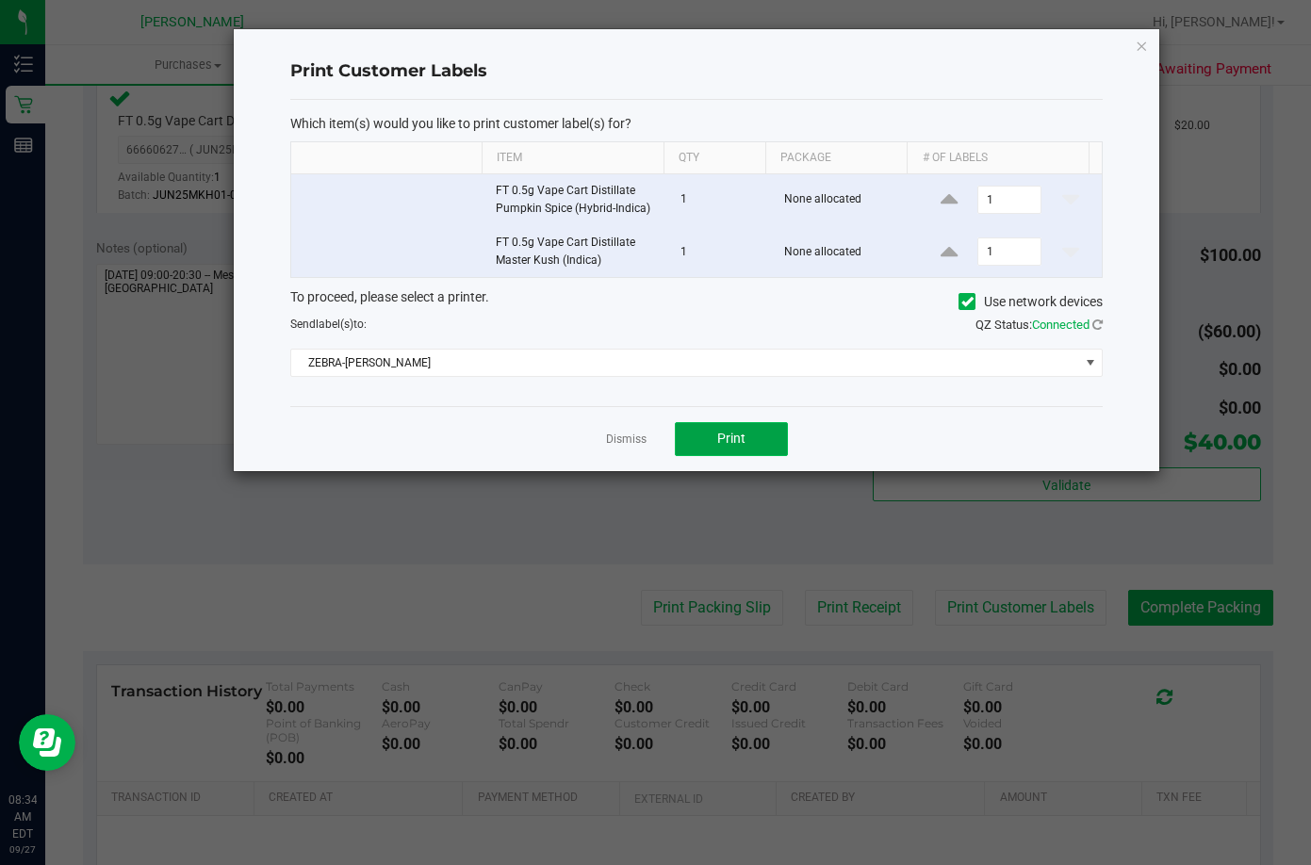
click at [758, 434] on button "Print" at bounding box center [731, 439] width 113 height 34
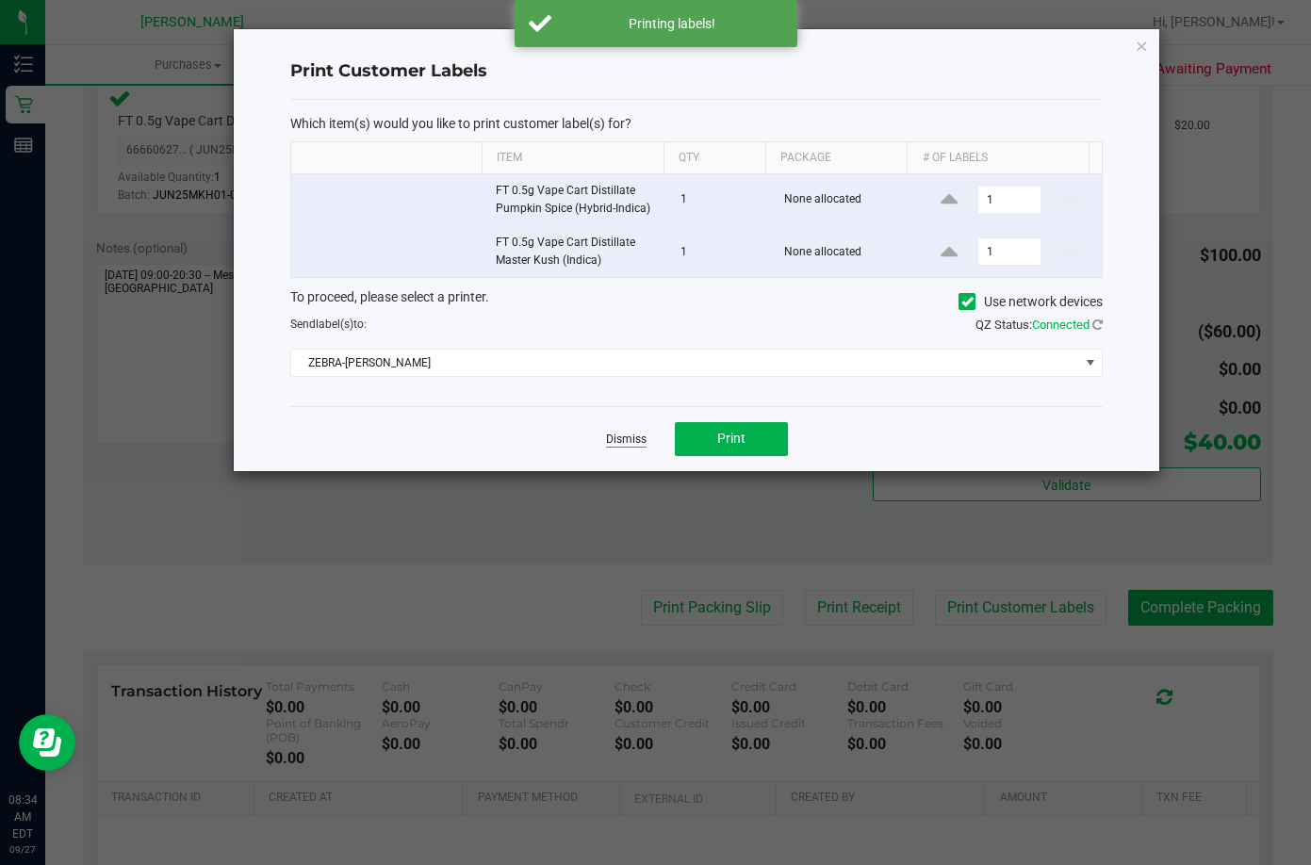
click at [630, 441] on link "Dismiss" at bounding box center [626, 440] width 41 height 16
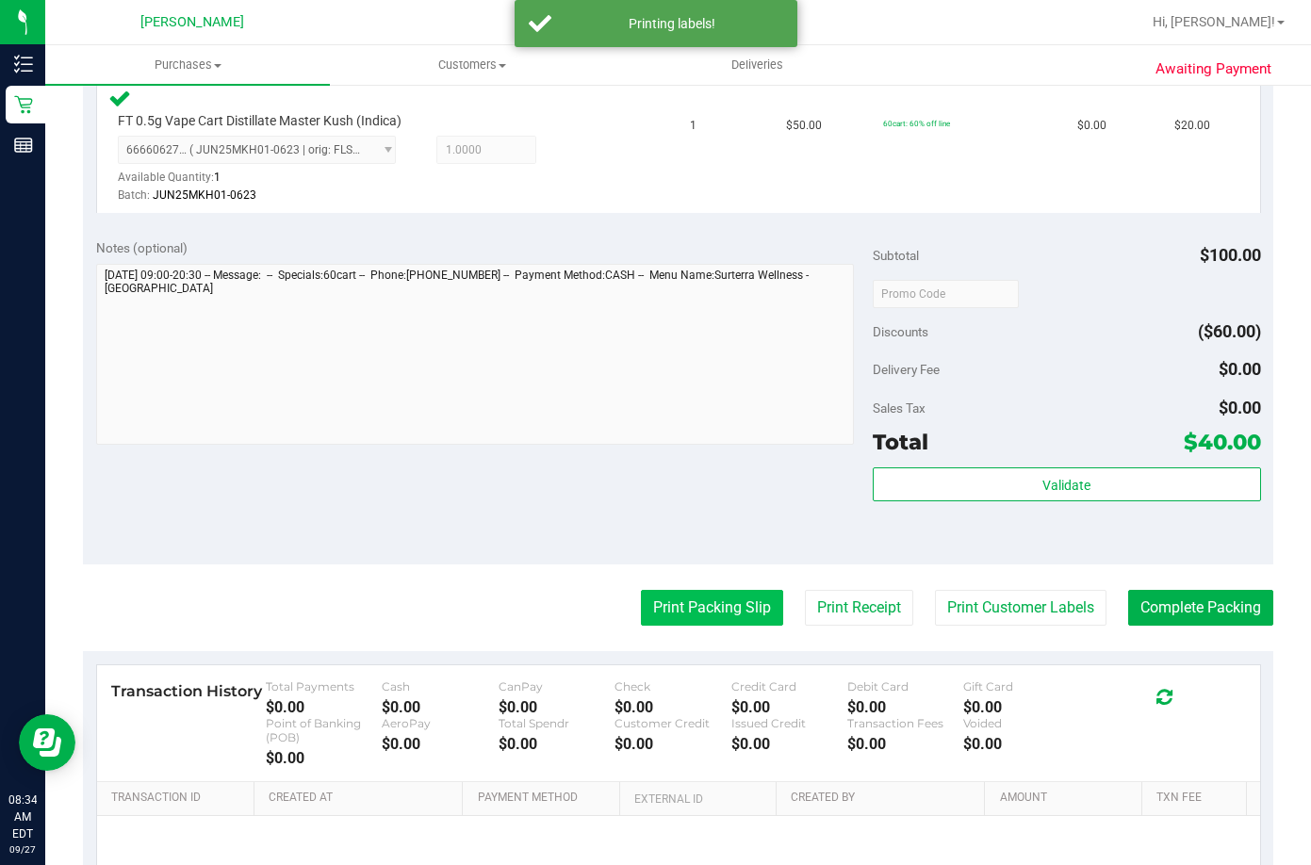
click at [686, 608] on button "Print Packing Slip" at bounding box center [712, 608] width 142 height 36
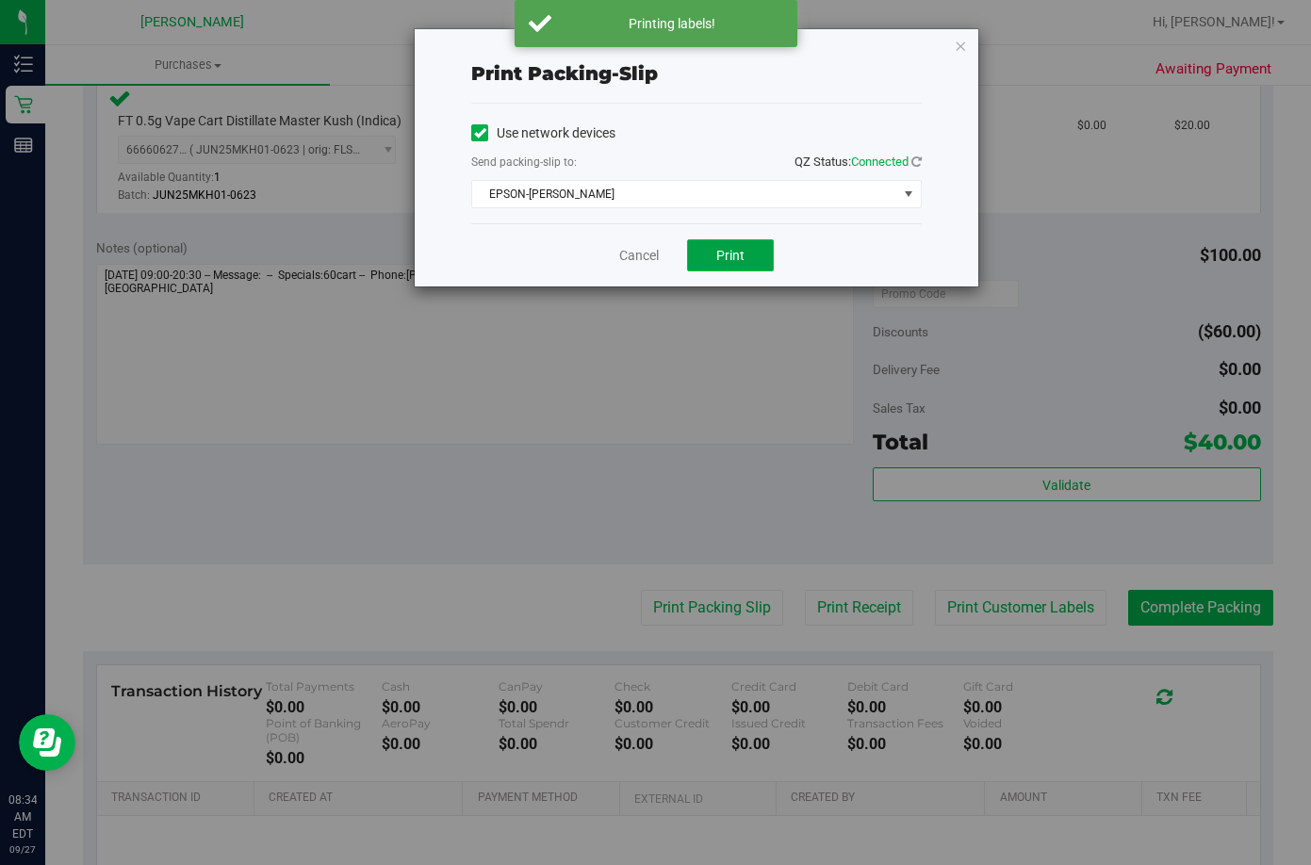
click at [747, 259] on button "Print" at bounding box center [730, 255] width 87 height 32
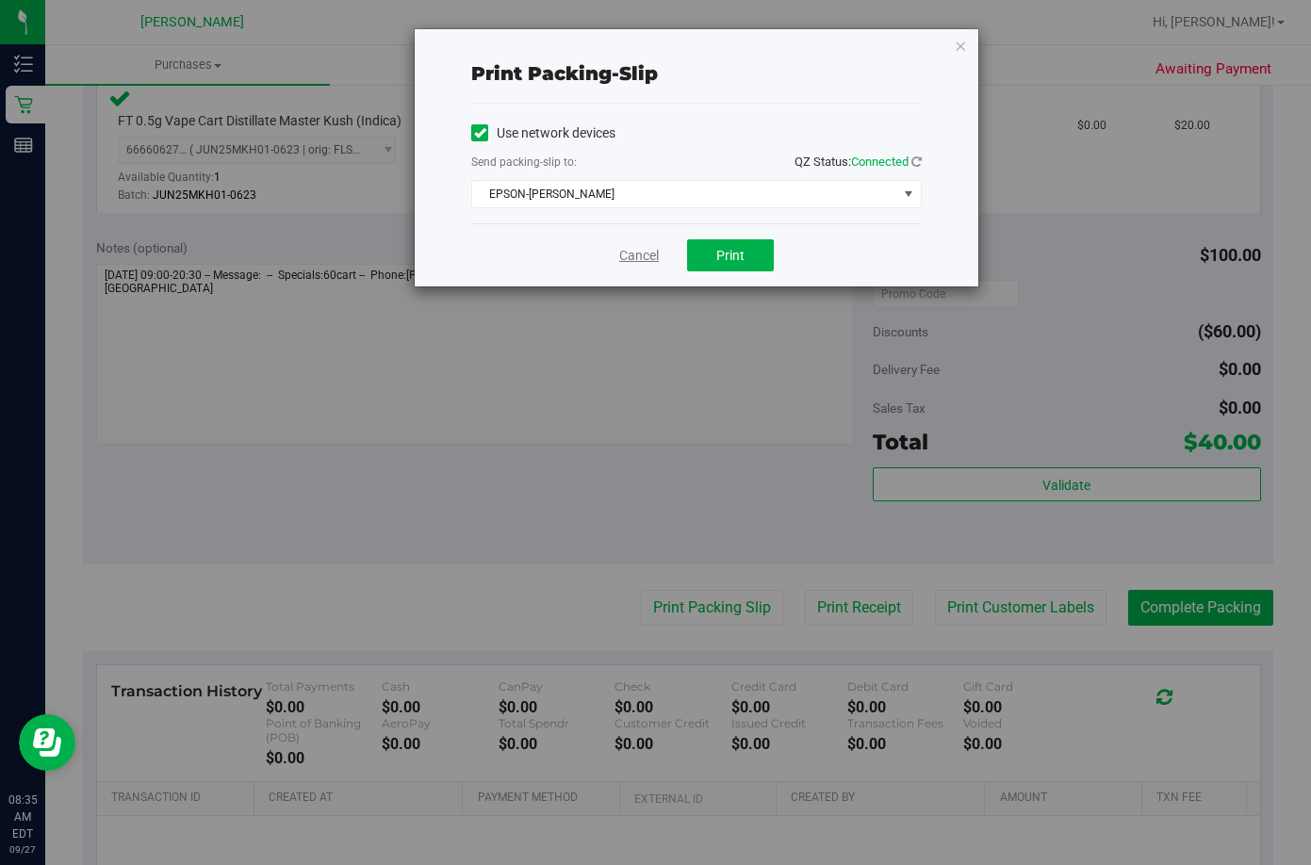
click at [643, 259] on link "Cancel" at bounding box center [639, 256] width 40 height 20
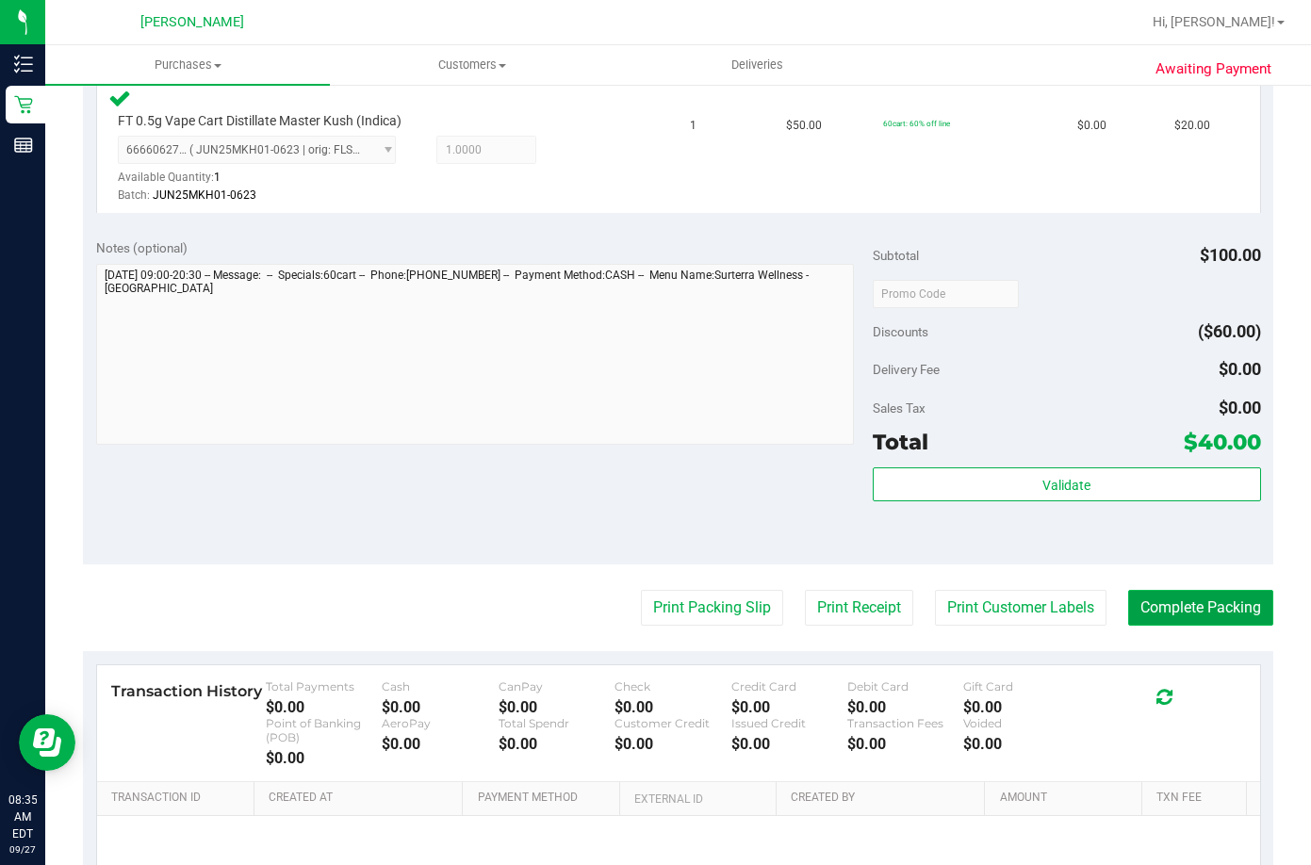
click at [899, 610] on button "Complete Packing" at bounding box center [1200, 608] width 145 height 36
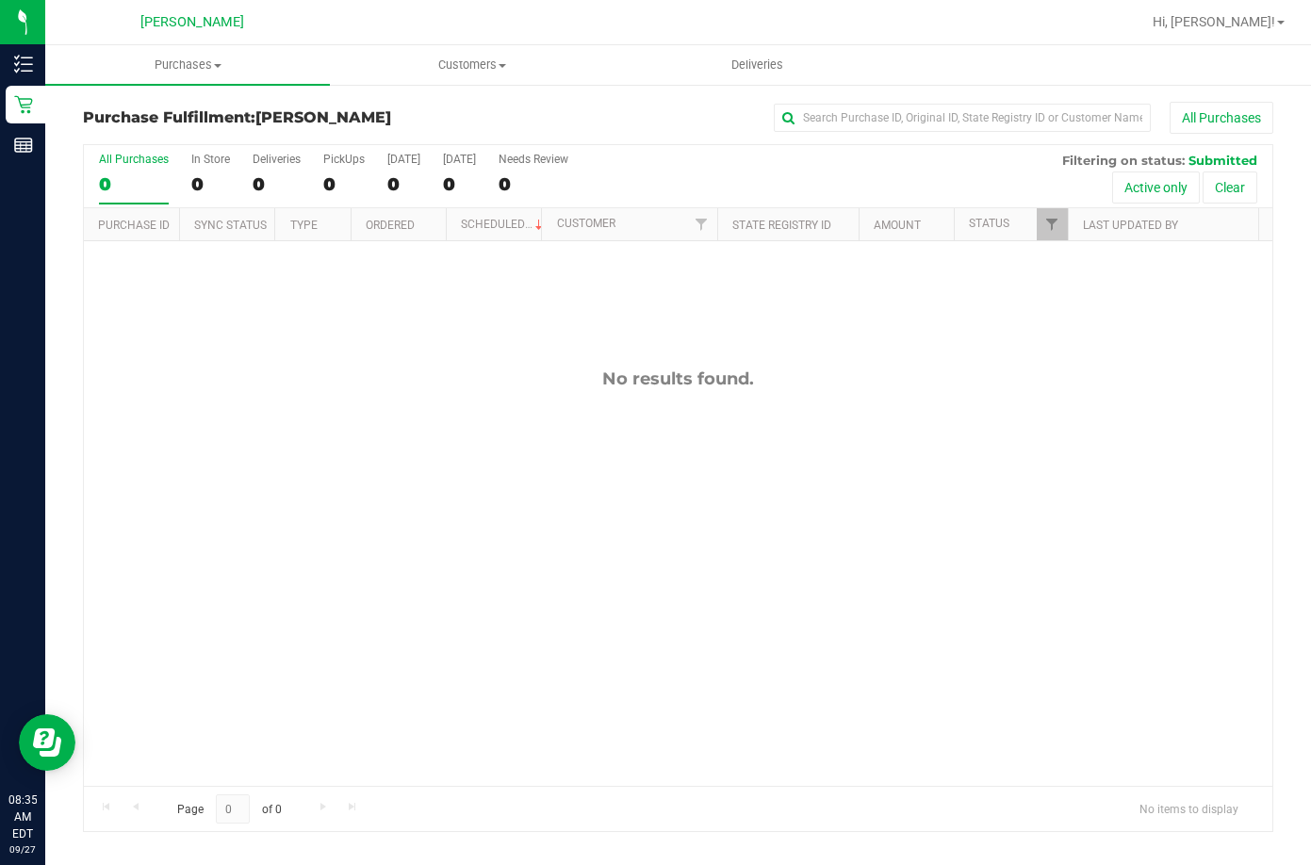
click at [600, 462] on div "No results found." at bounding box center [678, 577] width 1188 height 672
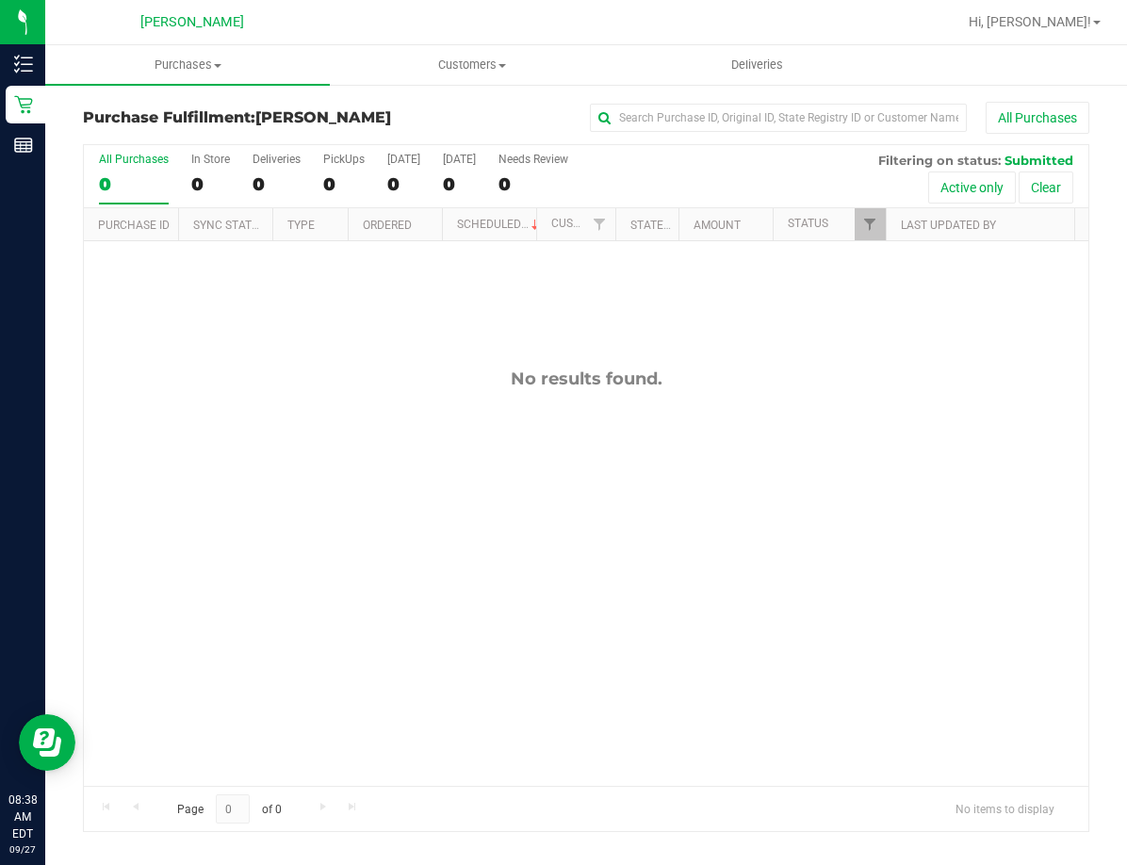
click at [795, 332] on div "No results found." at bounding box center [586, 577] width 1004 height 672
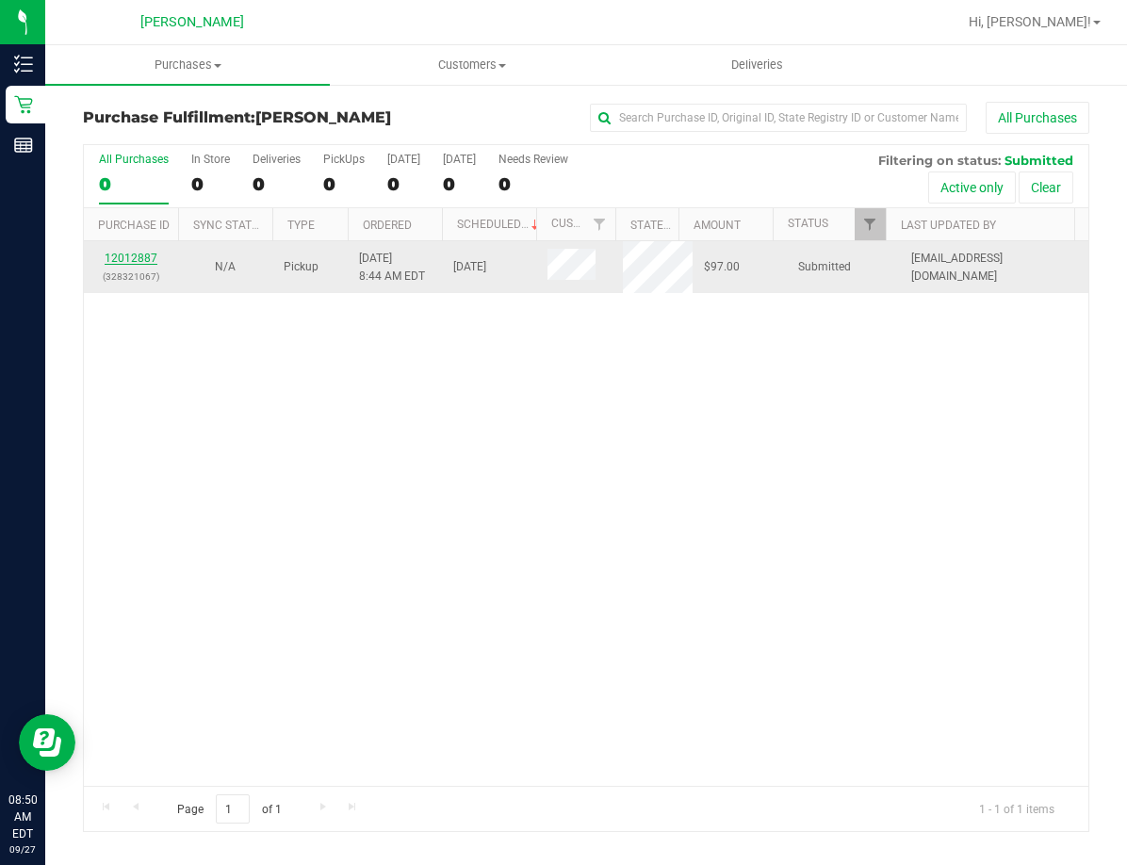
click at [128, 256] on link "12012887" at bounding box center [131, 258] width 53 height 13
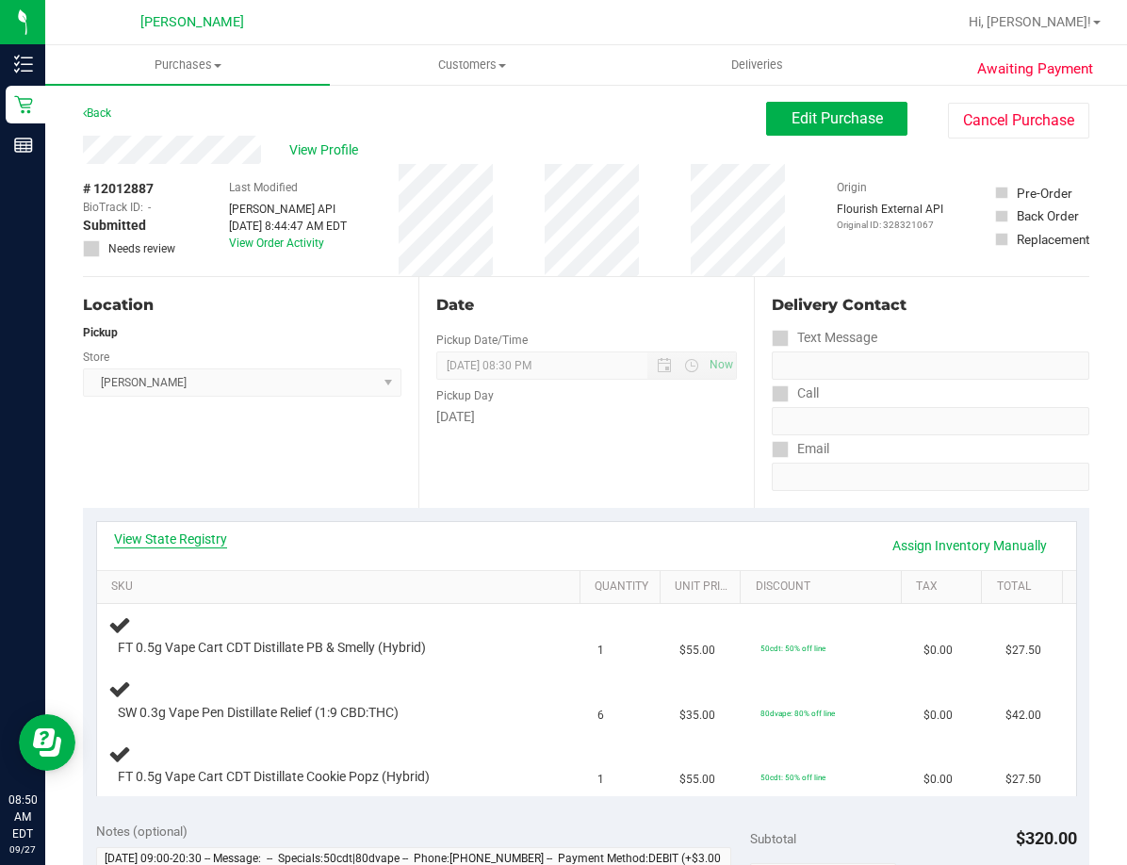
click at [144, 542] on link "View State Registry" at bounding box center [170, 539] width 113 height 19
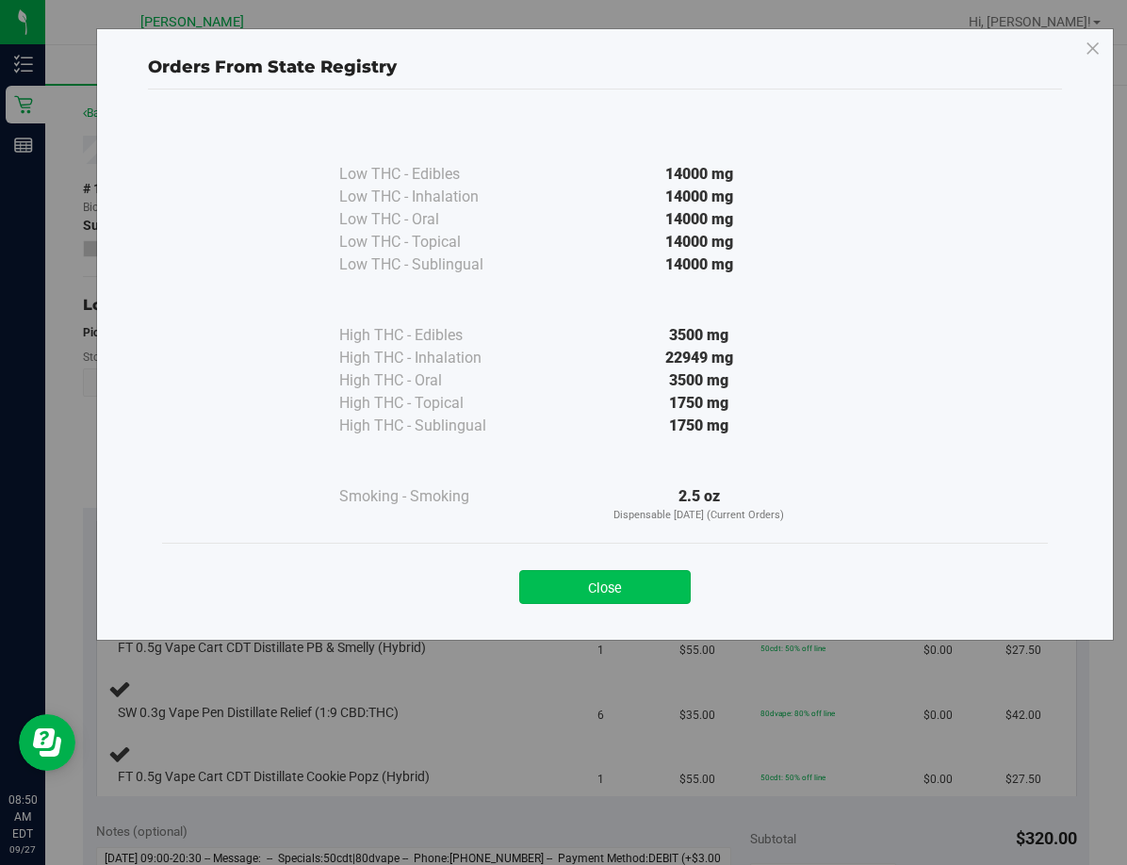
click at [611, 591] on button "Close" at bounding box center [604, 587] width 171 height 34
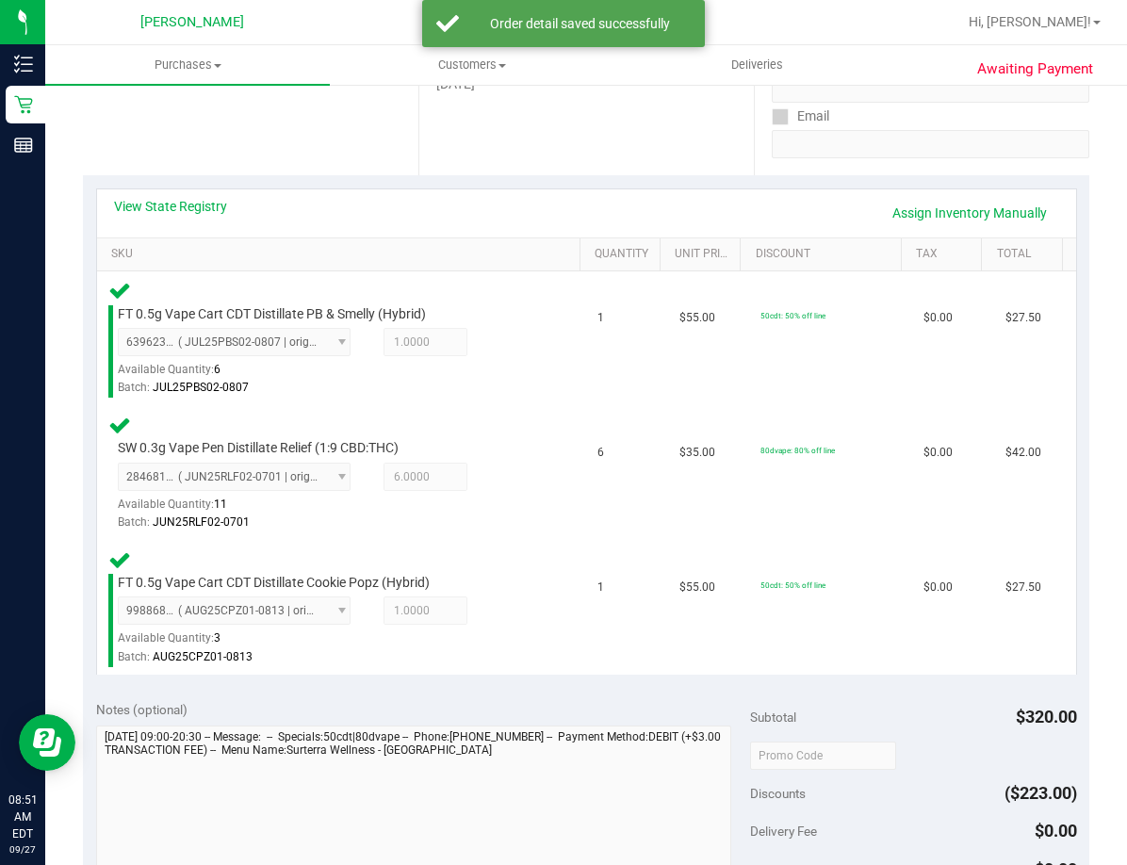
scroll to position [471, 0]
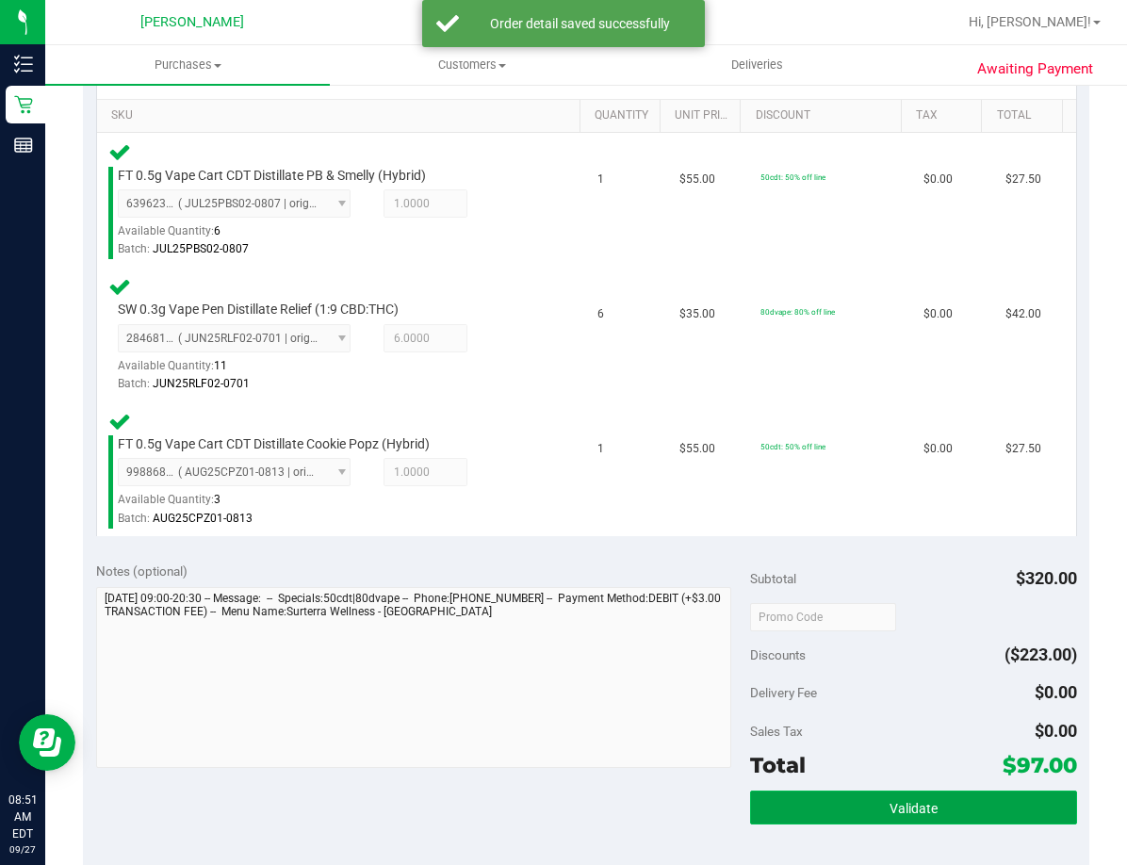
click at [899, 801] on span "Validate" at bounding box center [913, 808] width 48 height 15
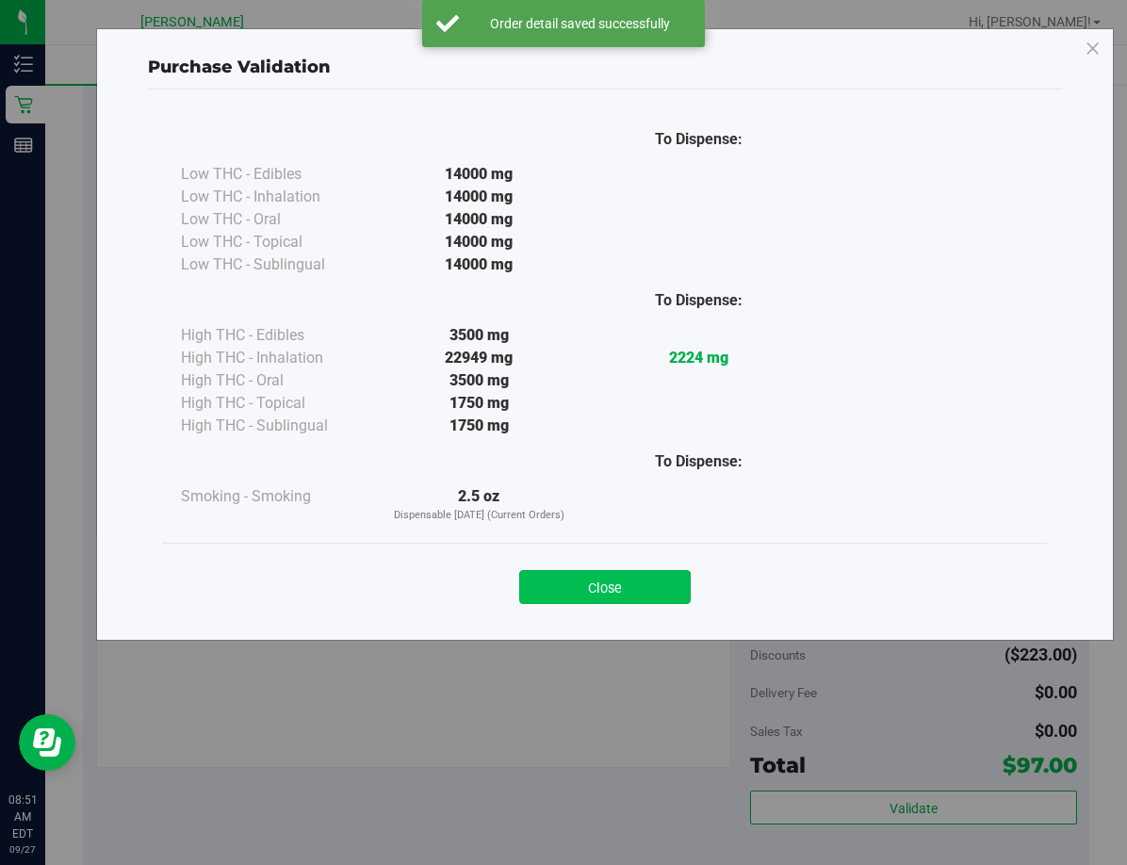
click at [655, 592] on button "Close" at bounding box center [604, 587] width 171 height 34
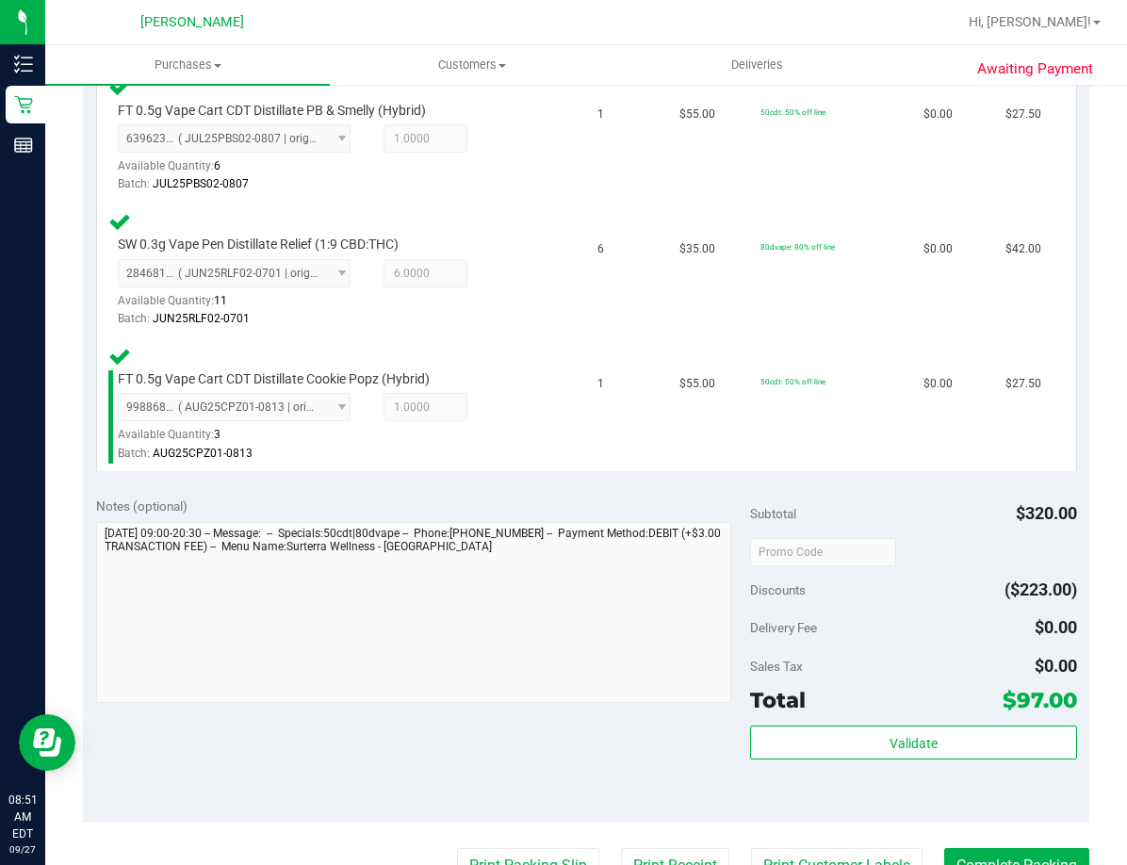
scroll to position [660, 0]
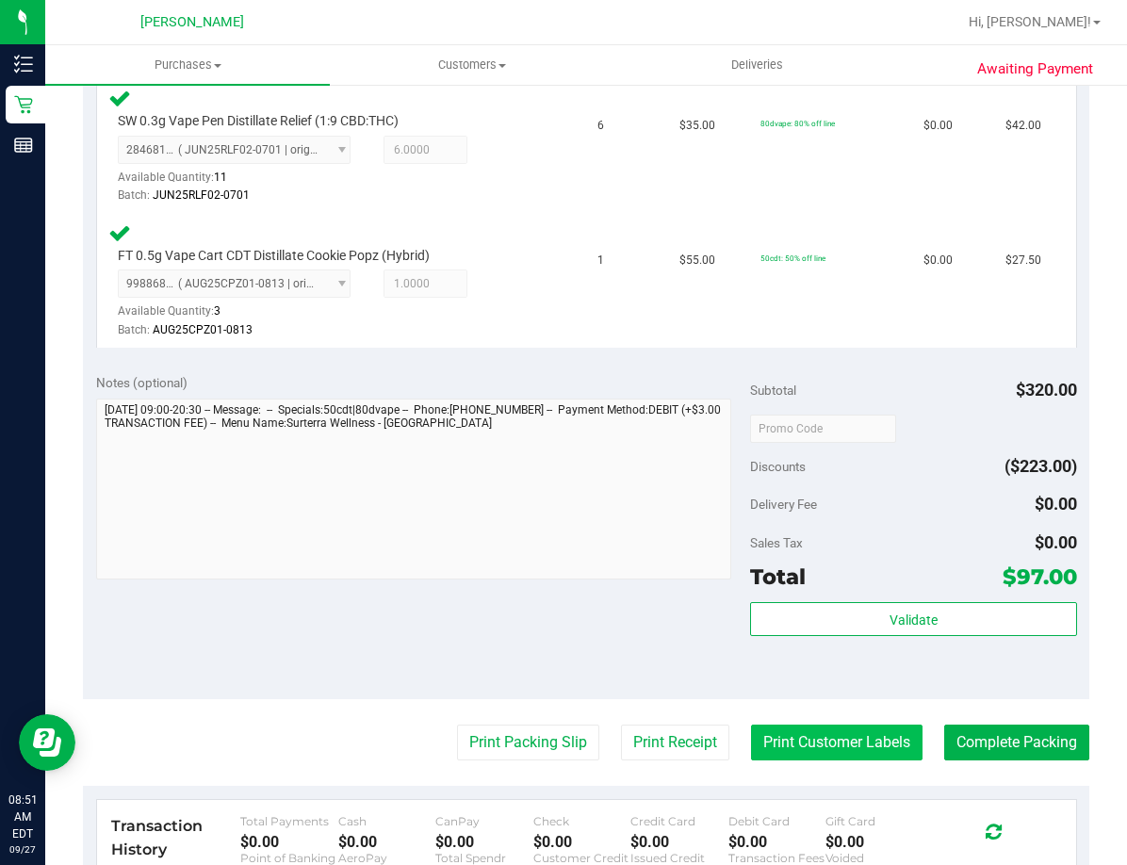
click at [846, 745] on button "Print Customer Labels" at bounding box center [836, 743] width 171 height 36
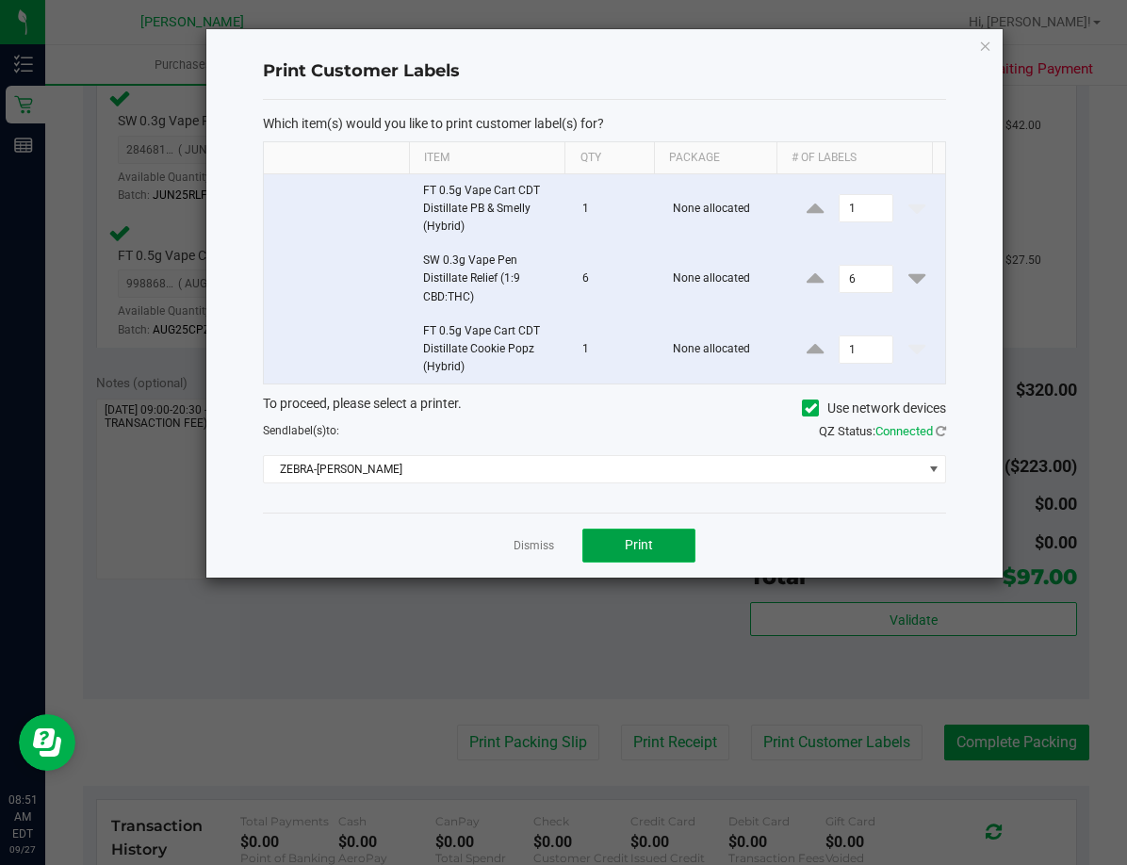
click at [641, 546] on span "Print" at bounding box center [639, 544] width 28 height 15
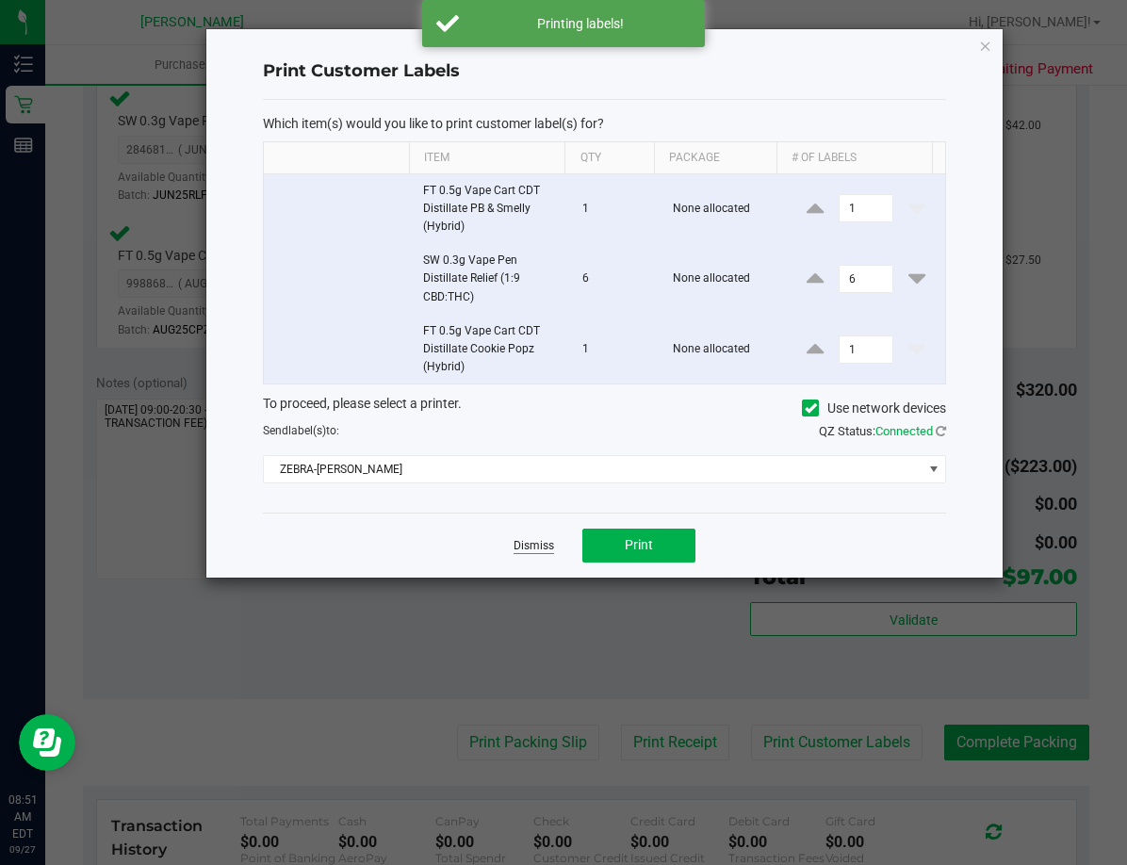
click at [534, 551] on link "Dismiss" at bounding box center [534, 546] width 41 height 16
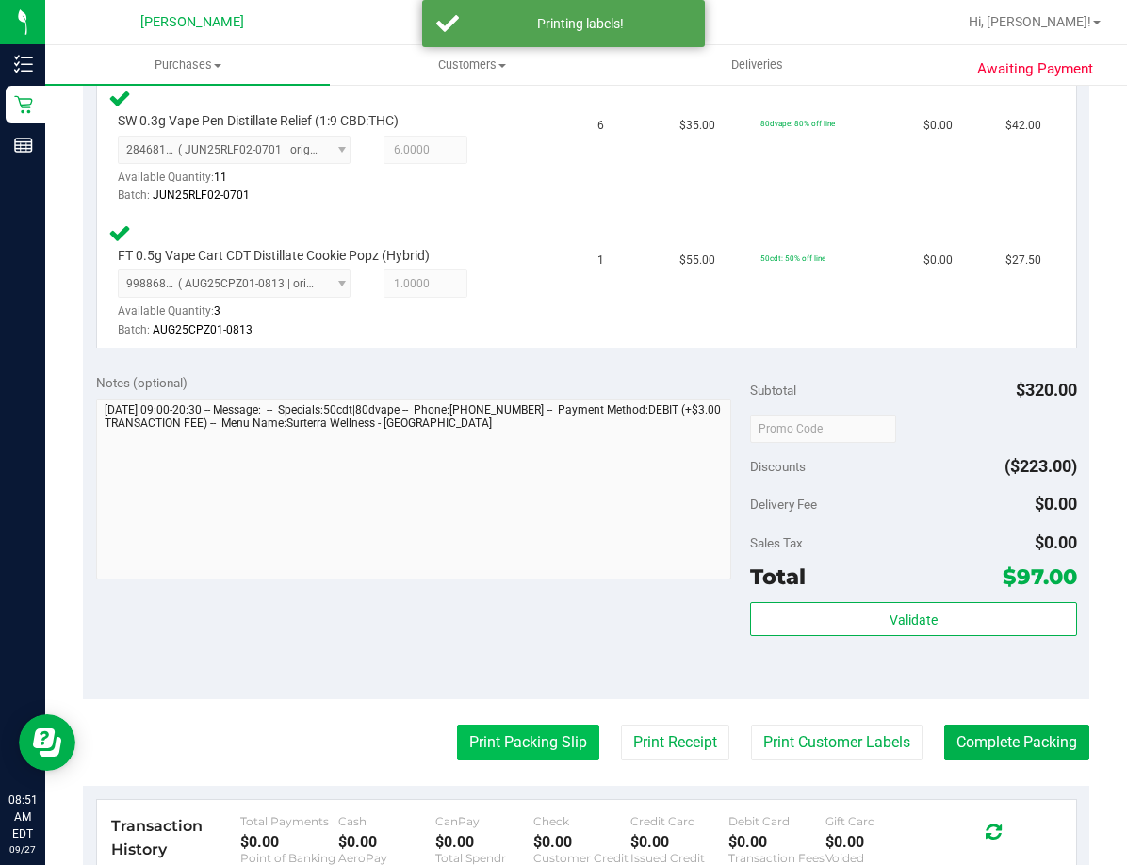
click at [514, 744] on button "Print Packing Slip" at bounding box center [528, 743] width 142 height 36
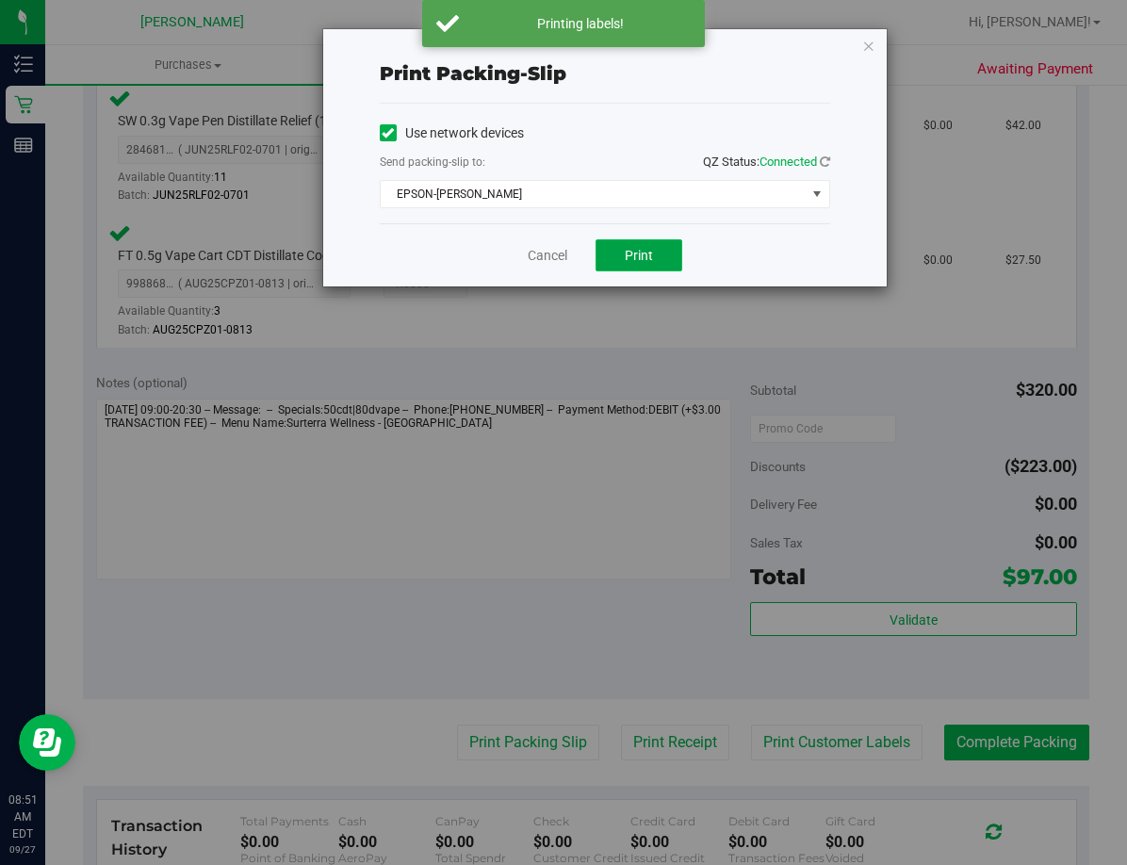
click at [657, 266] on button "Print" at bounding box center [638, 255] width 87 height 32
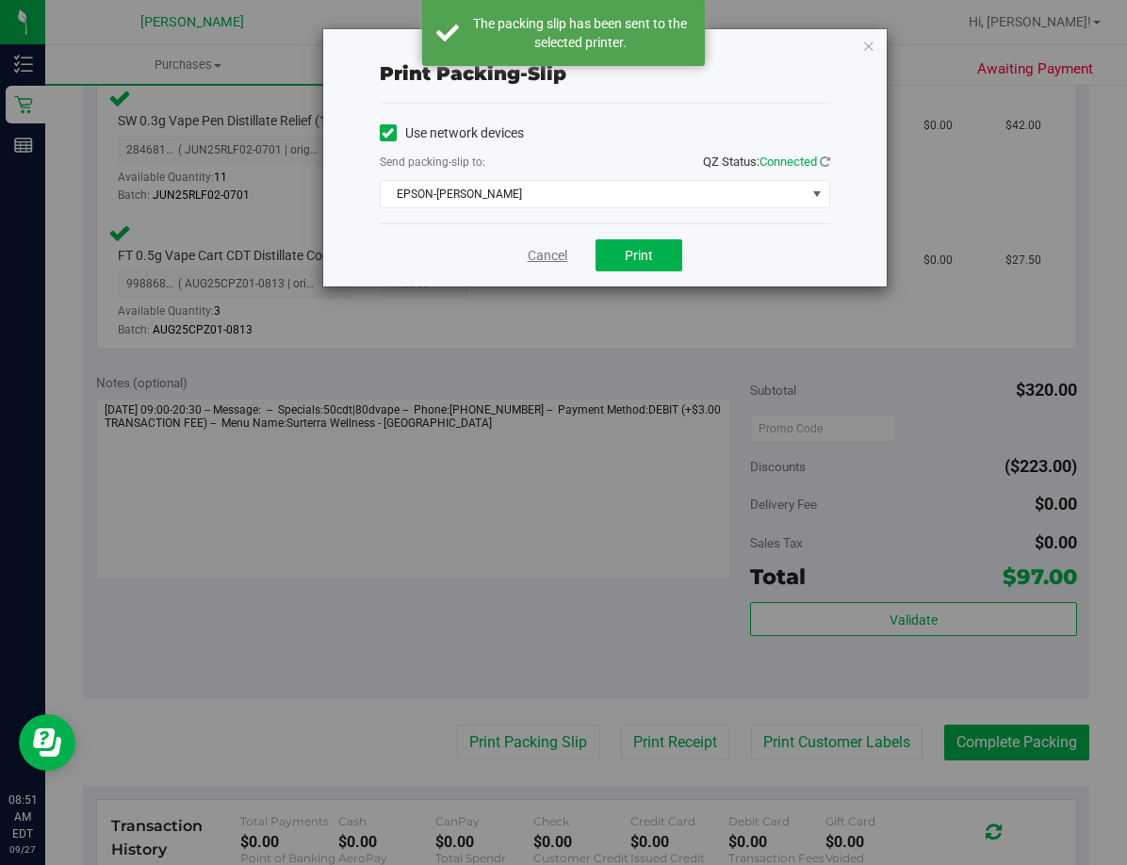
click at [553, 253] on link "Cancel" at bounding box center [548, 256] width 40 height 20
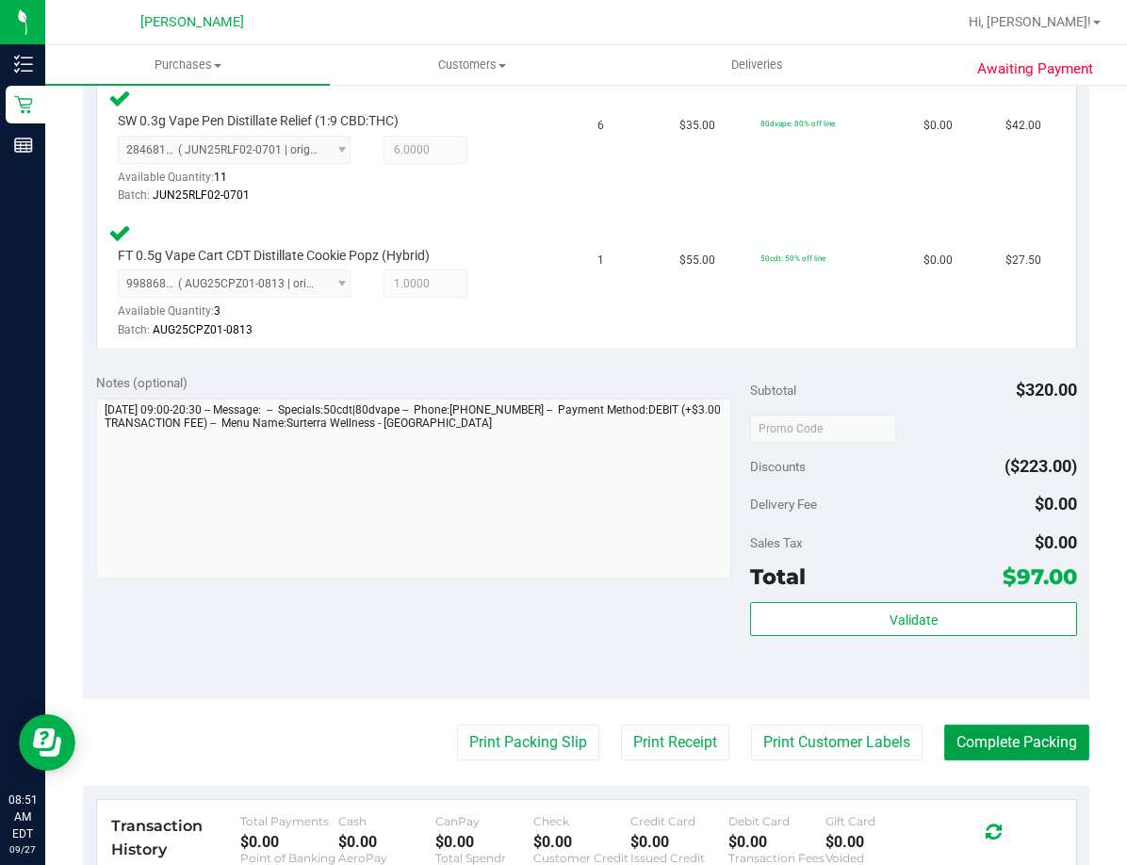
click at [899, 745] on button "Complete Packing" at bounding box center [1016, 743] width 145 height 36
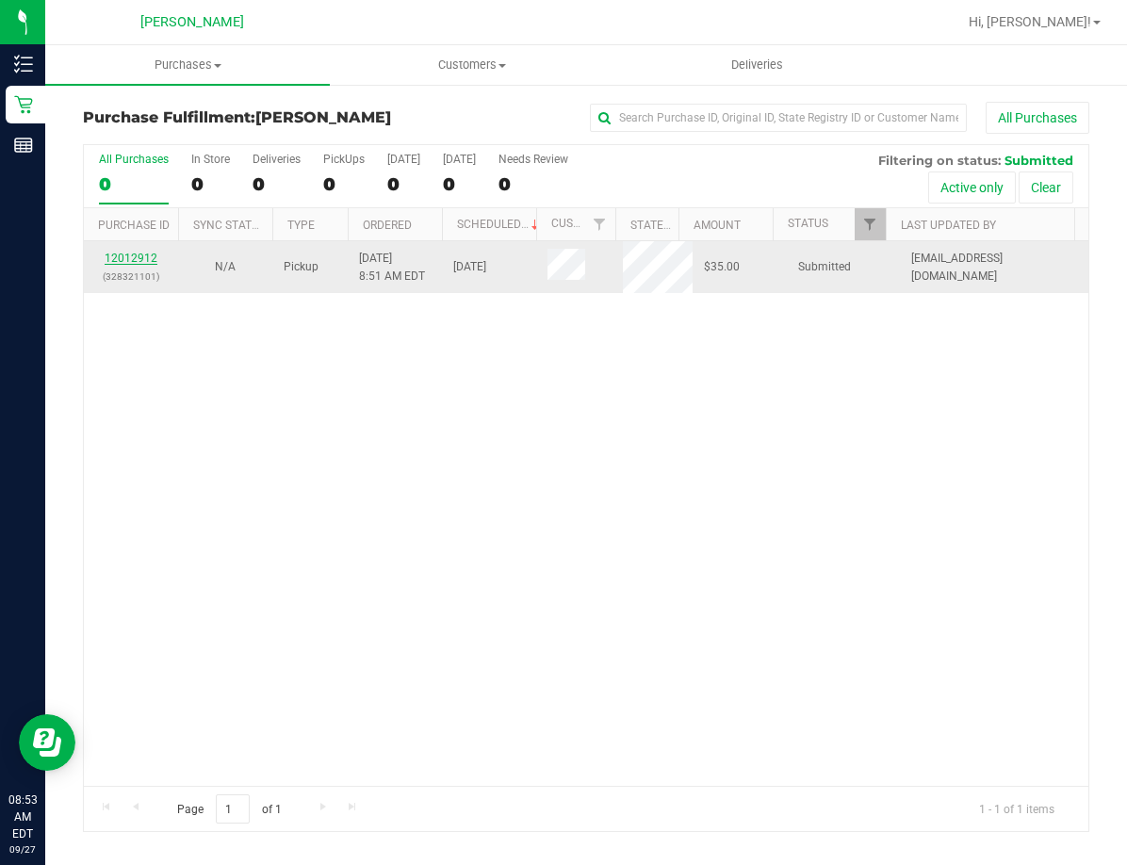
click at [115, 257] on link "12012912" at bounding box center [131, 258] width 53 height 13
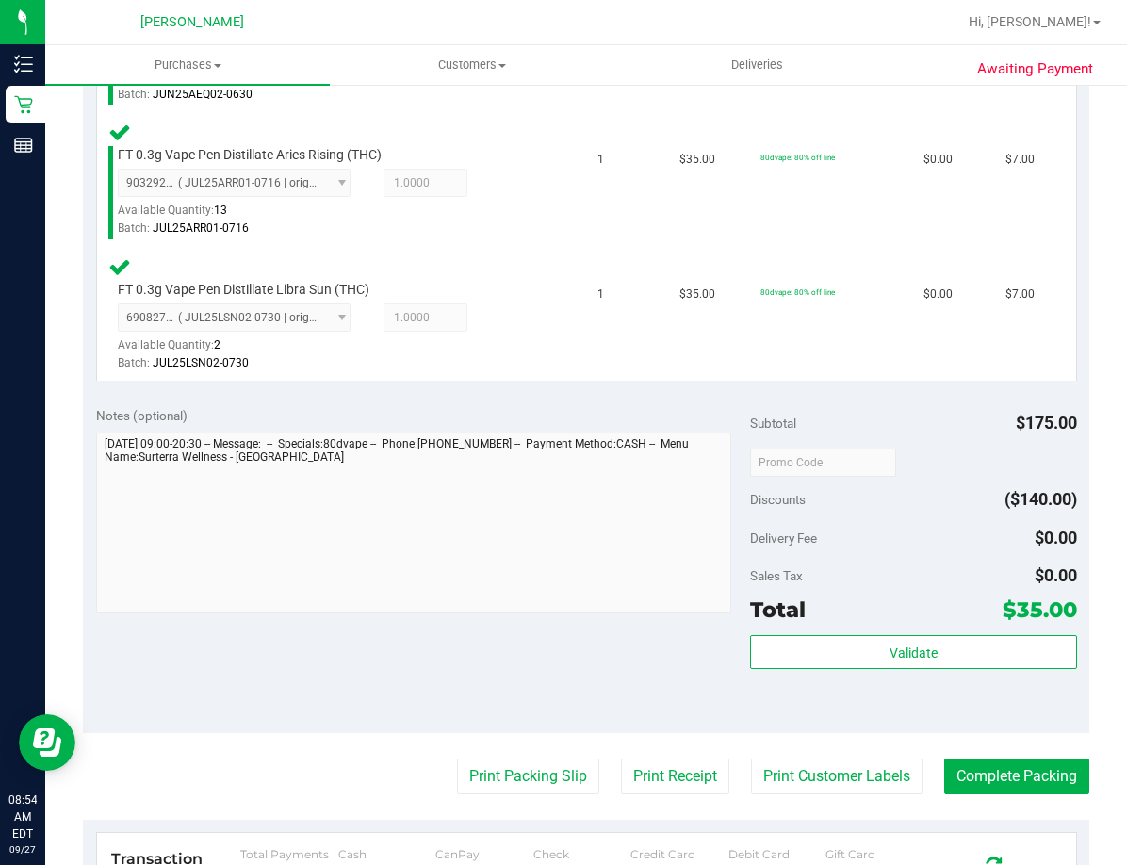
scroll to position [942, 0]
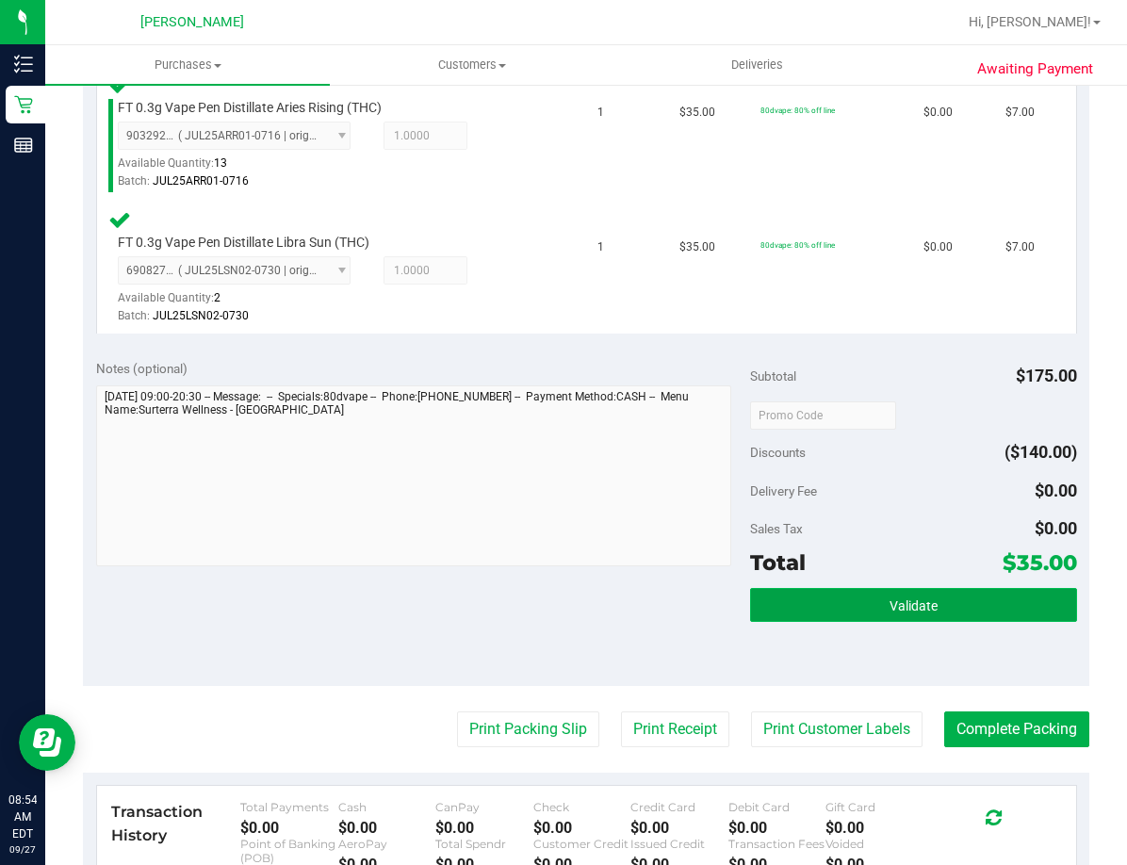
click at [774, 606] on button "Validate" at bounding box center [913, 605] width 327 height 34
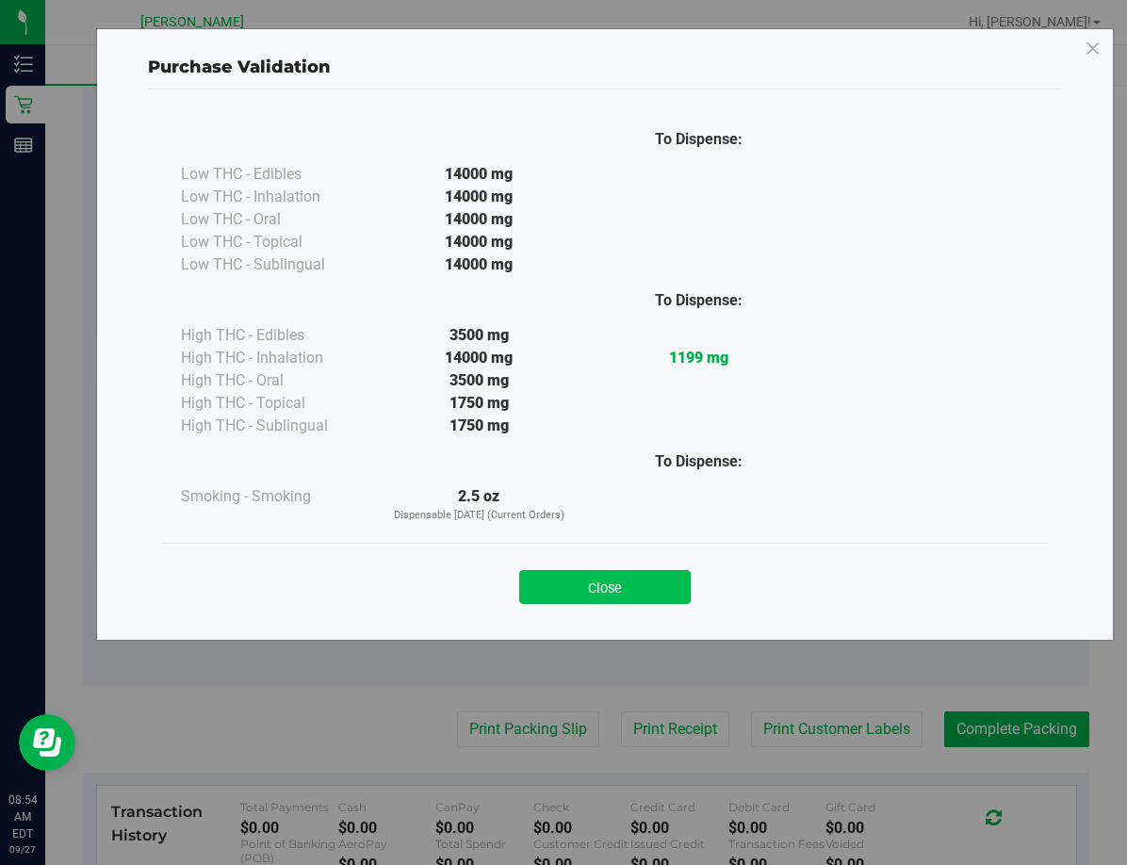
click at [553, 590] on button "Close" at bounding box center [604, 587] width 171 height 34
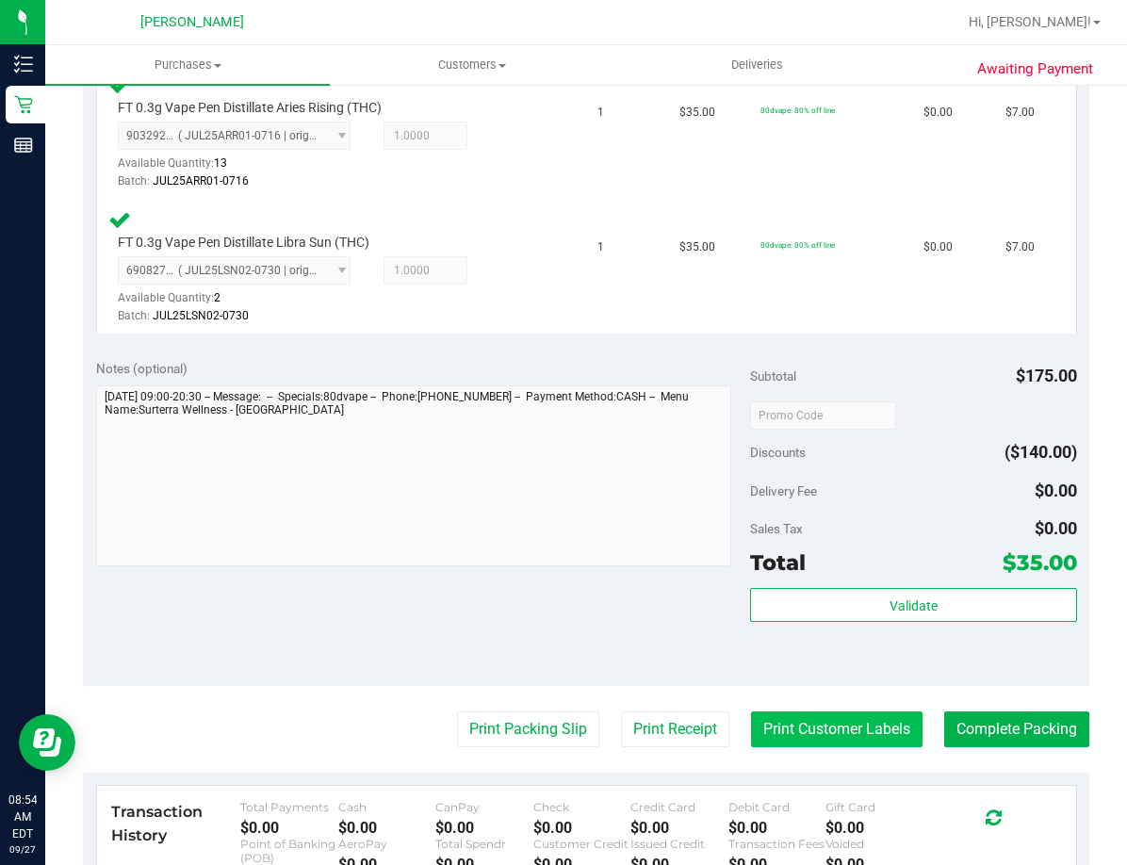
click at [839, 722] on button "Print Customer Labels" at bounding box center [836, 729] width 171 height 36
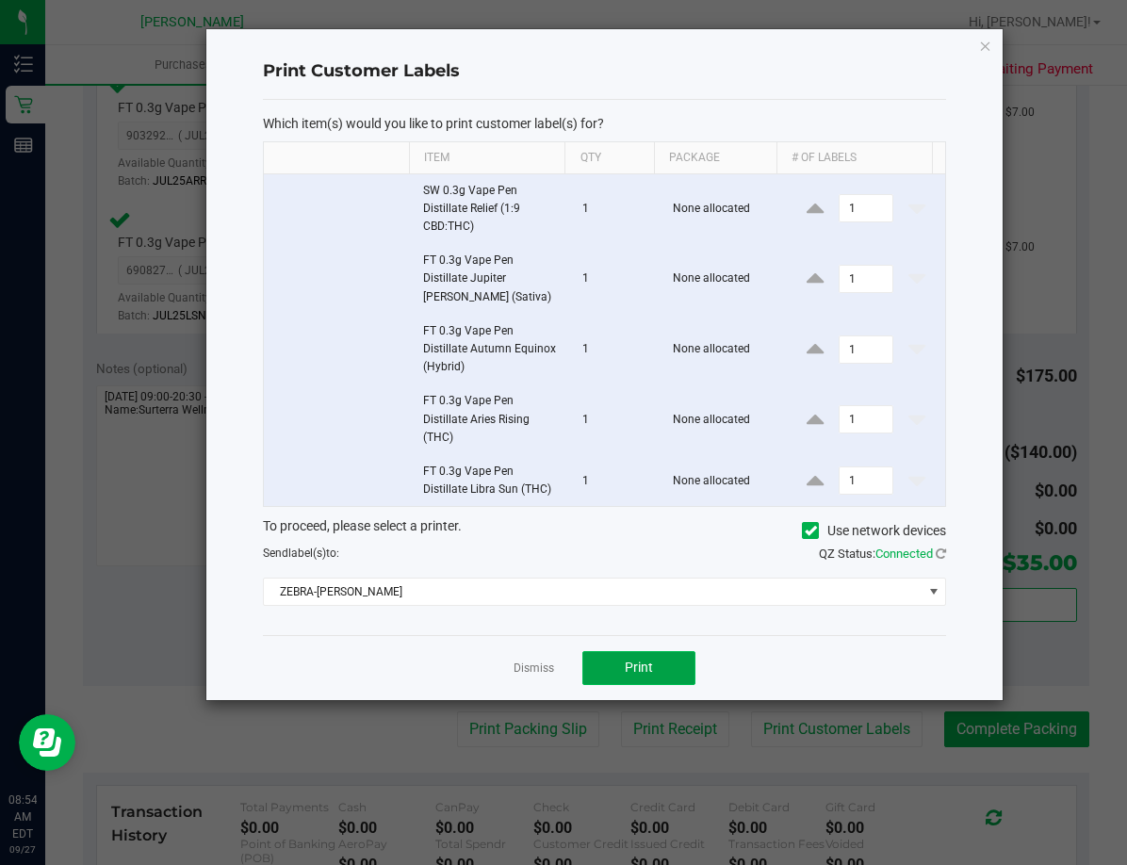
click at [653, 673] on button "Print" at bounding box center [638, 668] width 113 height 34
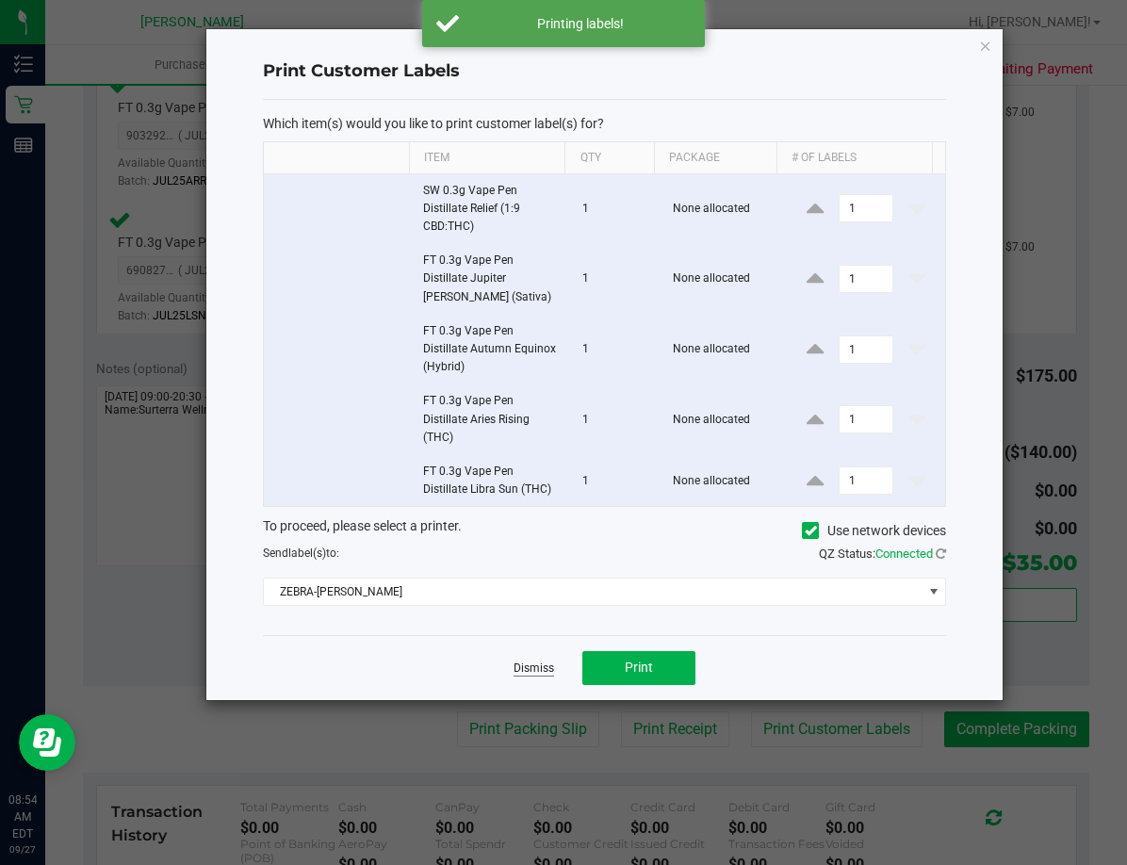
click at [539, 662] on link "Dismiss" at bounding box center [534, 668] width 41 height 16
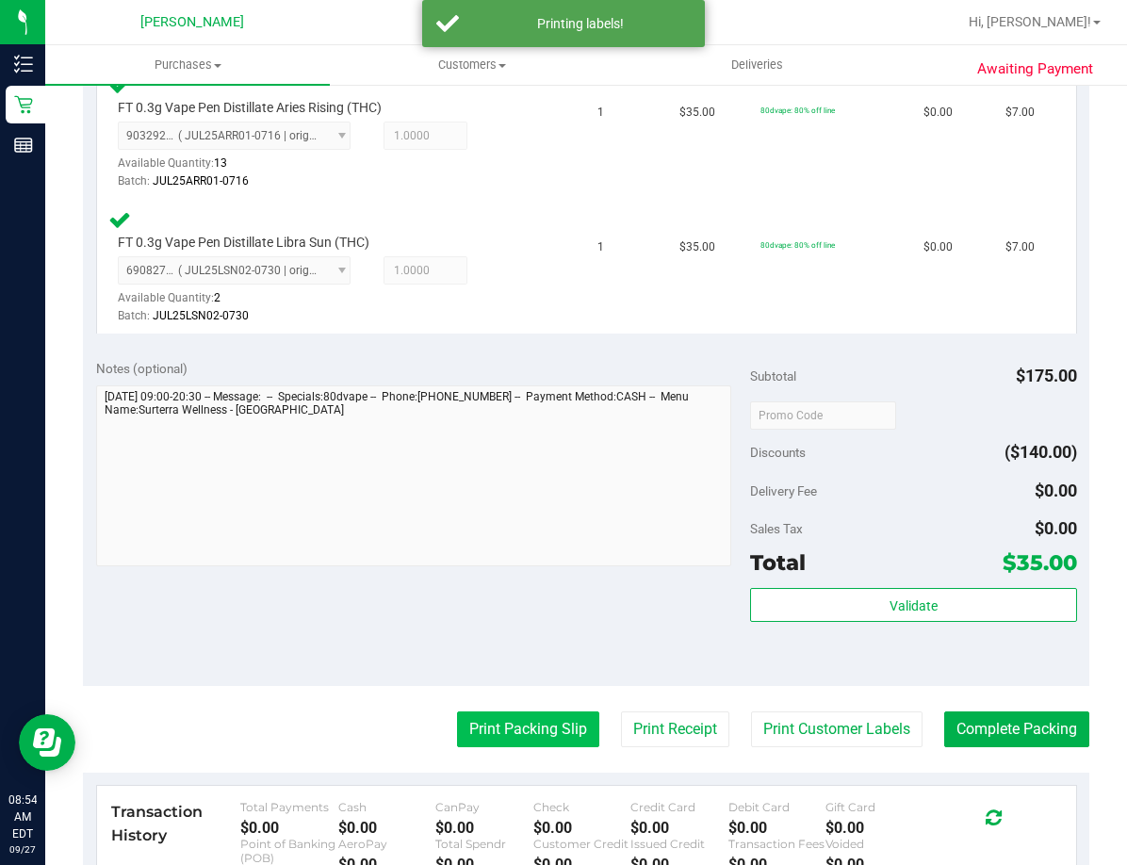
click at [541, 738] on button "Print Packing Slip" at bounding box center [528, 729] width 142 height 36
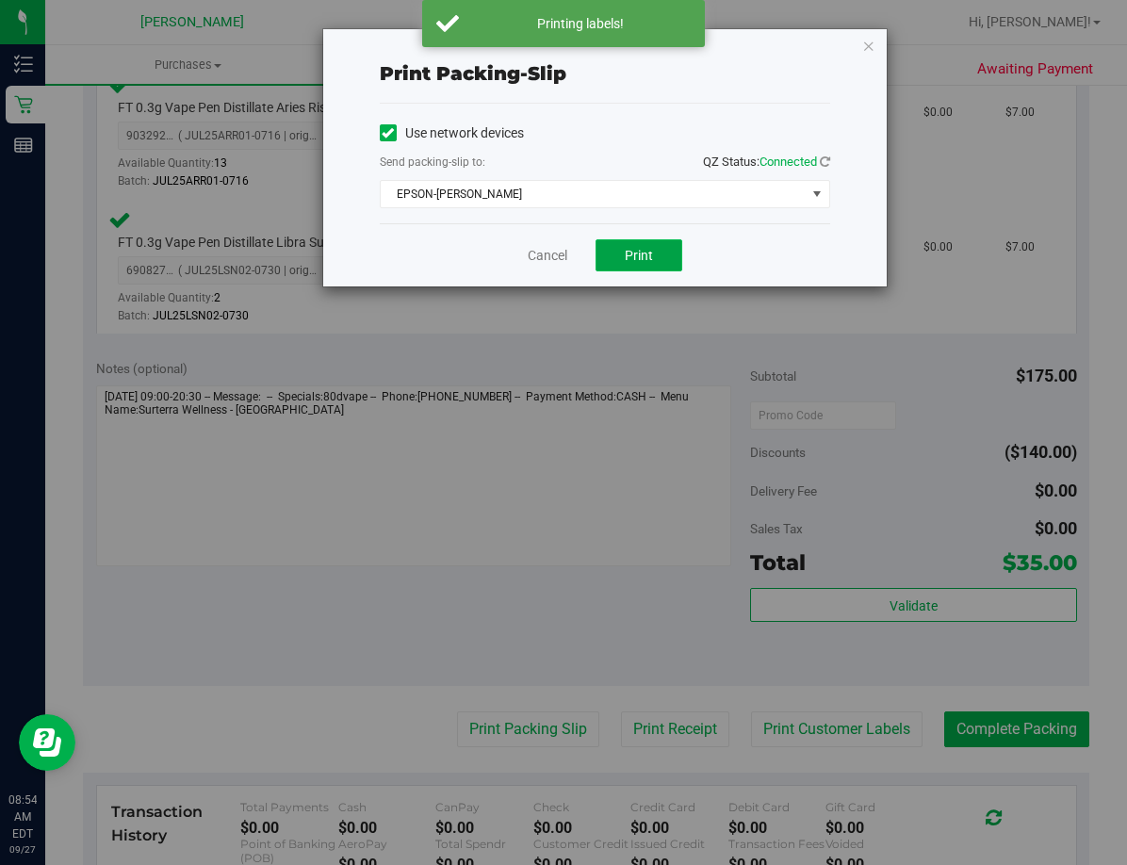
click at [636, 252] on span "Print" at bounding box center [639, 255] width 28 height 15
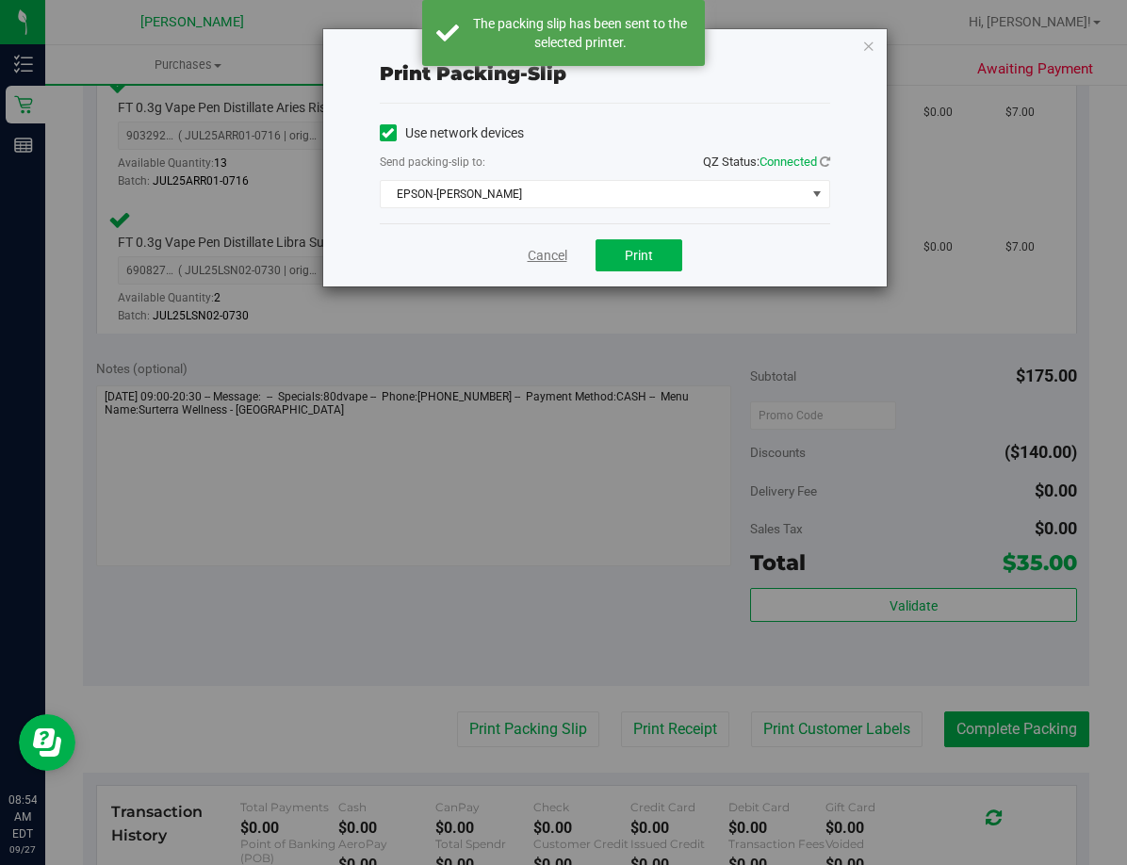
click at [548, 263] on link "Cancel" at bounding box center [548, 256] width 40 height 20
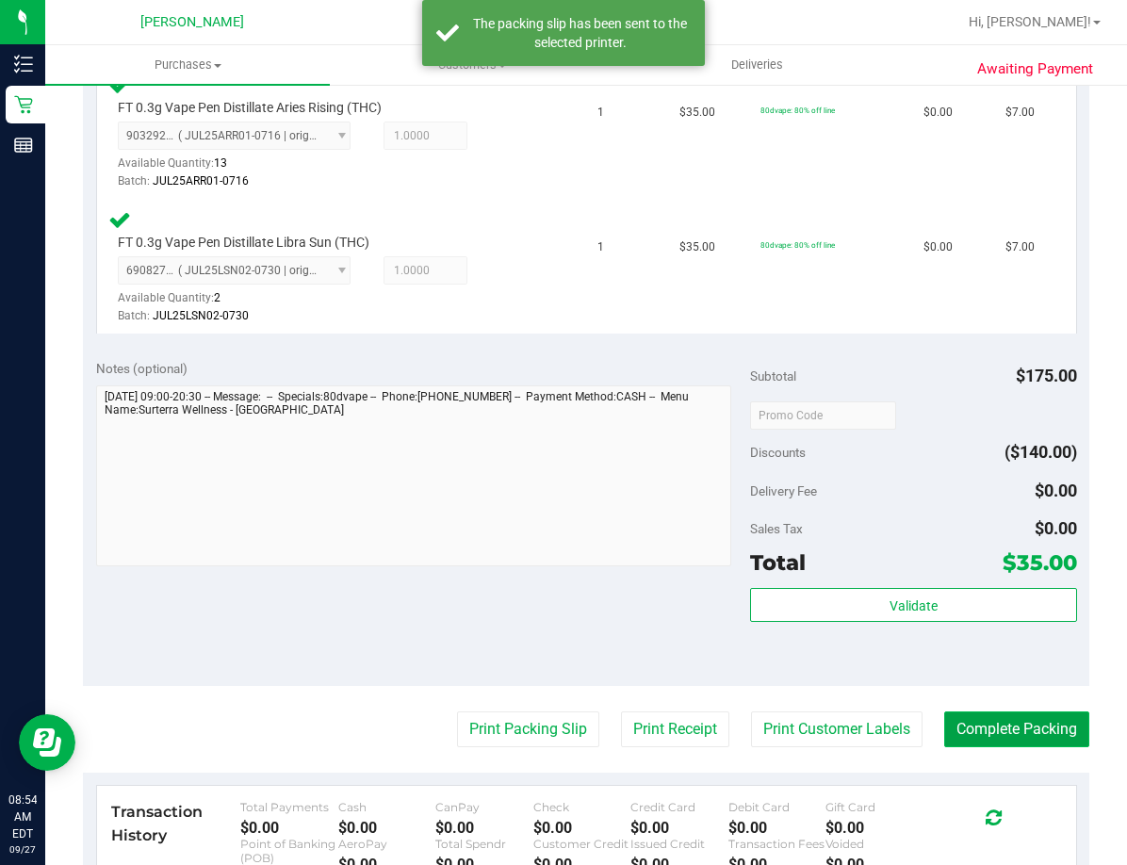
click at [899, 734] on button "Complete Packing" at bounding box center [1016, 729] width 145 height 36
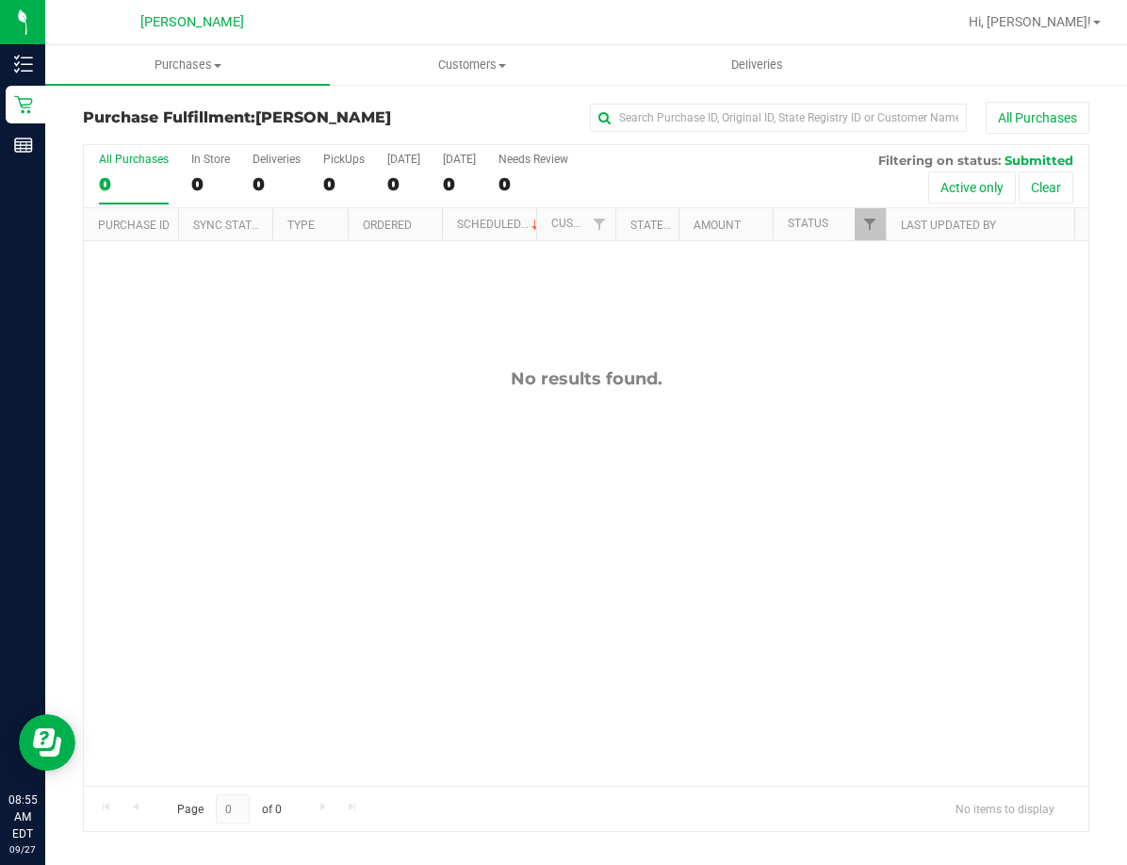
click at [305, 617] on div "No results found." at bounding box center [586, 577] width 1004 height 672
click at [461, 74] on uib-tab-heading "Customers All customers Add a new customer All physicians" at bounding box center [472, 65] width 283 height 38
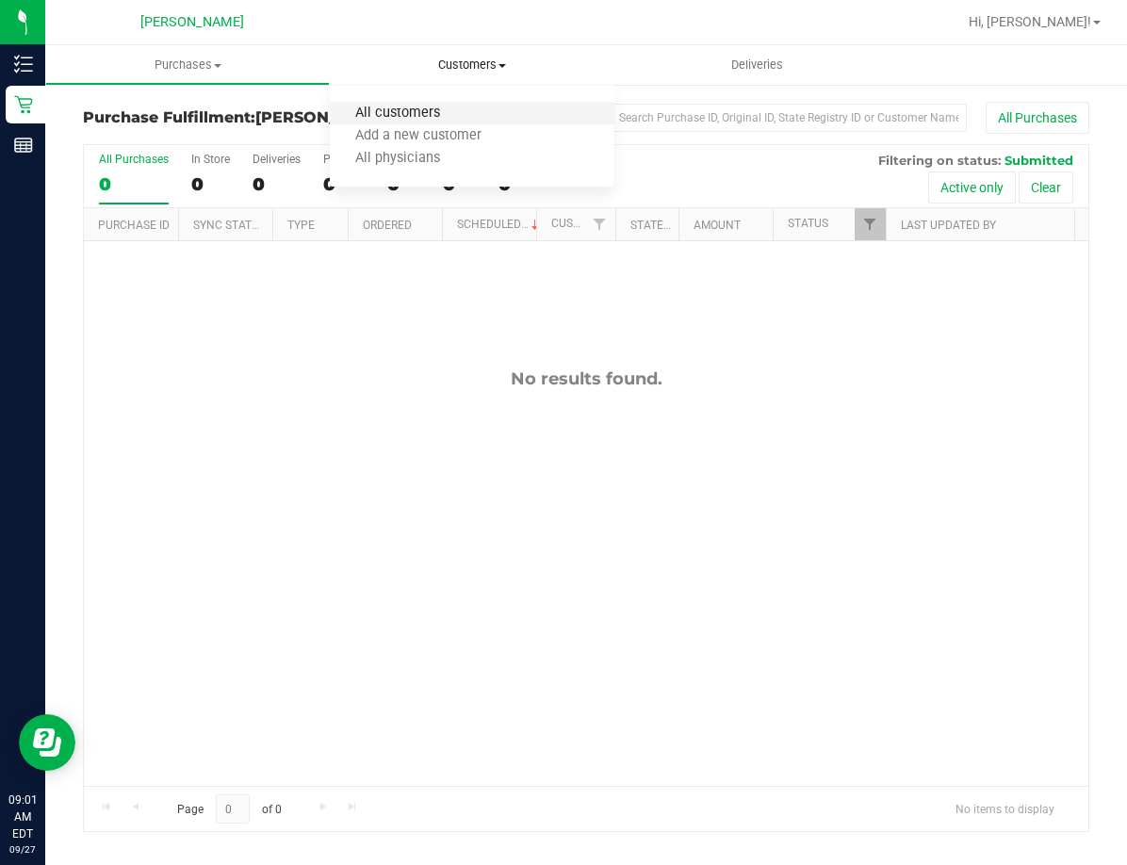
click at [382, 106] on span "All customers" at bounding box center [398, 114] width 136 height 16
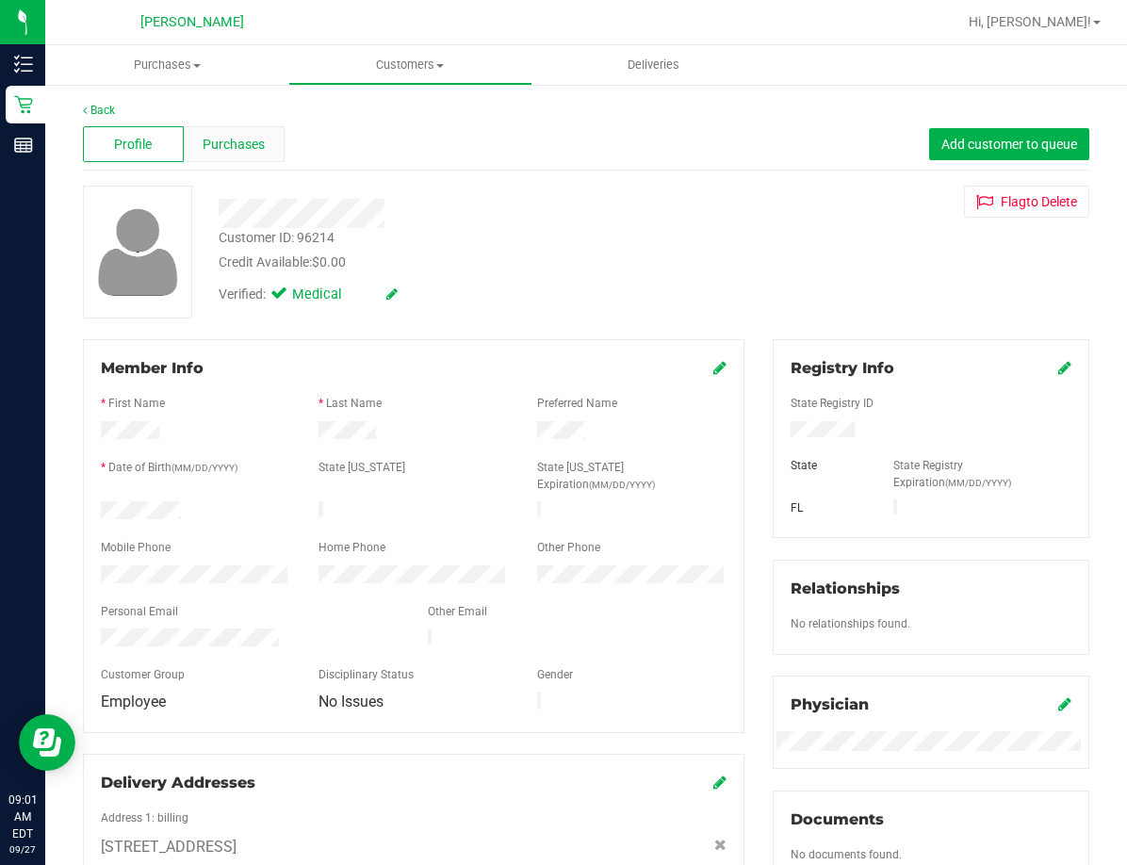
click at [267, 142] on div "Purchases" at bounding box center [234, 144] width 101 height 36
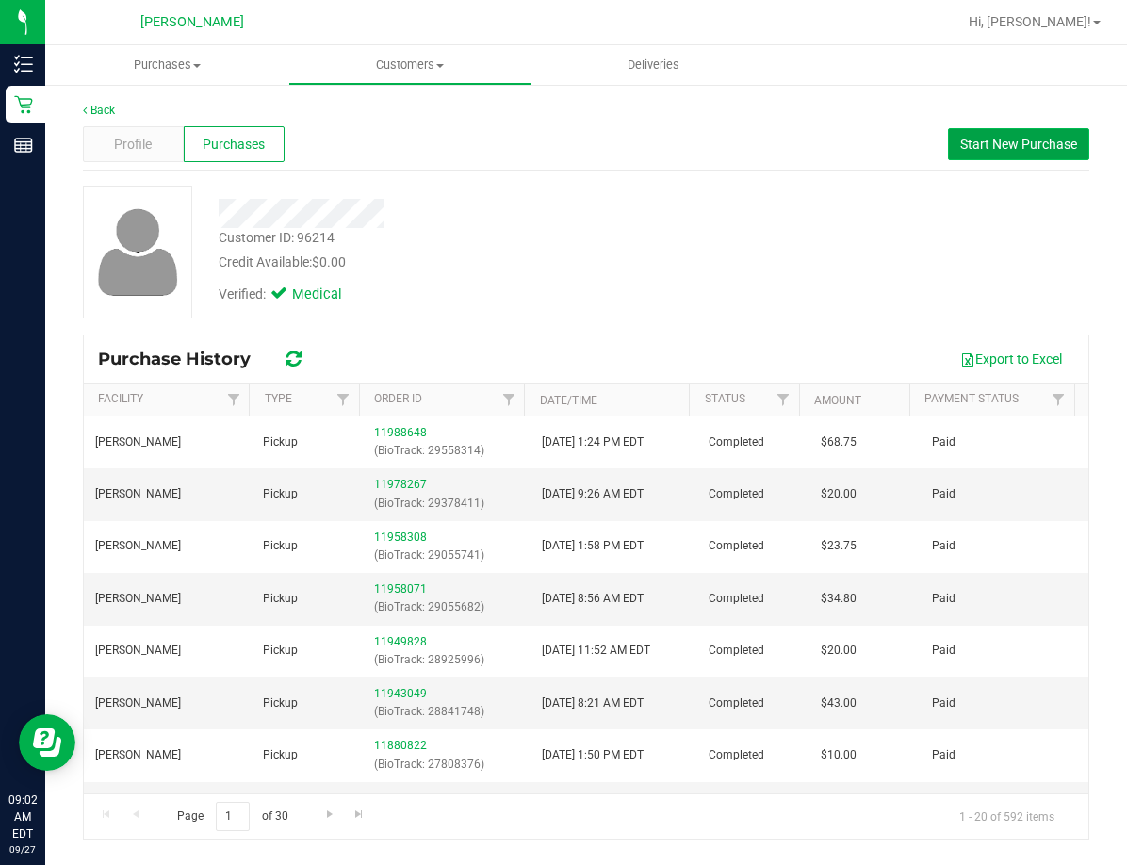
click at [899, 141] on span "Start New Purchase" at bounding box center [1018, 144] width 117 height 15
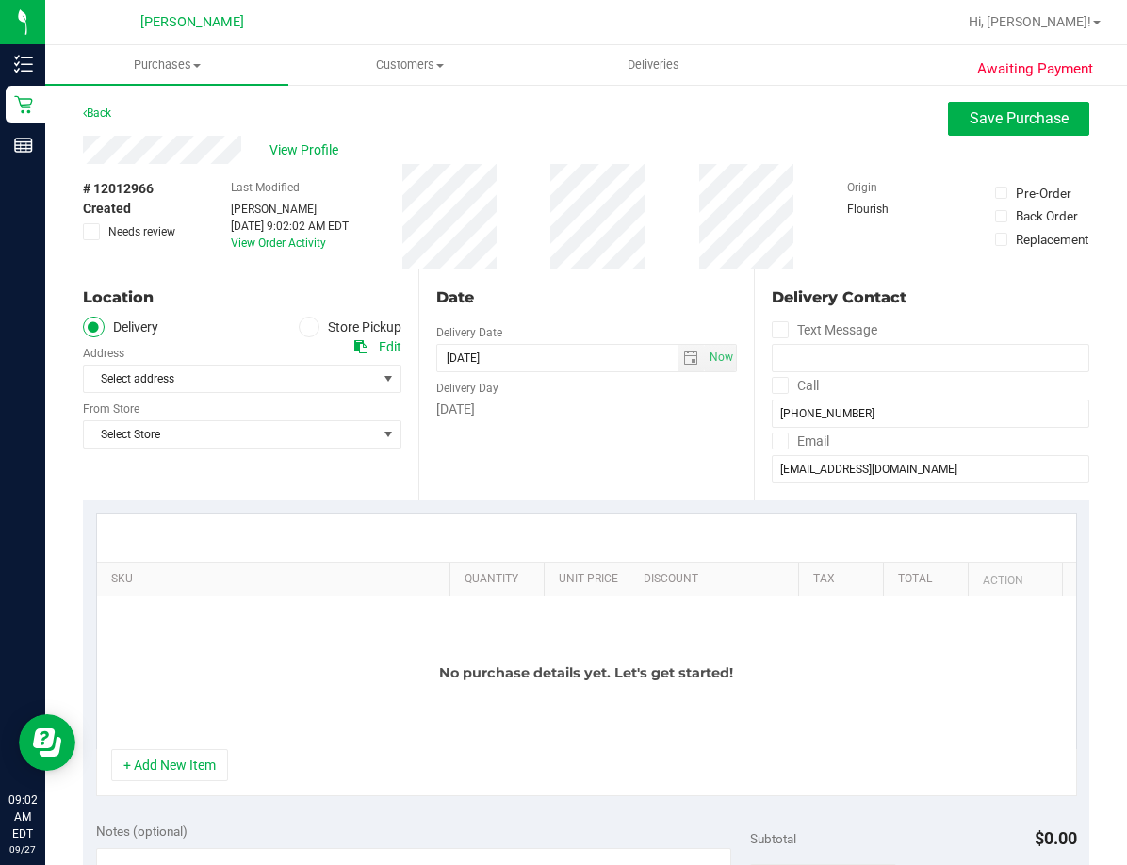
click at [311, 328] on span at bounding box center [310, 328] width 22 height 22
click at [0, 0] on input "Store Pickup" at bounding box center [0, 0] width 0 height 0
click at [272, 386] on span "Select Store" at bounding box center [230, 379] width 293 height 26
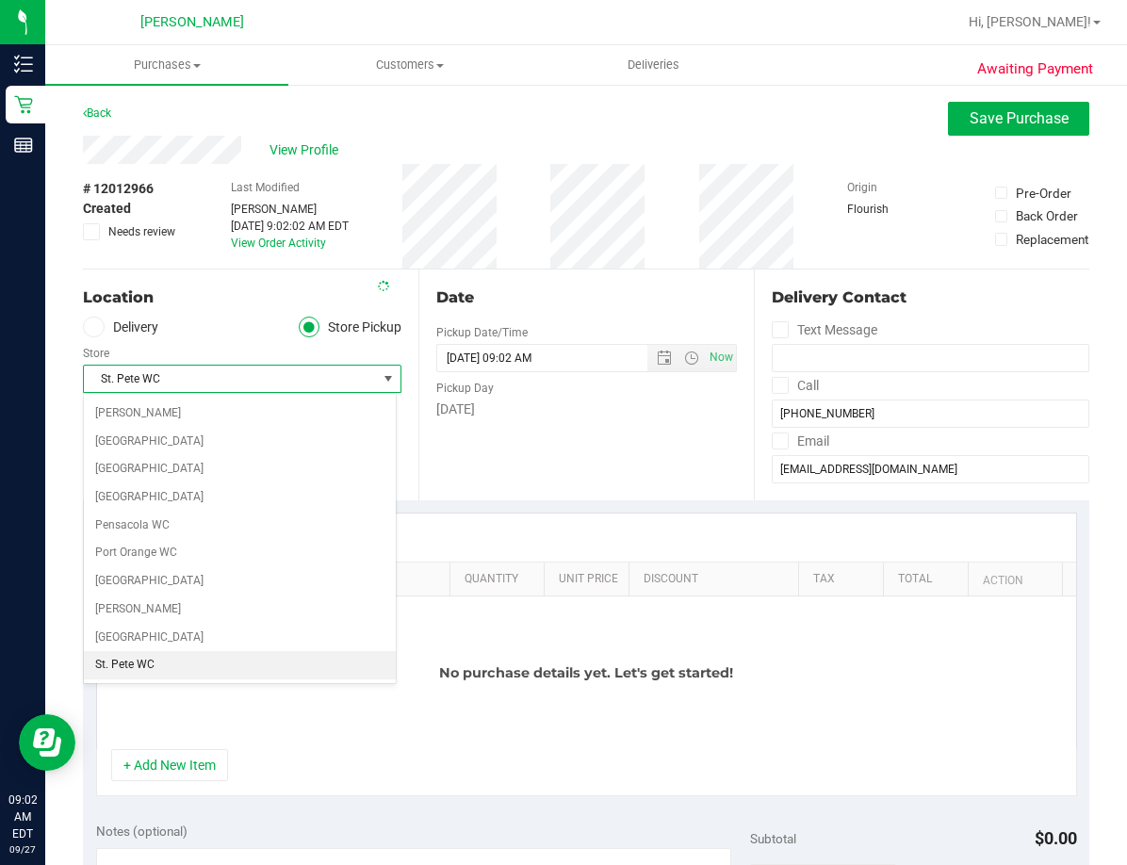
scroll to position [1005, 0]
click at [239, 341] on div "Store" at bounding box center [242, 350] width 318 height 27
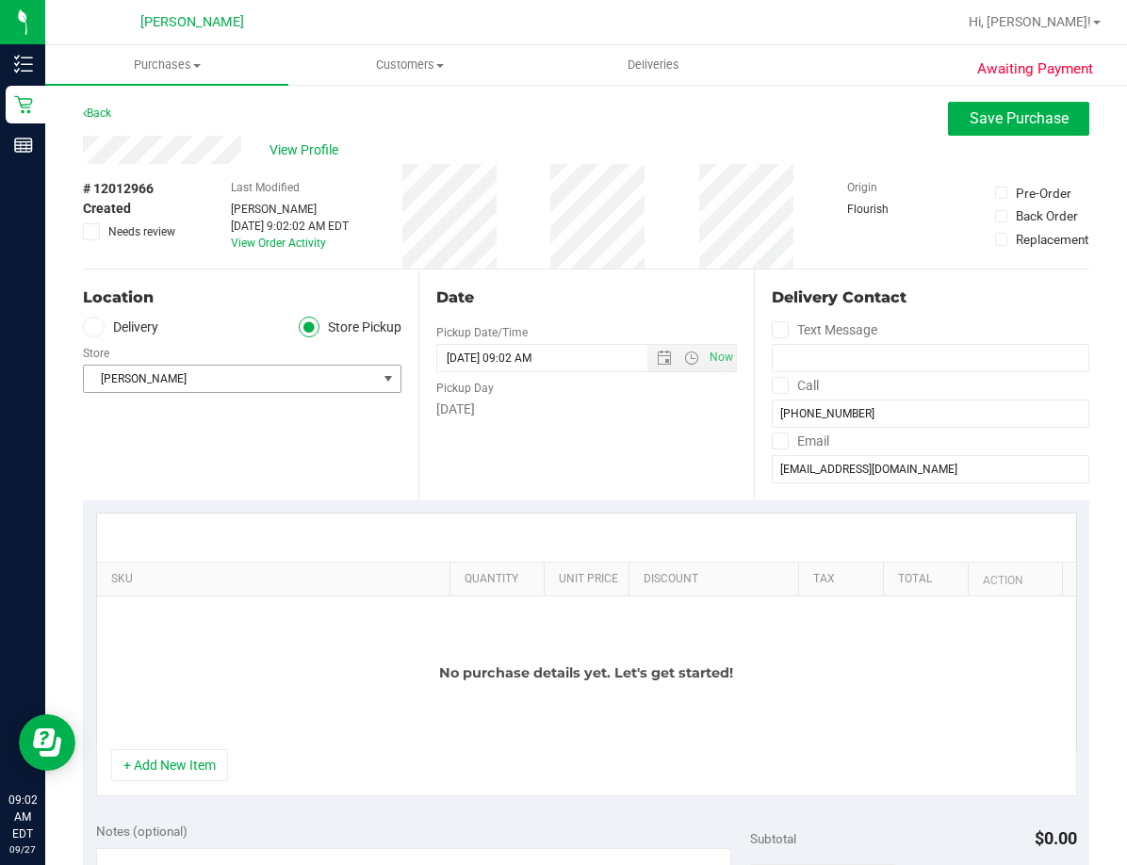
click at [156, 375] on span "[PERSON_NAME]" at bounding box center [230, 379] width 293 height 26
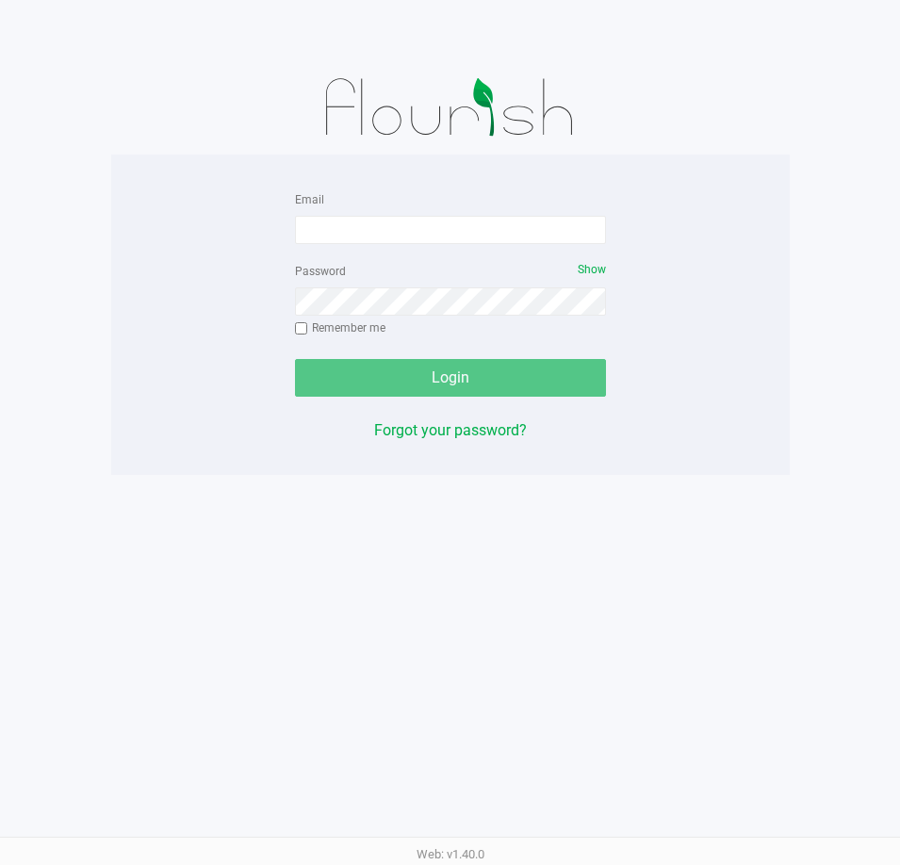
click at [115, 134] on div at bounding box center [450, 107] width 678 height 94
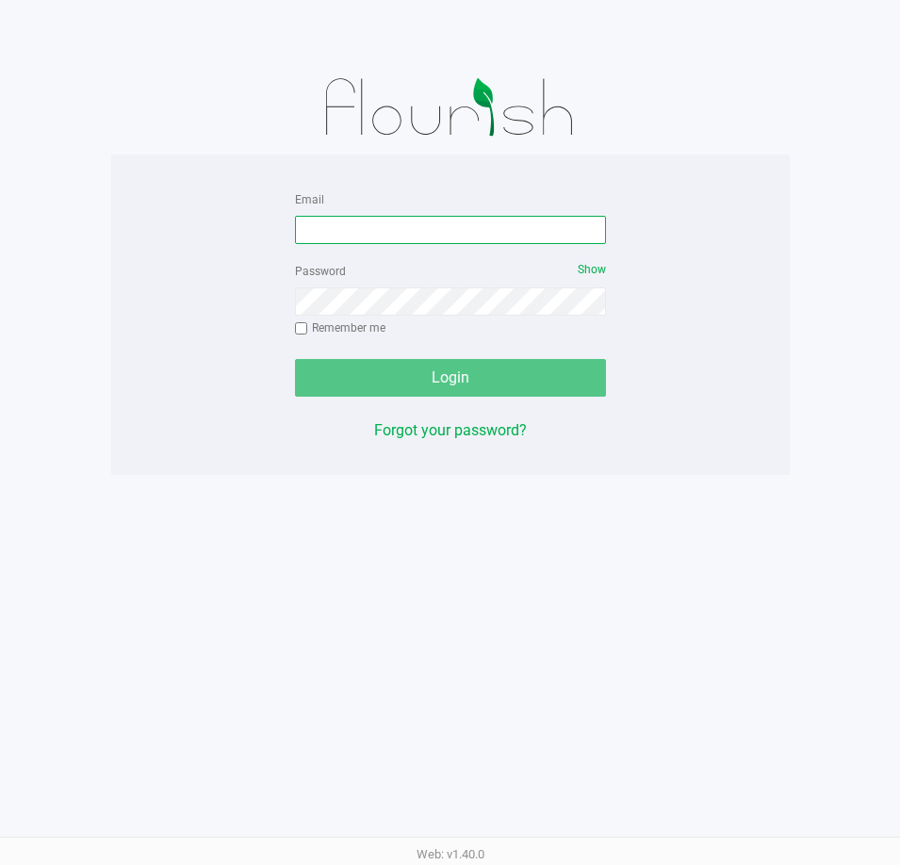
click at [399, 228] on input "Email" at bounding box center [450, 230] width 311 height 28
type input "[EMAIL_ADDRESS][DOMAIN_NAME]"
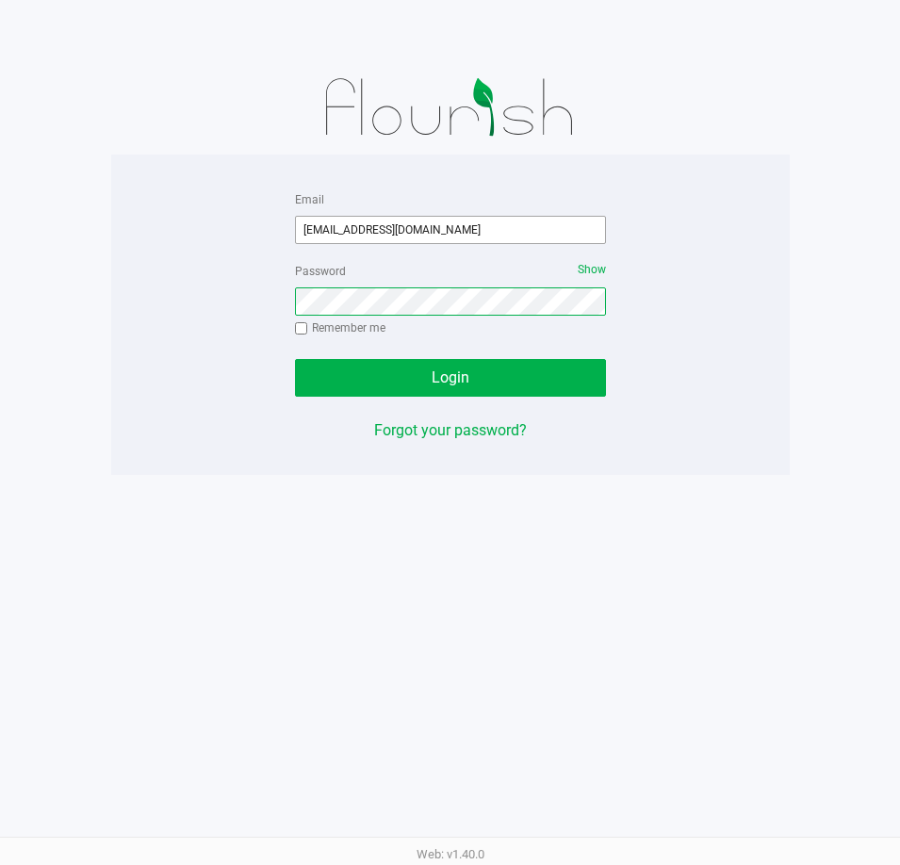
click at [295, 359] on button "Login" at bounding box center [450, 378] width 311 height 38
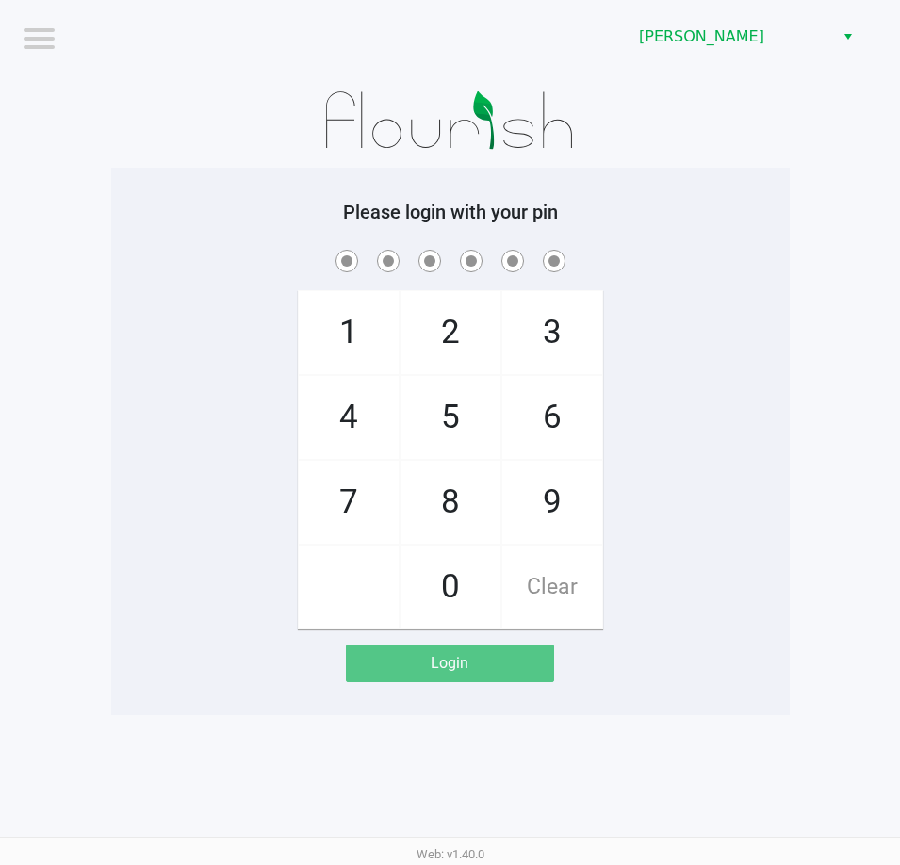
click at [131, 327] on div "1 4 7 2 5 8 0 3 6 9 Clear" at bounding box center [450, 437] width 678 height 383
checkbox input "true"
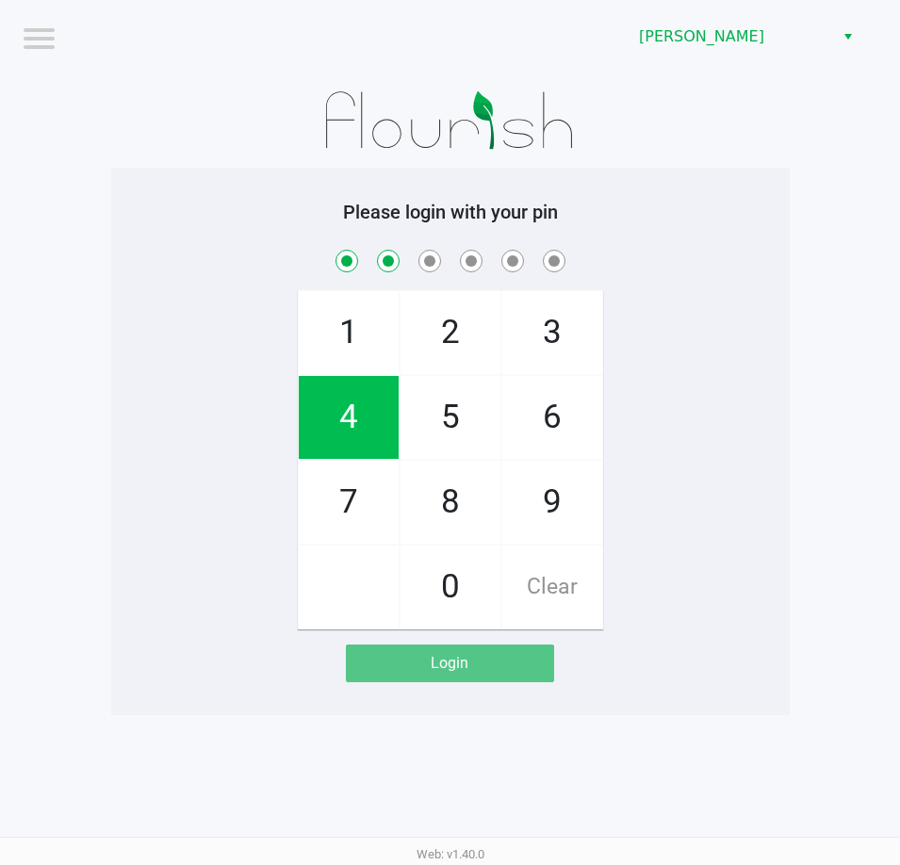
checkbox input "true"
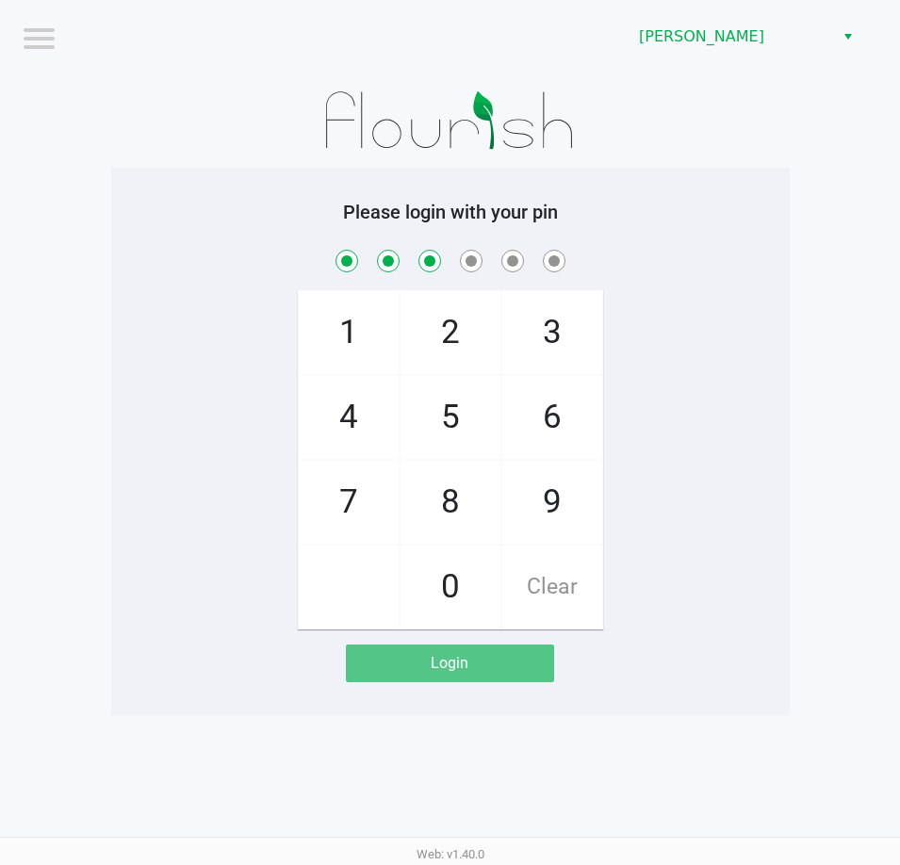
checkbox input "true"
